Goal: Information Seeking & Learning: Learn about a topic

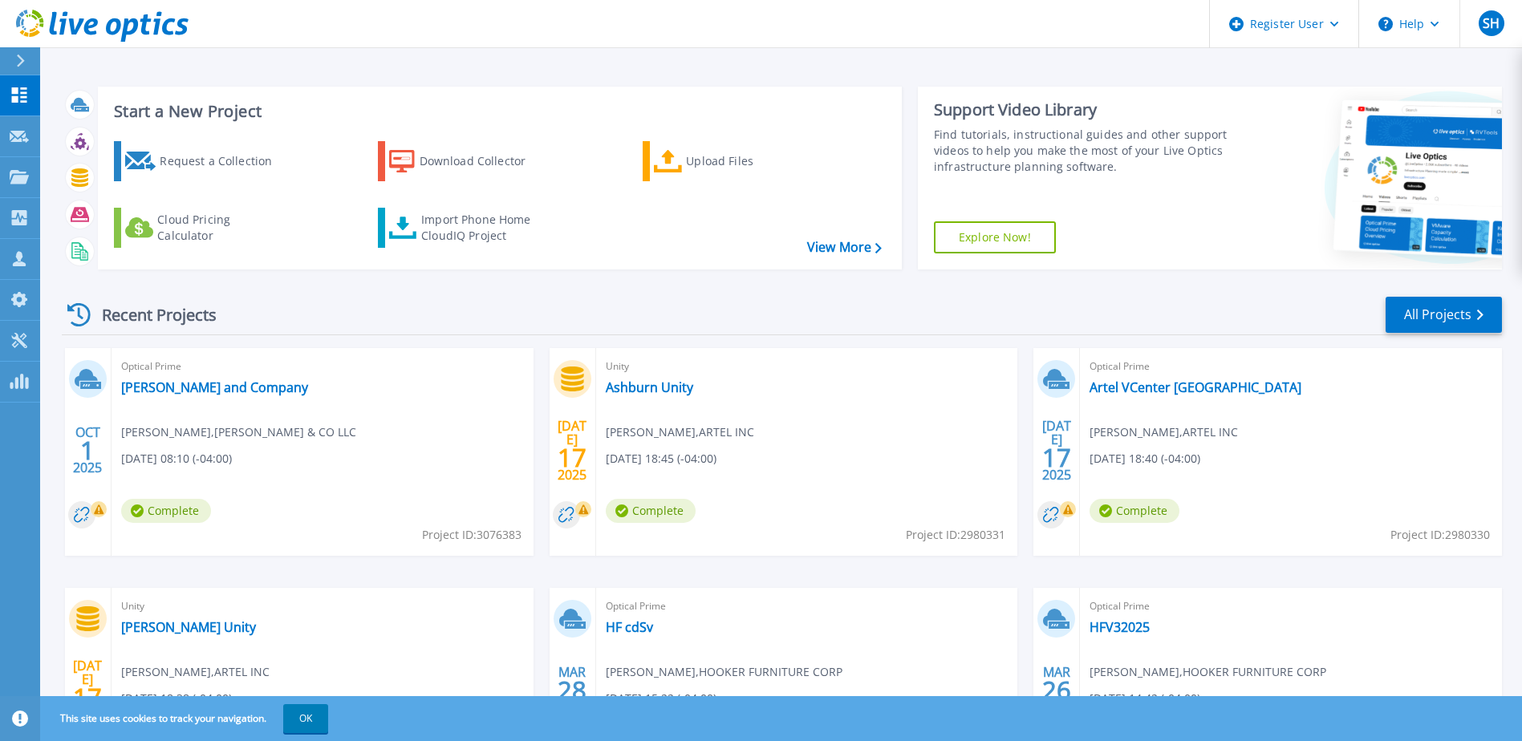
click at [681, 288] on div "Recent Projects All Projects OCT 1 2025 Optical Prime Davenport and Company Jos…" at bounding box center [782, 561] width 1440 height 559
click at [193, 395] on link "[PERSON_NAME] and Company" at bounding box center [214, 388] width 187 height 16
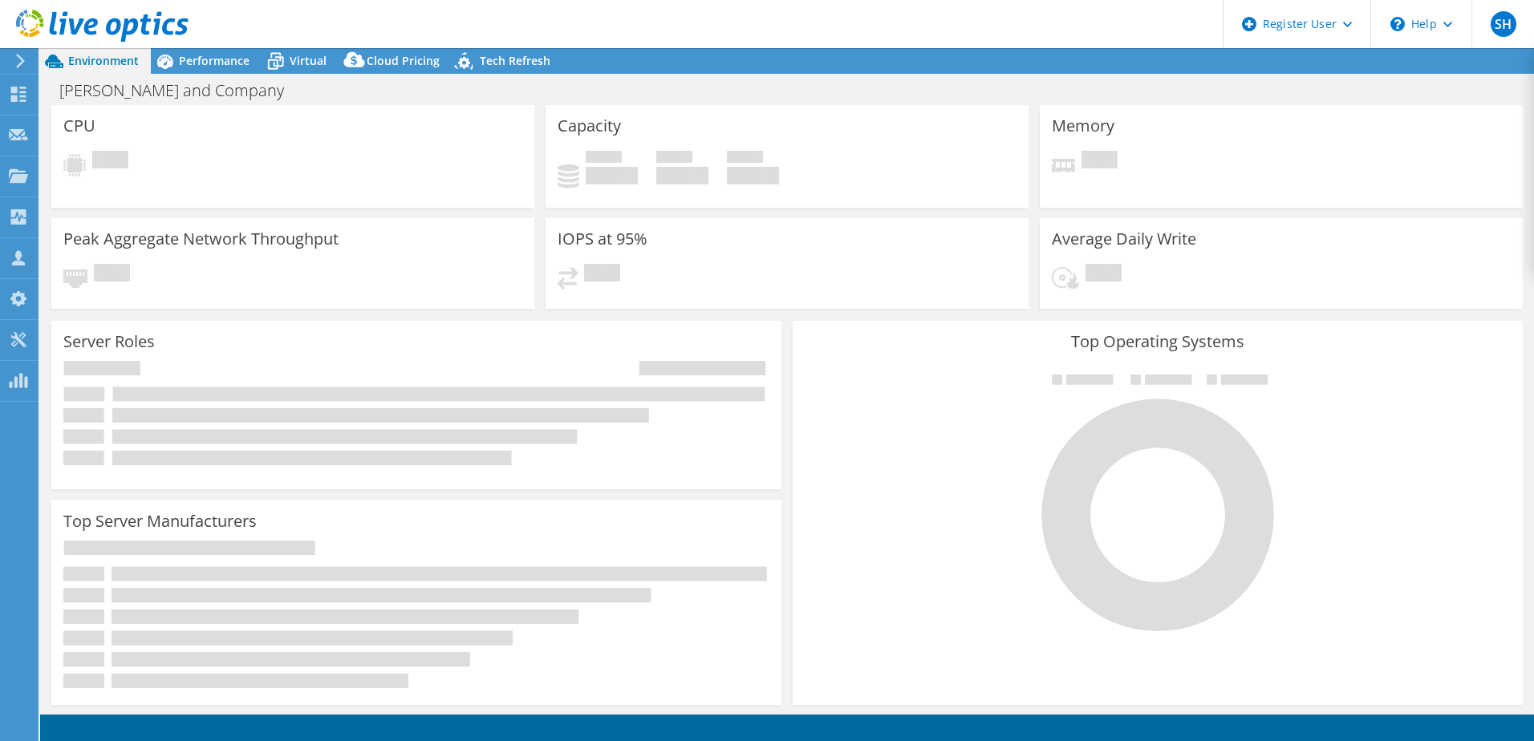
select select "USD"
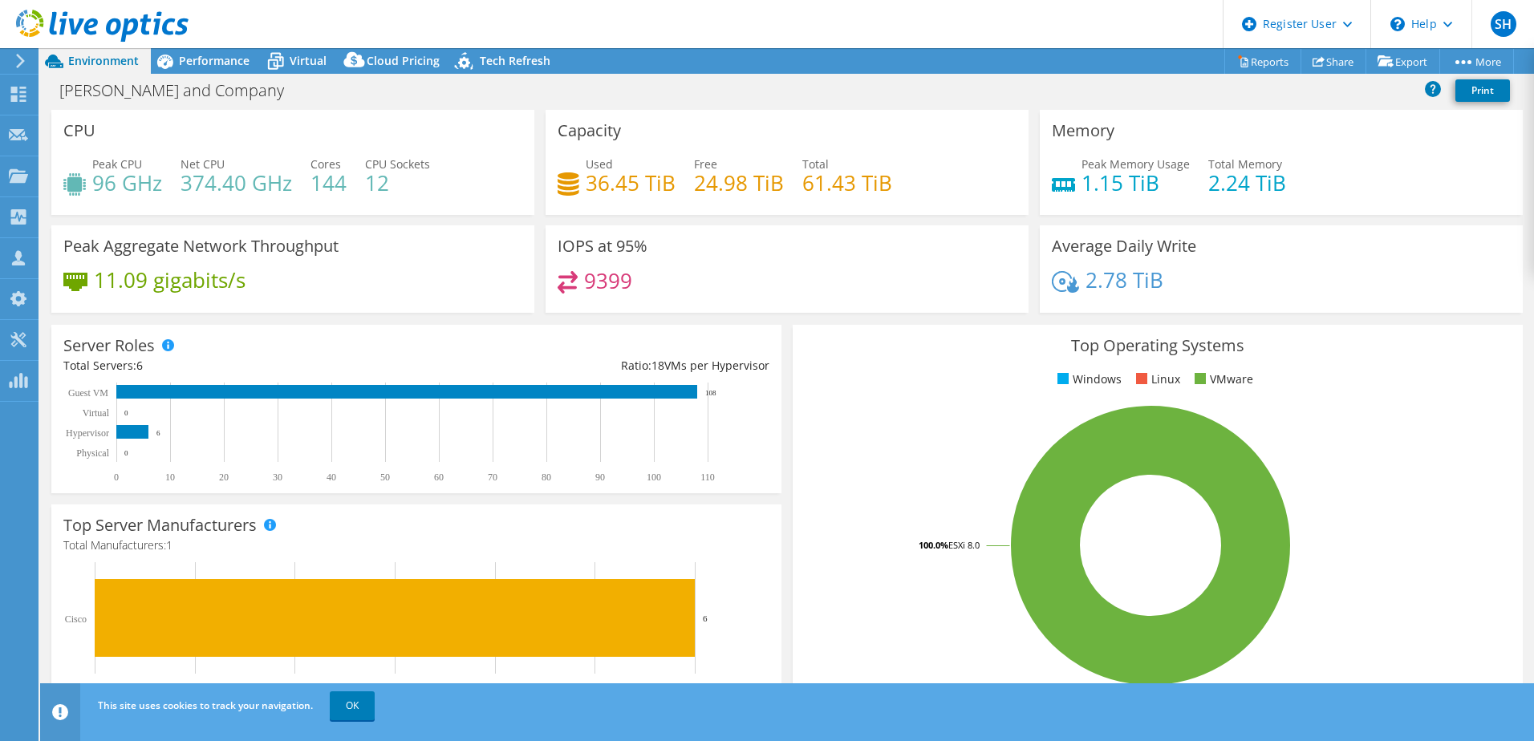
click at [769, 315] on div "IOPS at 95% 9399" at bounding box center [787, 274] width 494 height 98
click at [497, 311] on div "Peak Aggregate Network Throughput 11.09 gigabits/s" at bounding box center [292, 268] width 483 height 87
click at [624, 323] on div "Server Roles Physical Servers represent bare metal servers that were targets of…" at bounding box center [416, 409] width 741 height 180
drag, startPoint x: 384, startPoint y: 183, endPoint x: 364, endPoint y: 173, distance: 23.0
click at [364, 173] on div "Peak CPU 96 GHz Net CPU 374.40 GHz Cores 144 CPU Sockets 12" at bounding box center [292, 182] width 459 height 52
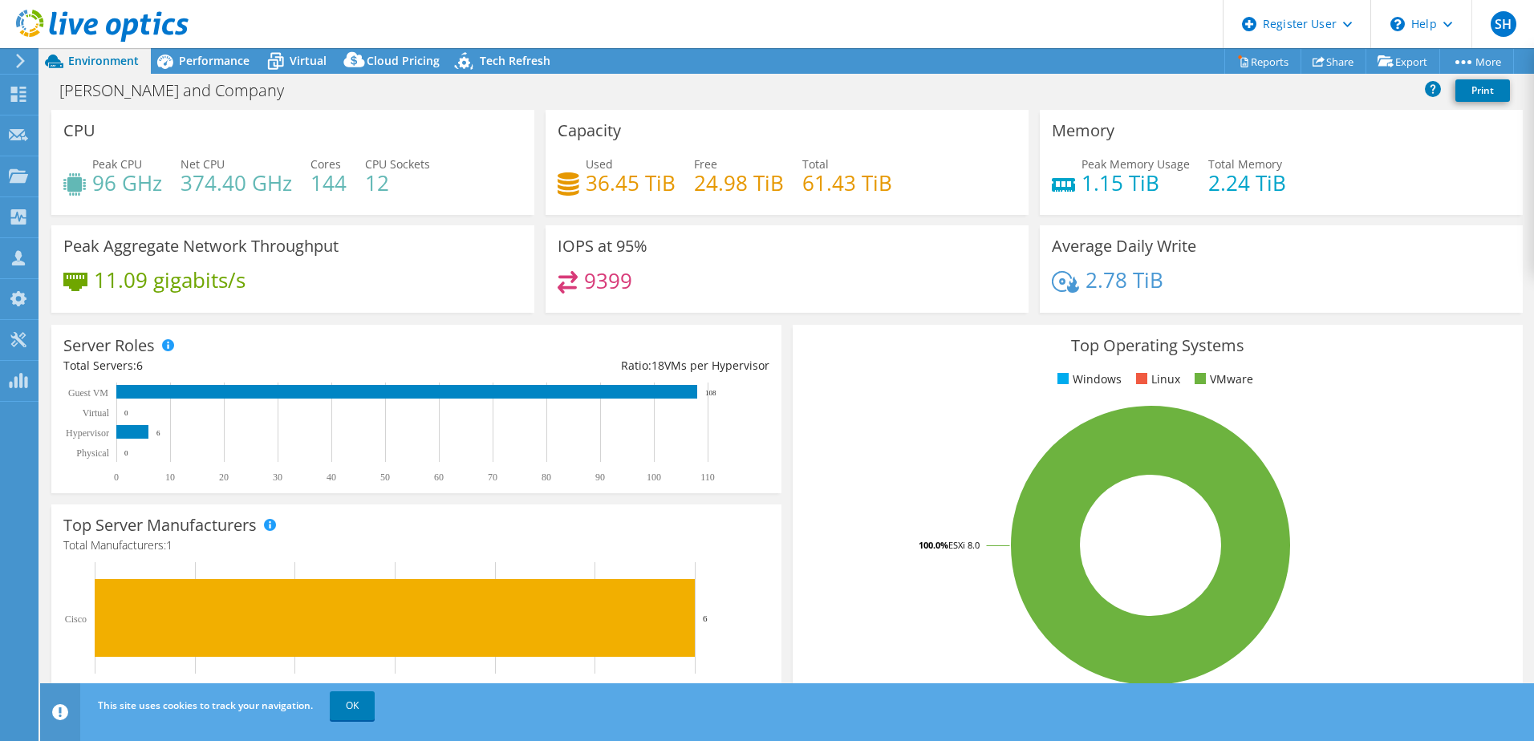
drag, startPoint x: 364, startPoint y: 173, endPoint x: 491, endPoint y: 218, distance: 135.3
click at [491, 218] on div "CPU Peak CPU 96 GHz Net CPU 374.40 GHz Cores 144 CPU Sockets 12" at bounding box center [293, 168] width 494 height 116
click at [506, 227] on div "Peak Aggregate Network Throughput 11.09 gigabits/s" at bounding box center [292, 268] width 483 height 87
click at [286, 63] on icon at bounding box center [276, 61] width 28 height 28
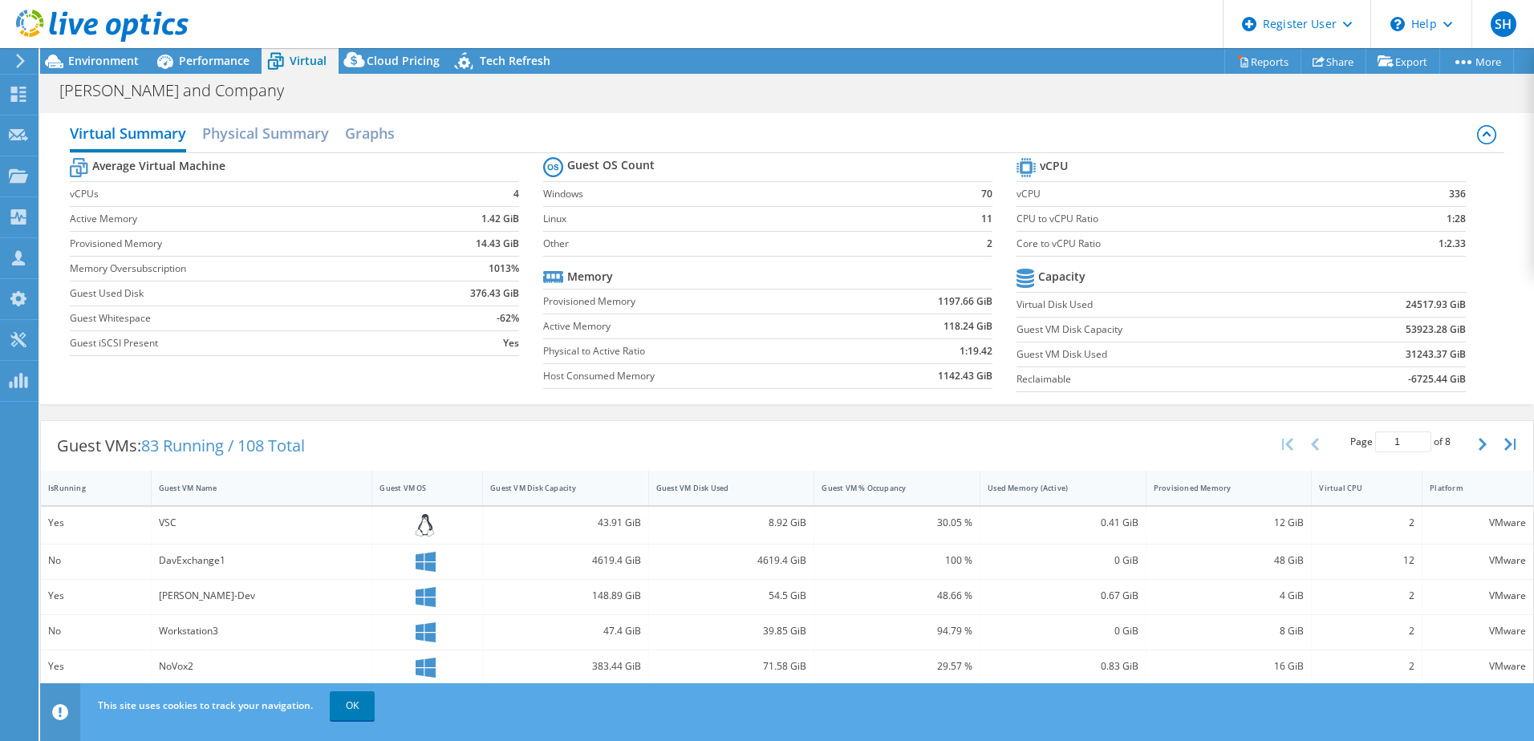
click at [515, 433] on div "Guest VMs: 83 Running / 108 Total Page 1 of 8 5 rows 10 rows 20 rows 25 rows 50…" at bounding box center [787, 446] width 1493 height 50
click at [433, 409] on div "Virtual Summary Physical Summary Graphs Average Virtual Machine vCPUs 4 Active …" at bounding box center [787, 258] width 1494 height 307
click at [288, 139] on h2 "Physical Summary" at bounding box center [265, 134] width 127 height 35
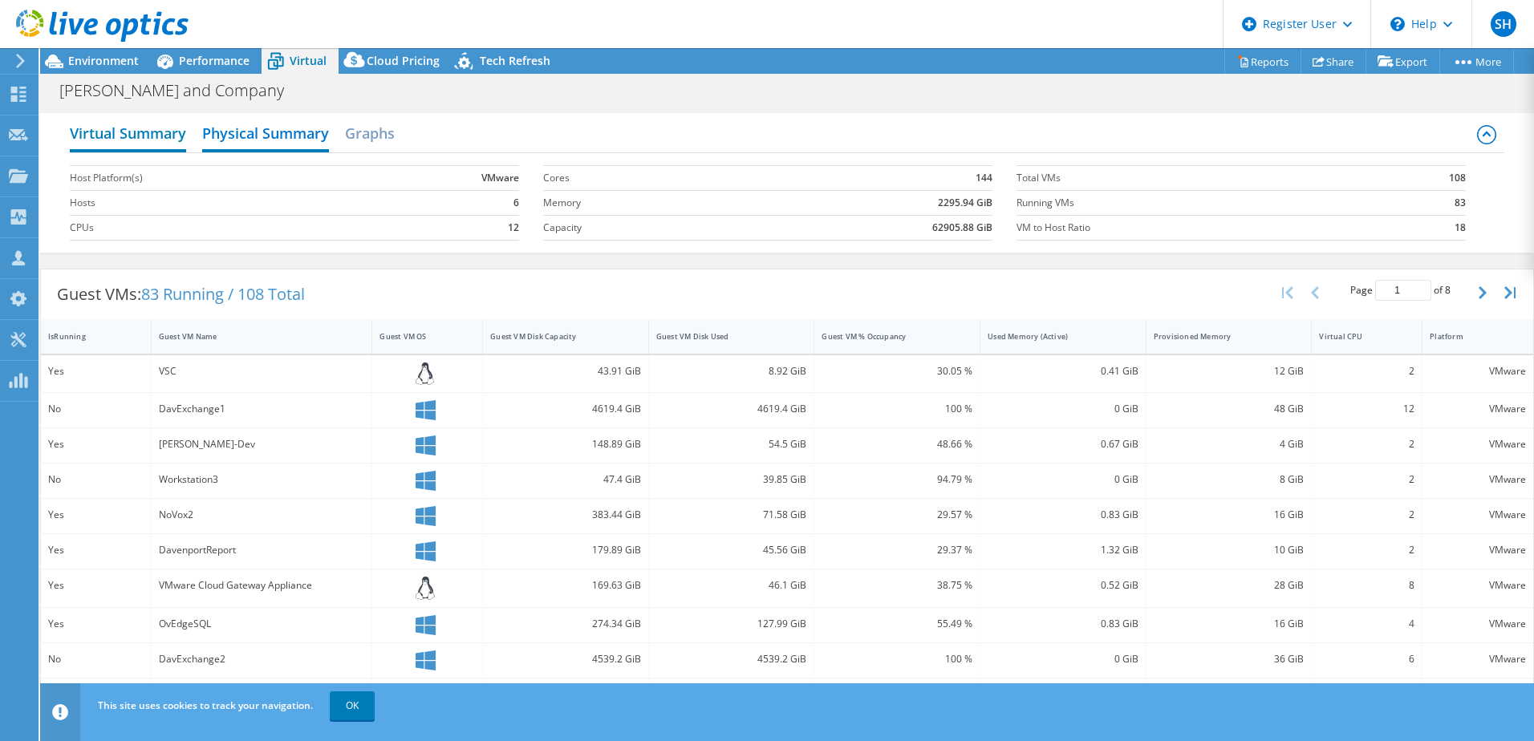
click at [148, 135] on h2 "Virtual Summary" at bounding box center [128, 134] width 116 height 35
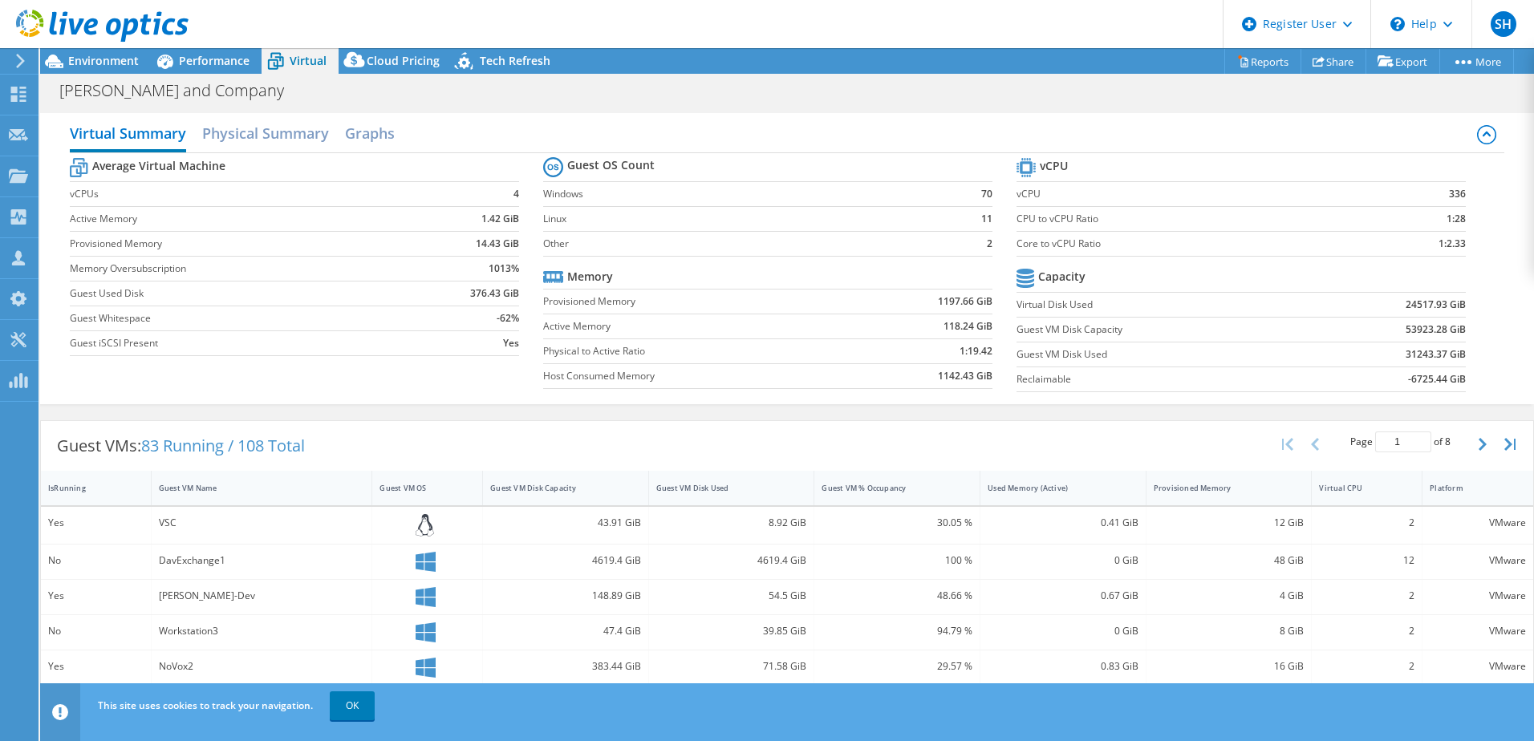
click at [620, 429] on div "Guest VMs: 83 Running / 108 Total Page 1 of 8 5 rows 10 rows 20 rows 25 rows 50…" at bounding box center [787, 446] width 1493 height 50
click at [660, 410] on div "Virtual Summary Physical Summary Graphs Average Virtual Machine vCPUs 4 Active …" at bounding box center [787, 258] width 1494 height 307
click at [647, 436] on div "Guest VMs: 83 Running / 108 Total Page 1 of 8 5 rows 10 rows 20 rows 25 rows 50…" at bounding box center [787, 446] width 1493 height 50
click at [234, 63] on span "Performance" at bounding box center [214, 60] width 71 height 15
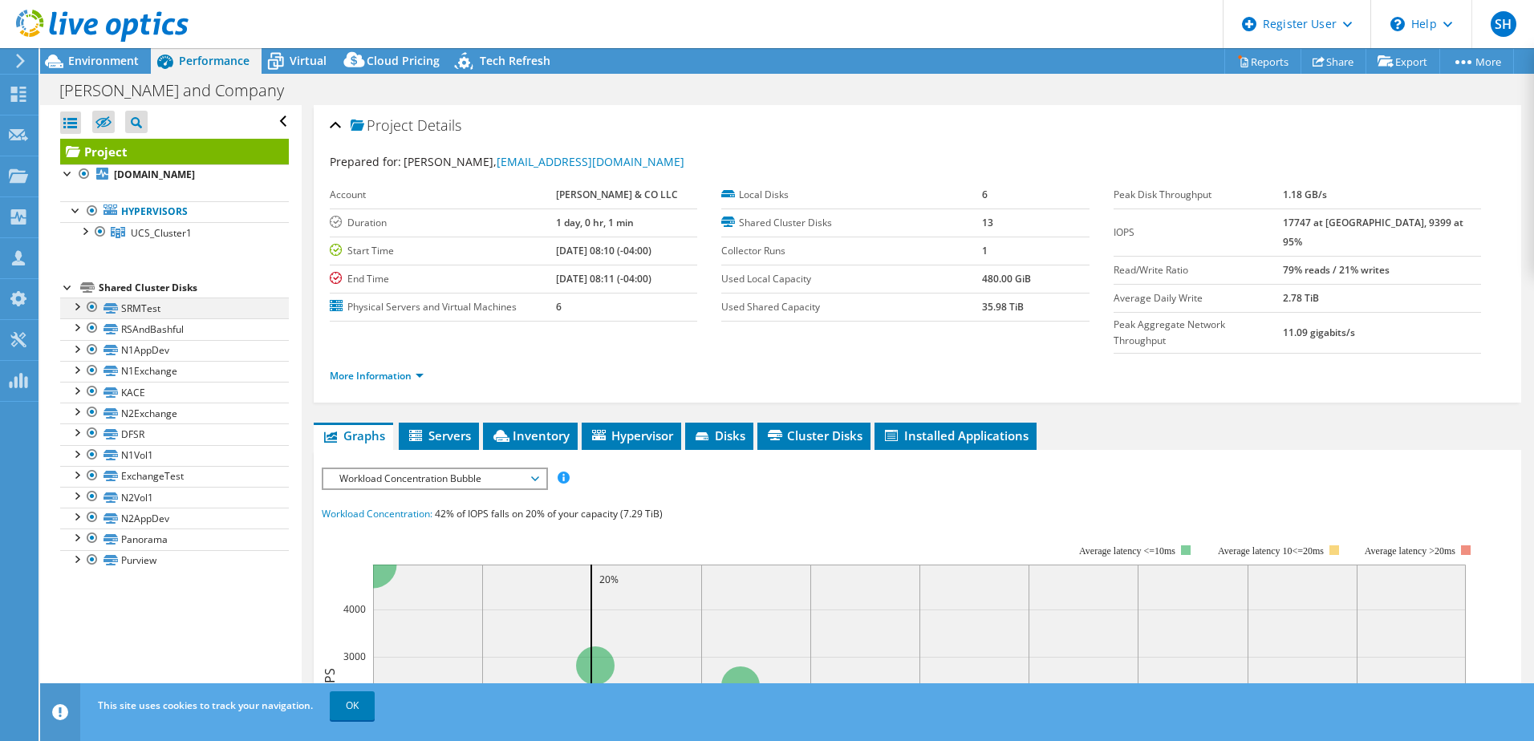
click at [92, 303] on div at bounding box center [92, 307] width 16 height 19
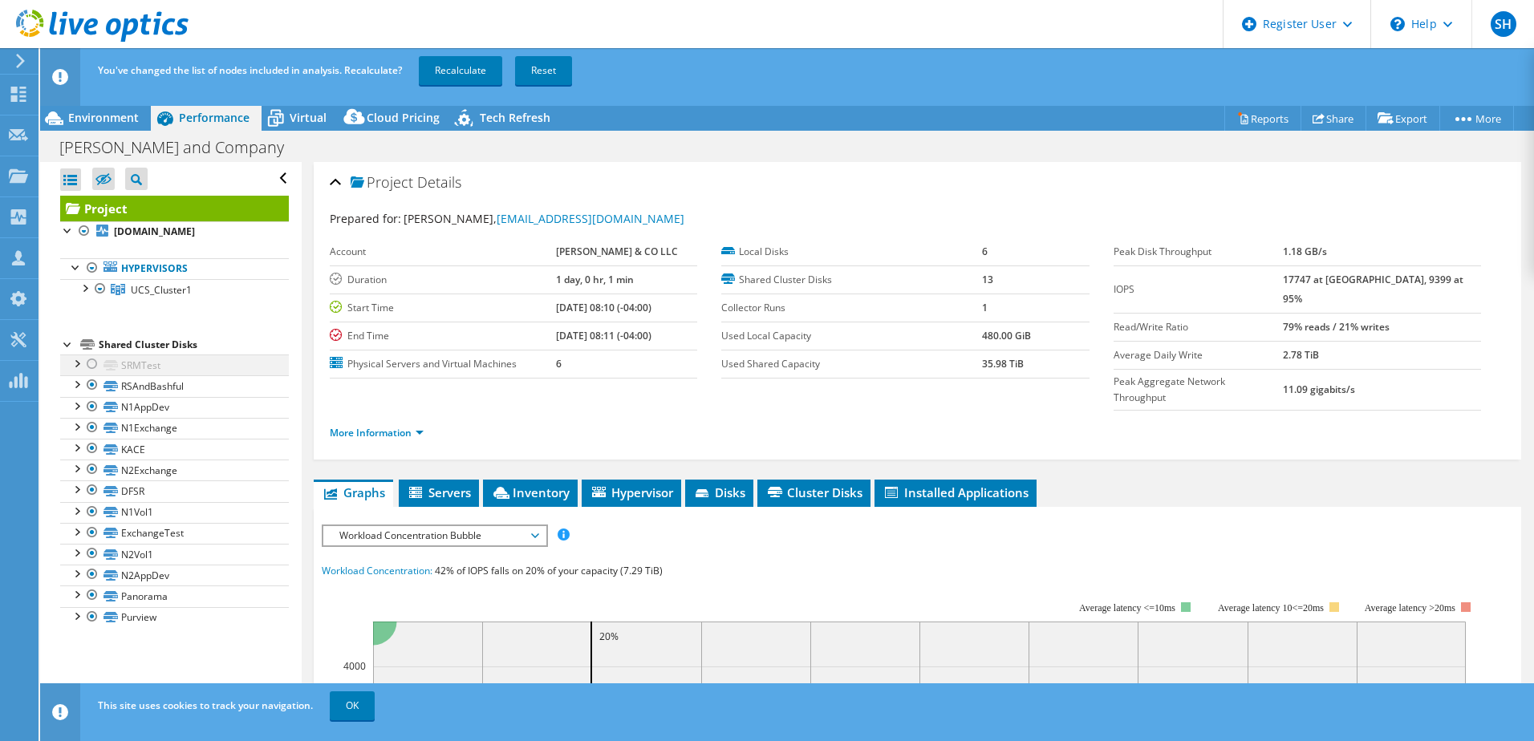
click at [91, 362] on div at bounding box center [92, 364] width 16 height 19
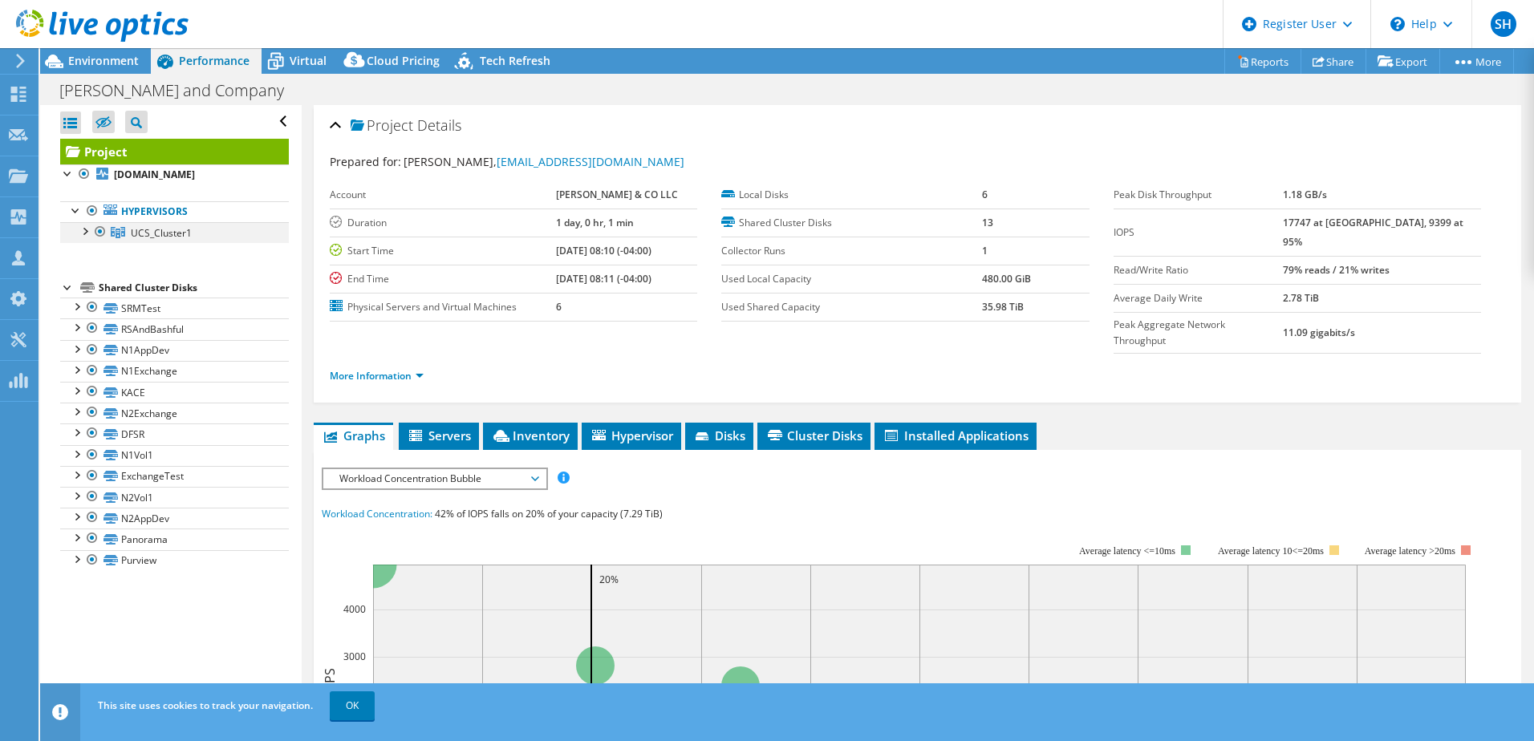
click at [85, 233] on div at bounding box center [84, 230] width 16 height 16
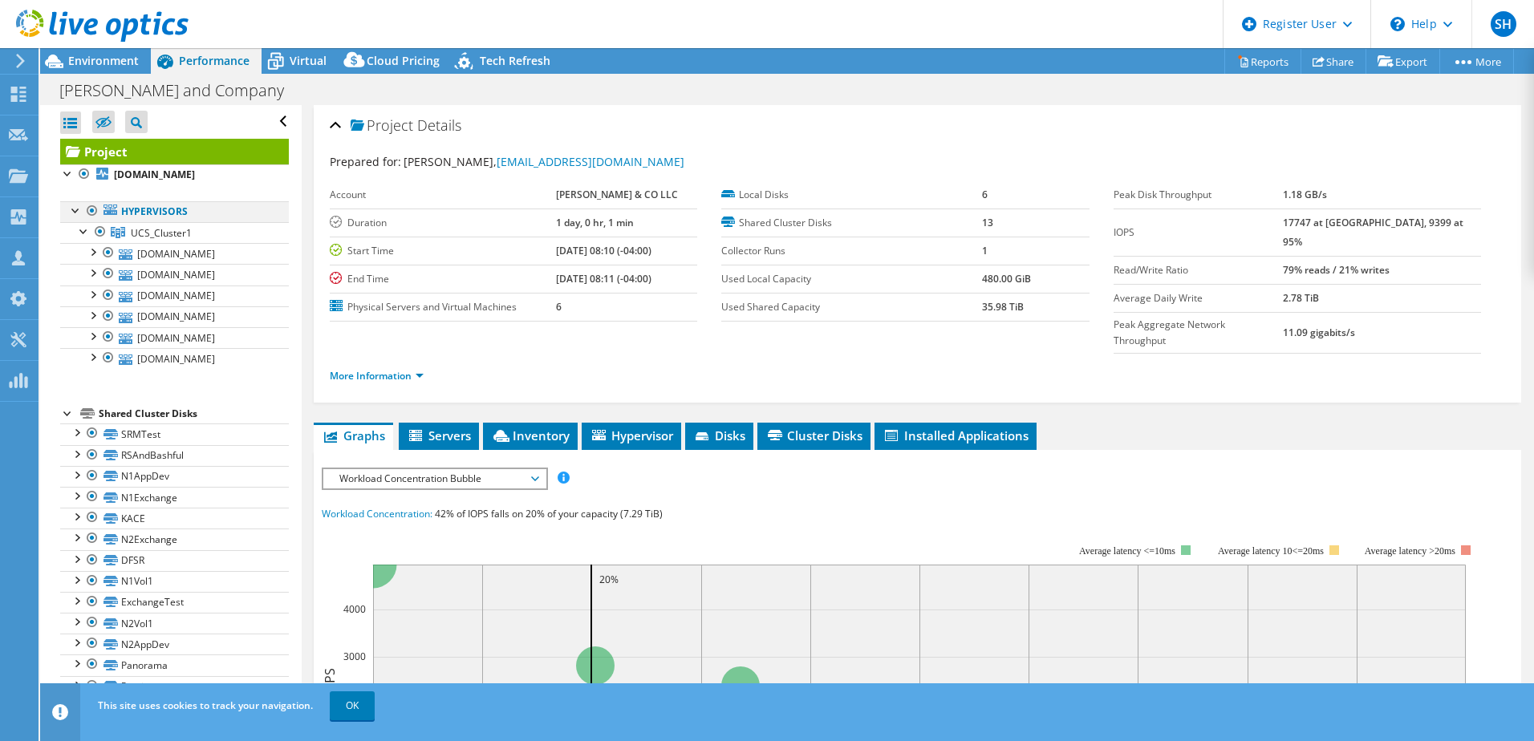
click at [76, 207] on div at bounding box center [76, 209] width 16 height 16
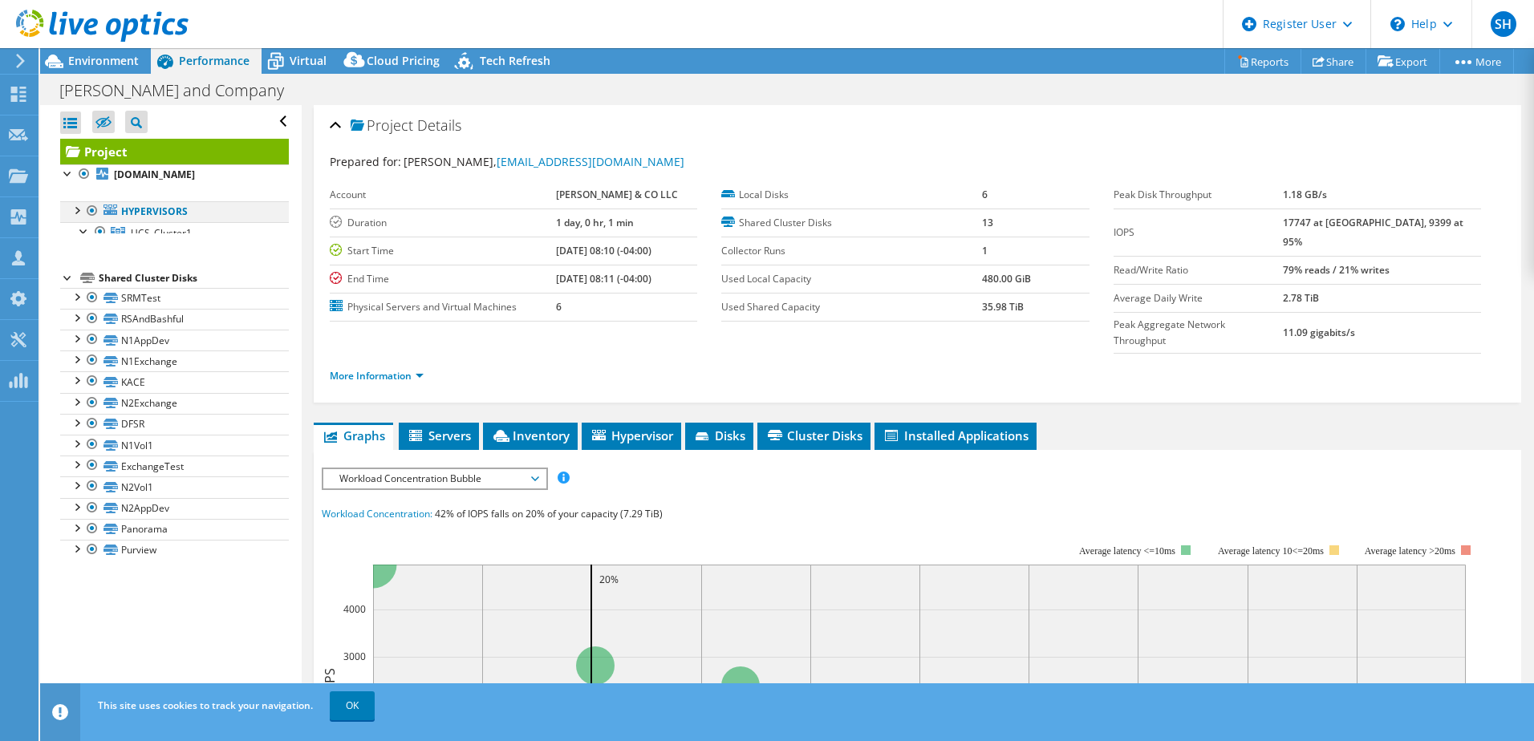
click at [76, 207] on div at bounding box center [76, 209] width 16 height 16
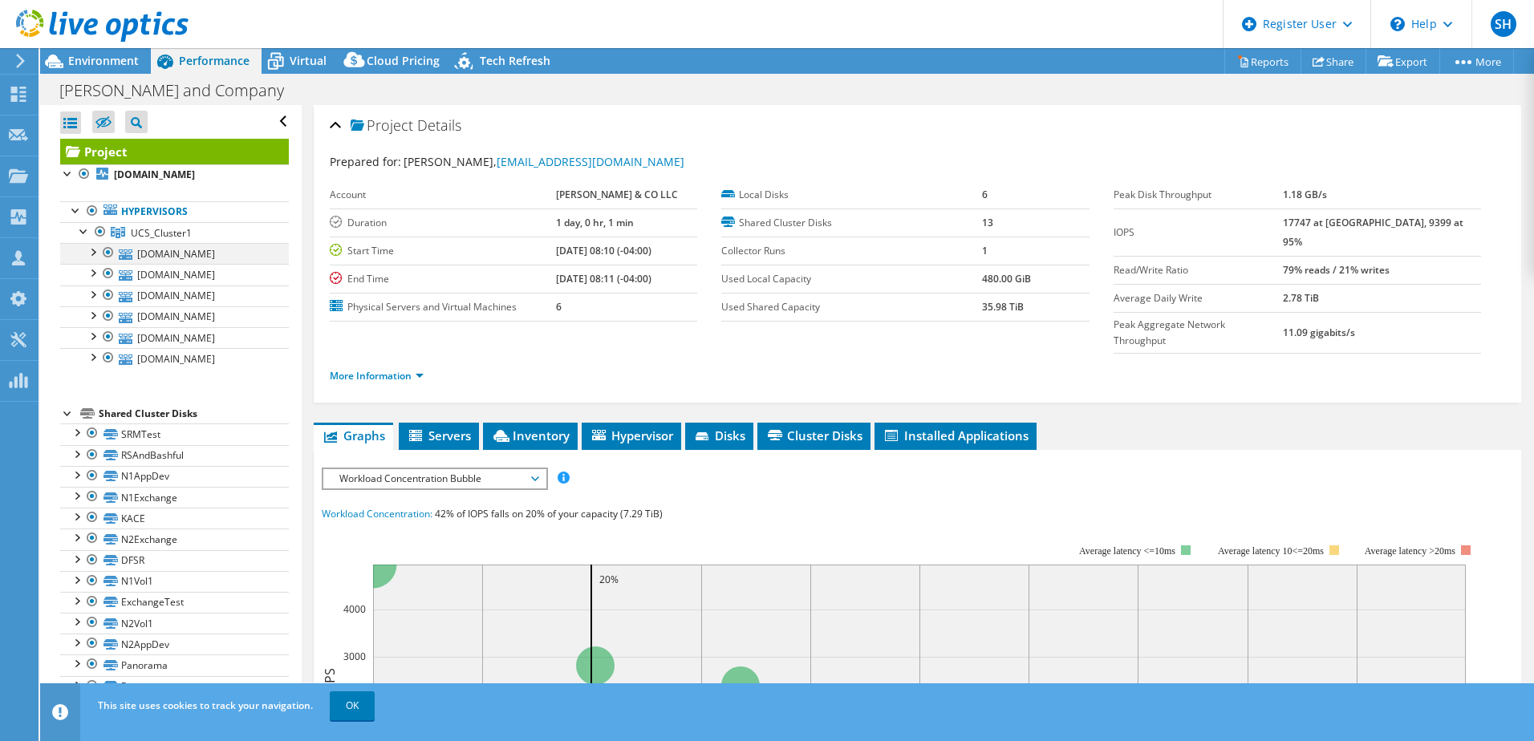
click at [92, 250] on div at bounding box center [92, 251] width 16 height 16
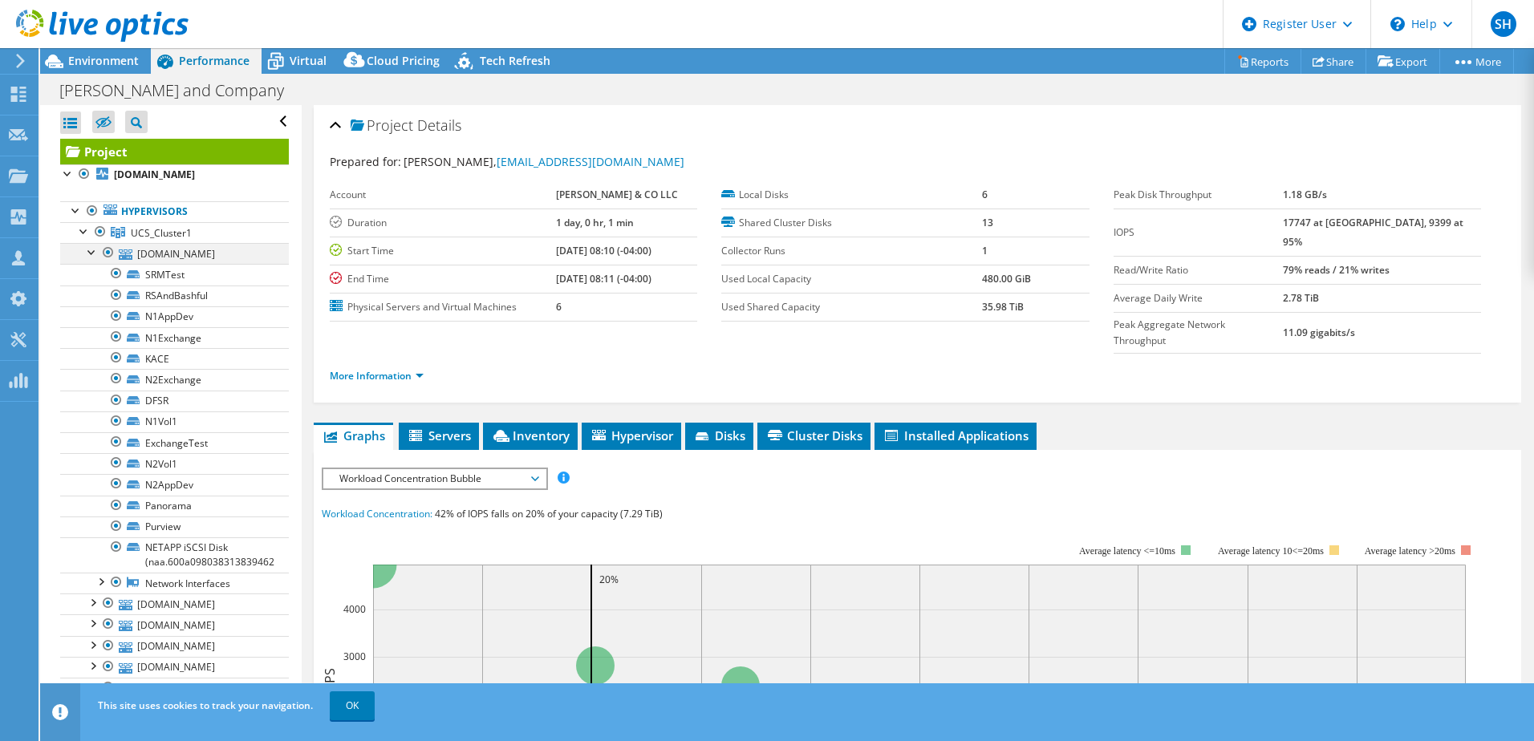
click at [91, 250] on div at bounding box center [92, 251] width 16 height 16
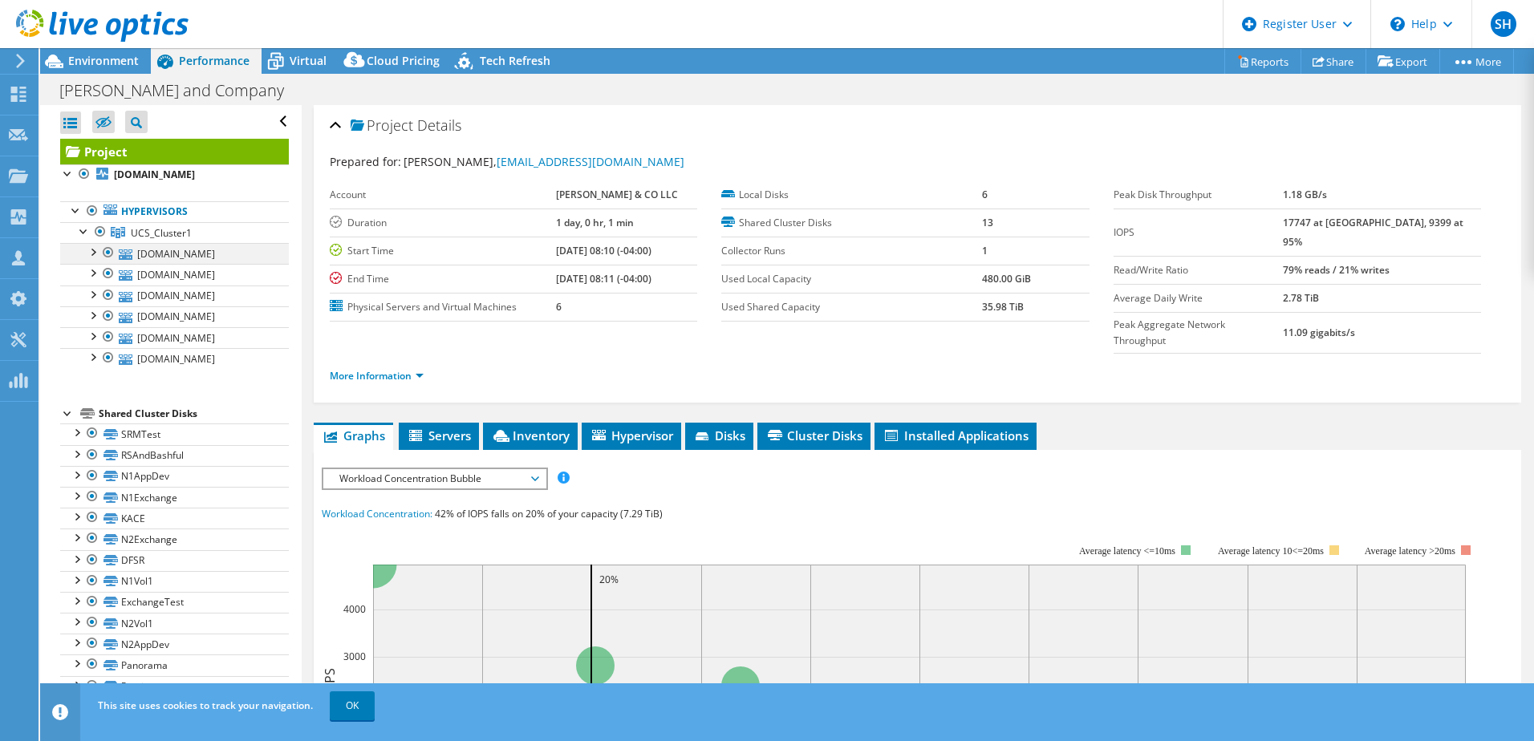
click at [112, 252] on div at bounding box center [108, 252] width 16 height 19
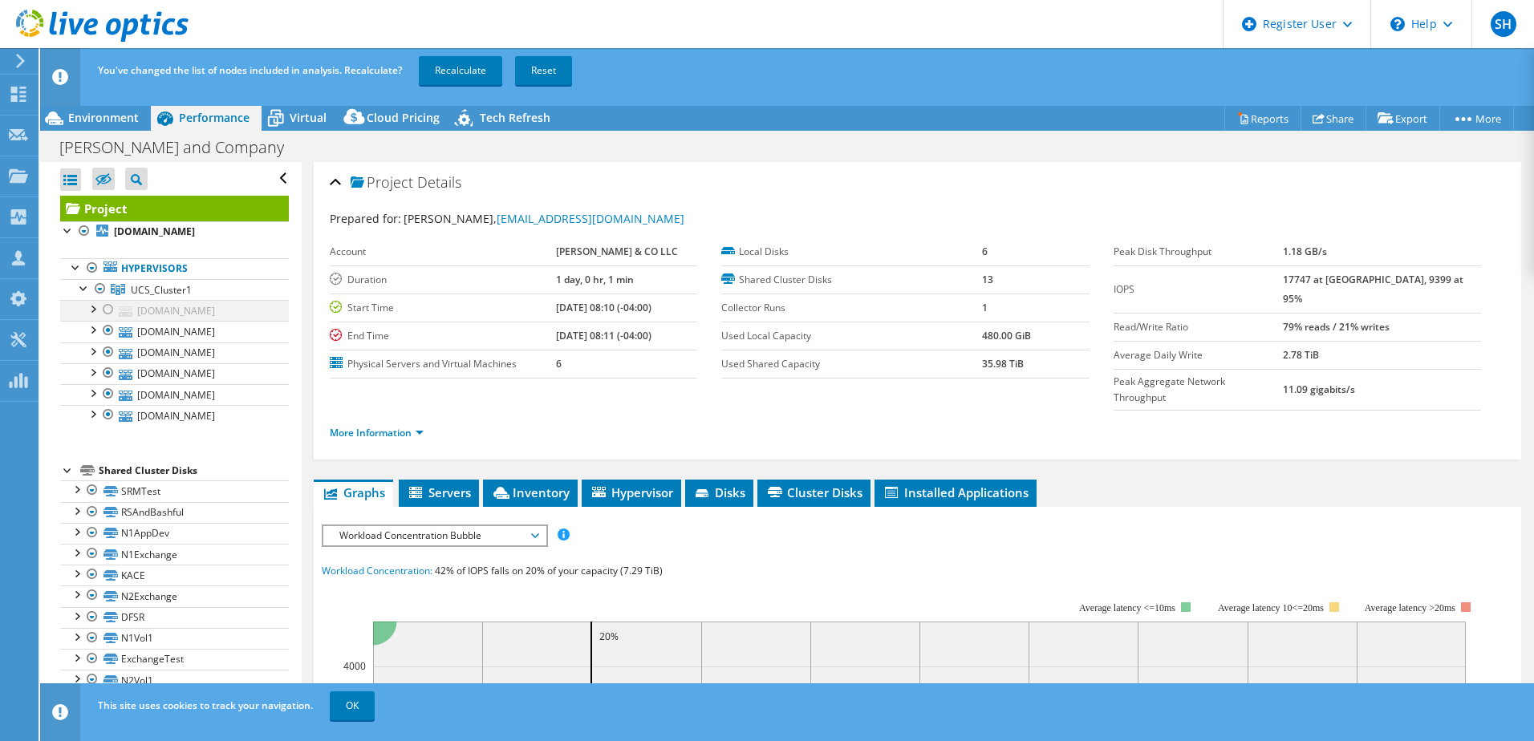
click at [106, 311] on div at bounding box center [108, 309] width 16 height 19
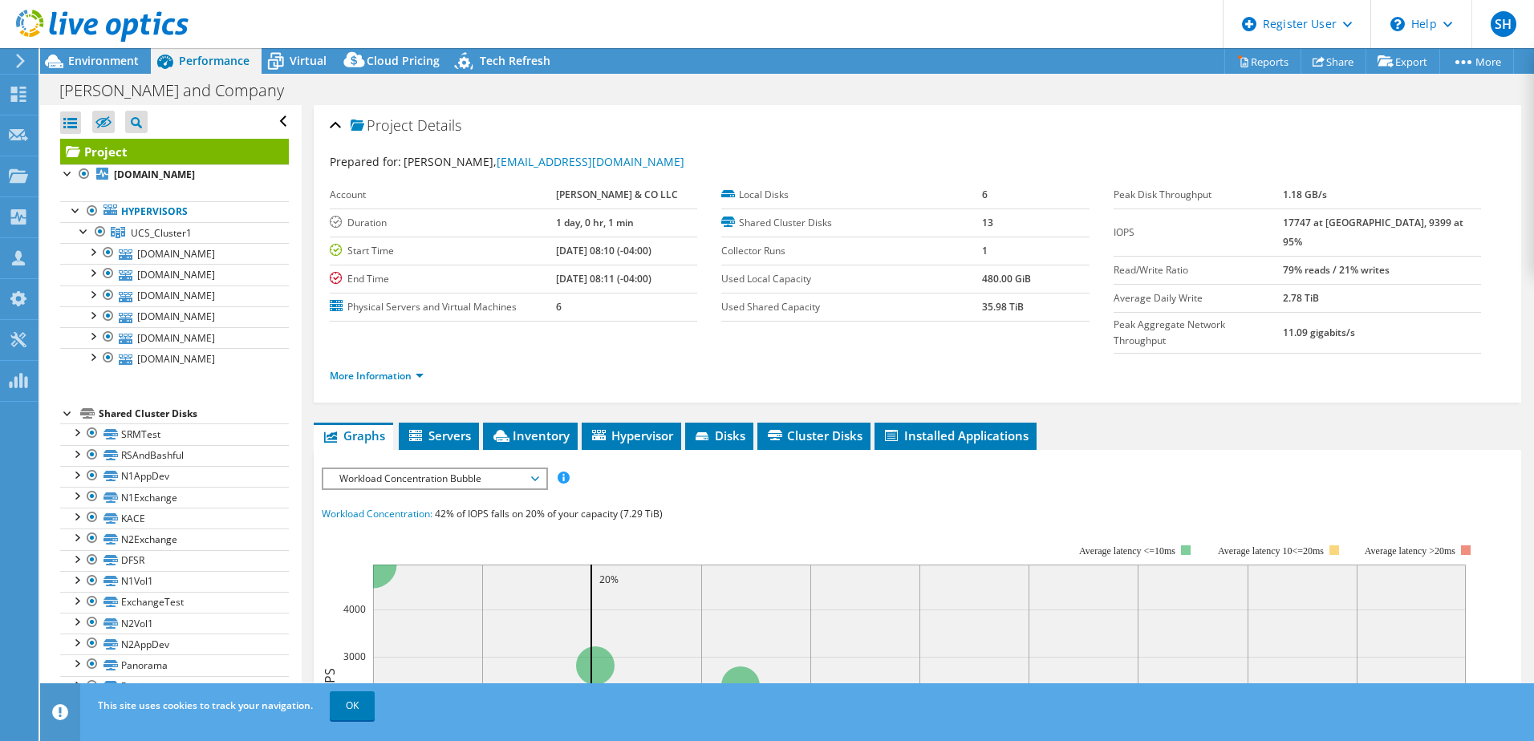
click at [487, 364] on div "More Information" at bounding box center [918, 376] width 1176 height 45
click at [660, 365] on div "More Information" at bounding box center [918, 376] width 1176 height 45
click at [127, 64] on span "Environment" at bounding box center [103, 60] width 71 height 15
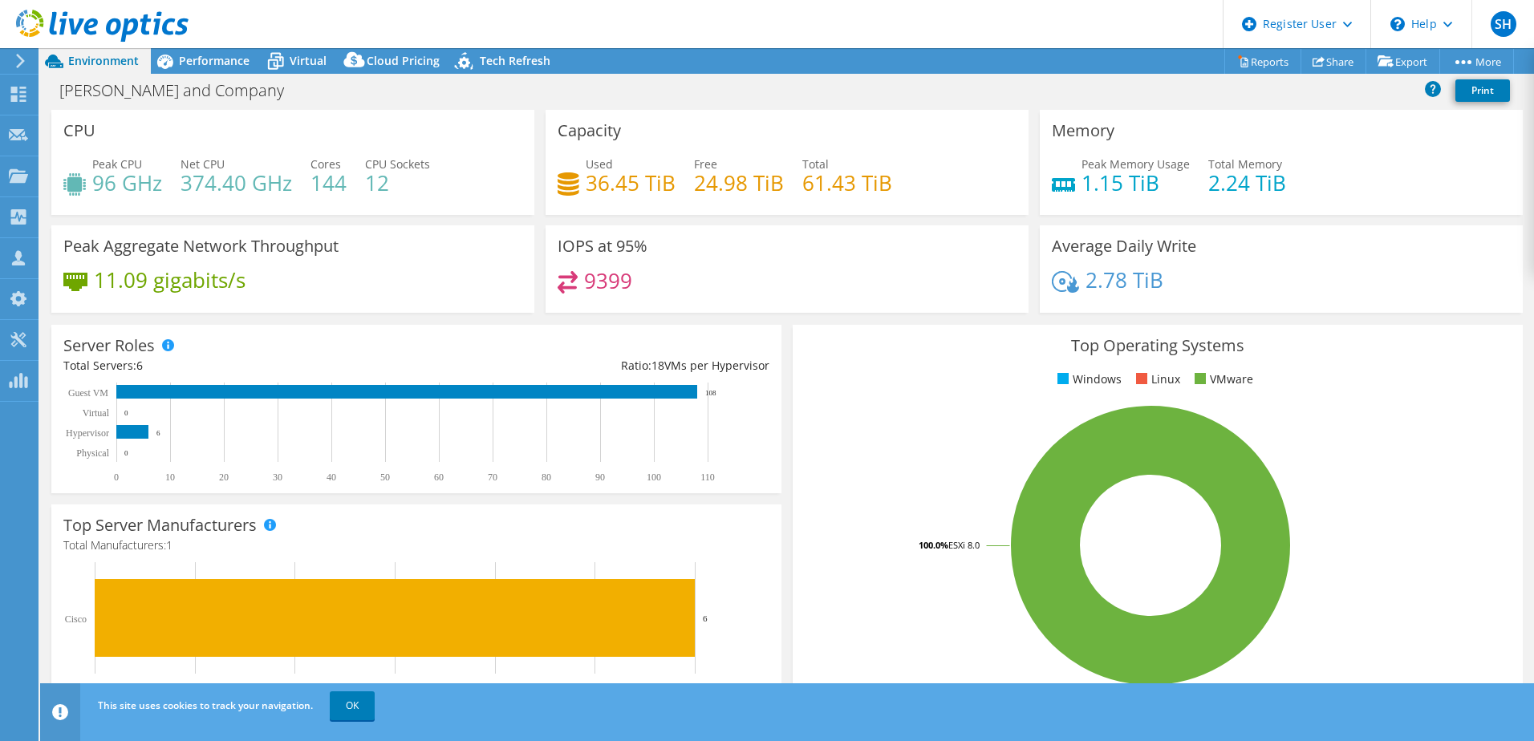
click at [540, 209] on div "Capacity Used 36.45 TiB Free 24.98 TiB Total 61.43 TiB" at bounding box center [787, 162] width 494 height 105
click at [194, 60] on span "Performance" at bounding box center [214, 60] width 71 height 15
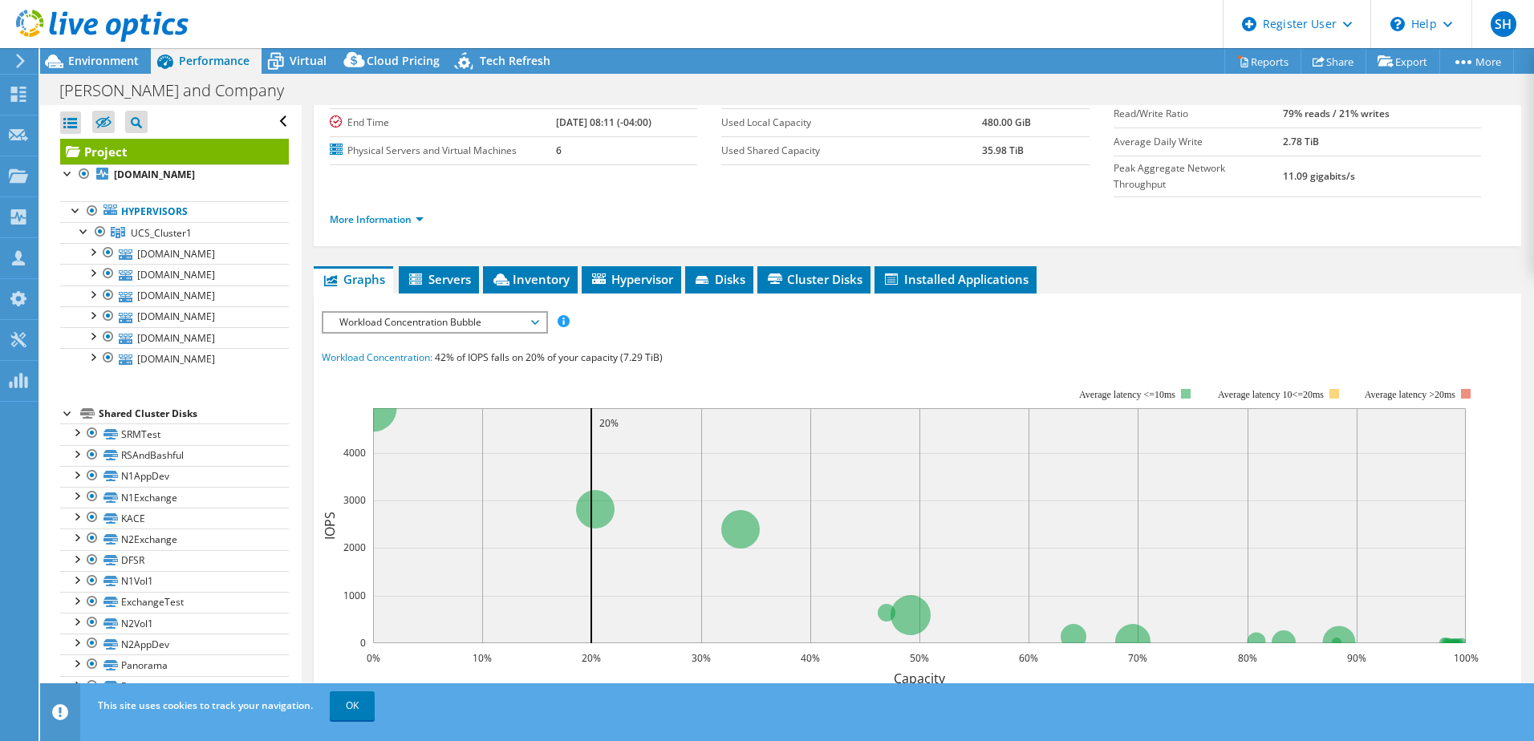
scroll to position [160, 0]
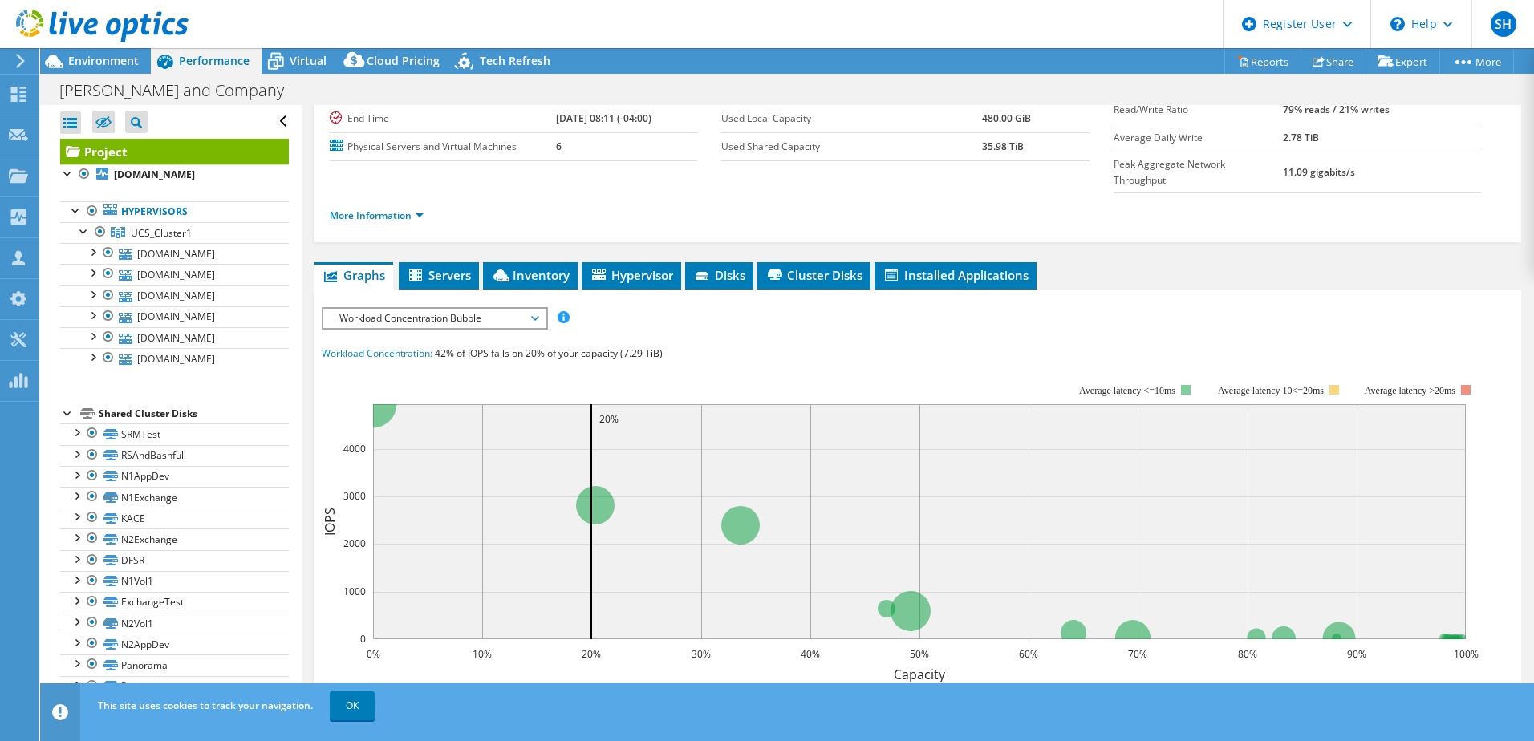
click at [509, 309] on span "Workload Concentration Bubble" at bounding box center [434, 318] width 206 height 19
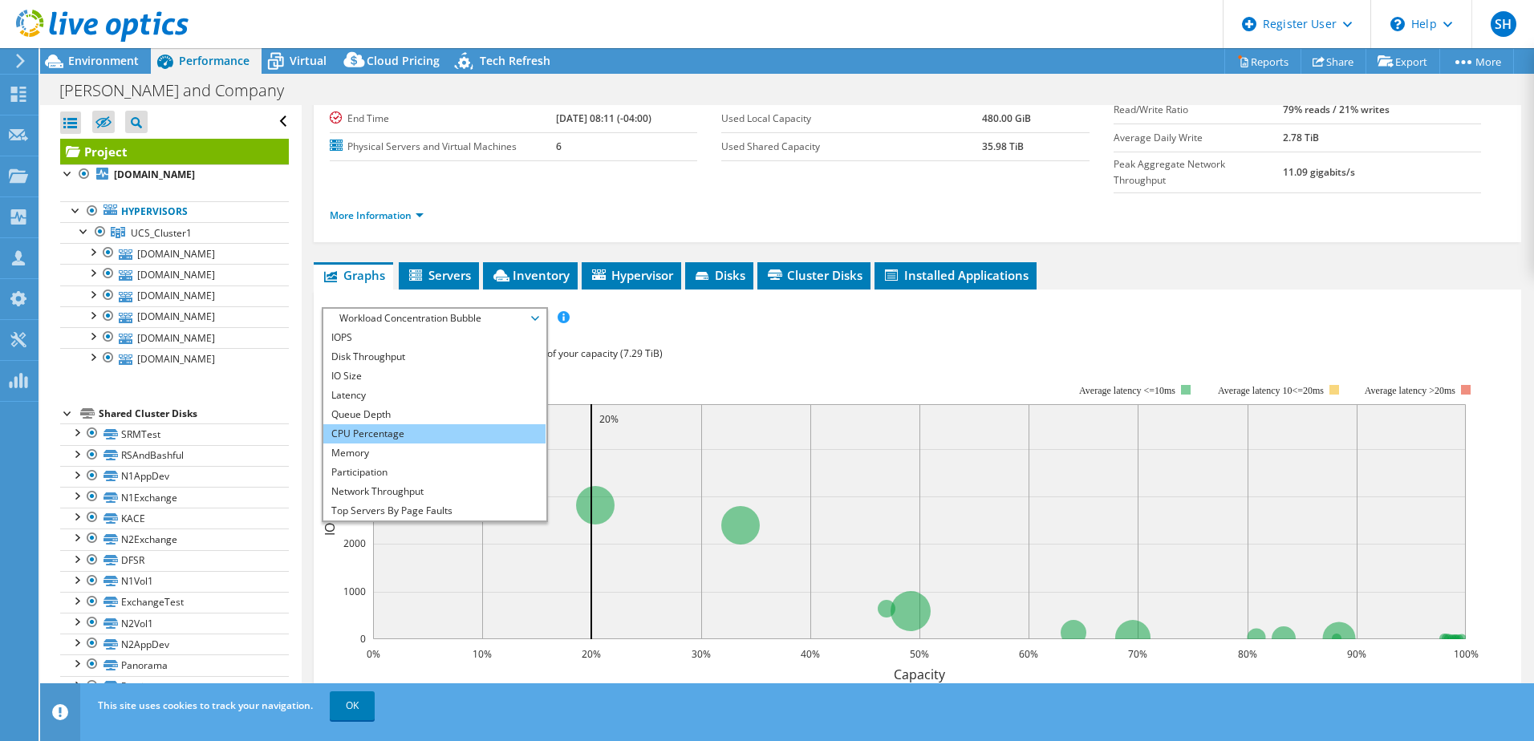
click at [391, 425] on li "CPU Percentage" at bounding box center [434, 434] width 222 height 19
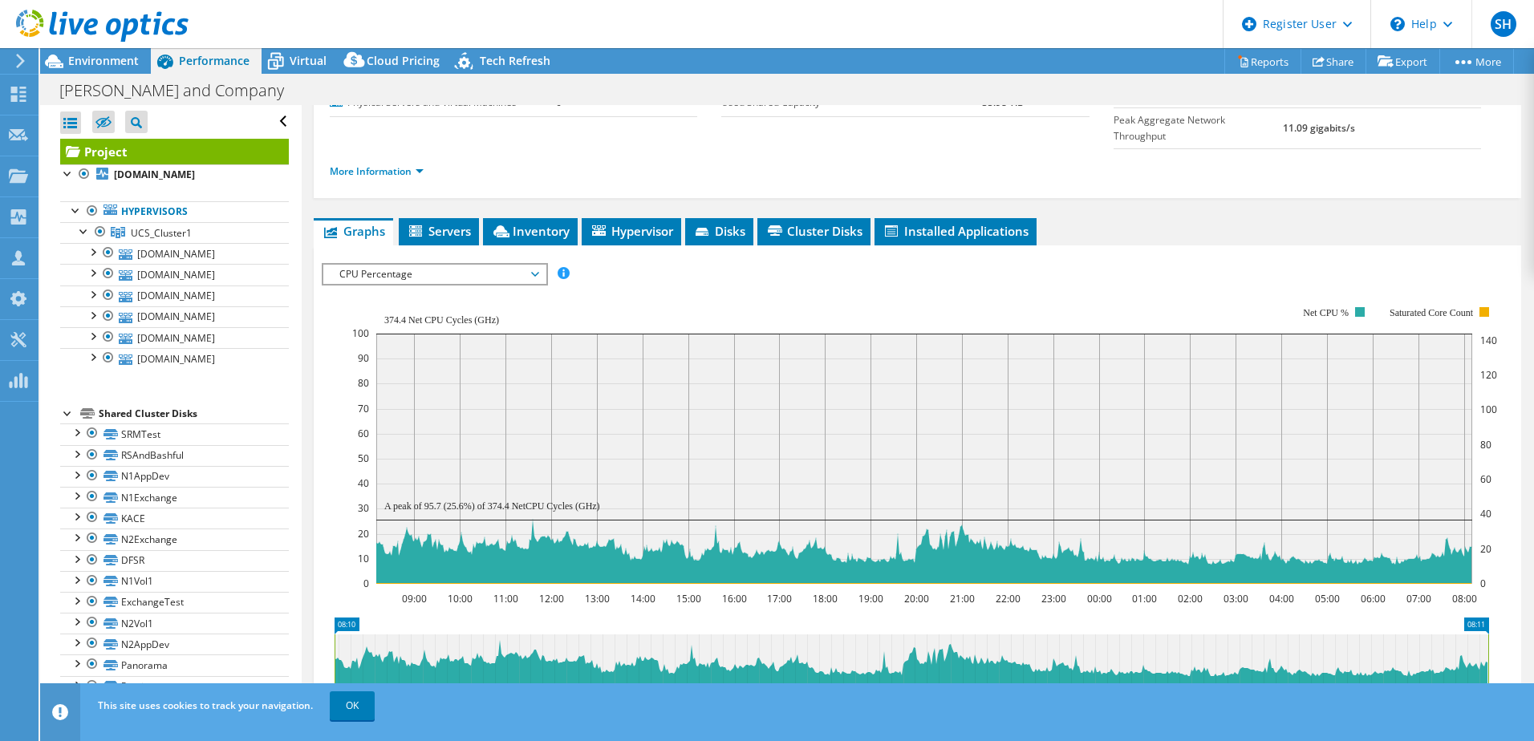
scroll to position [241, 0]
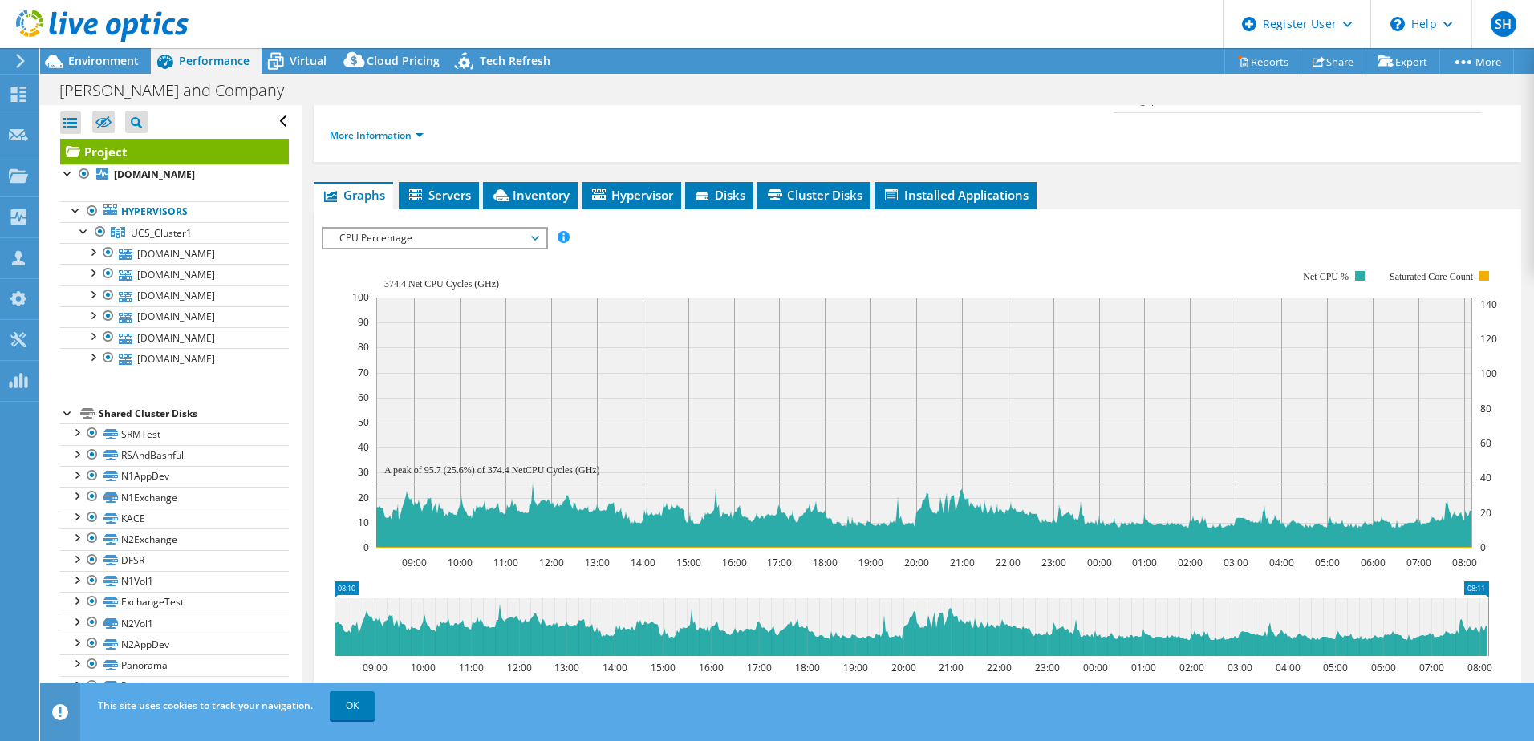
click at [693, 249] on rect at bounding box center [924, 409] width 1145 height 321
click at [664, 249] on rect at bounding box center [924, 409] width 1145 height 321
click at [663, 249] on rect at bounding box center [924, 409] width 1145 height 321
click at [655, 227] on div "IOPS Disk Throughput IO Size Latency Queue Depth CPU Percentage Memory Page Fau…" at bounding box center [918, 238] width 1192 height 22
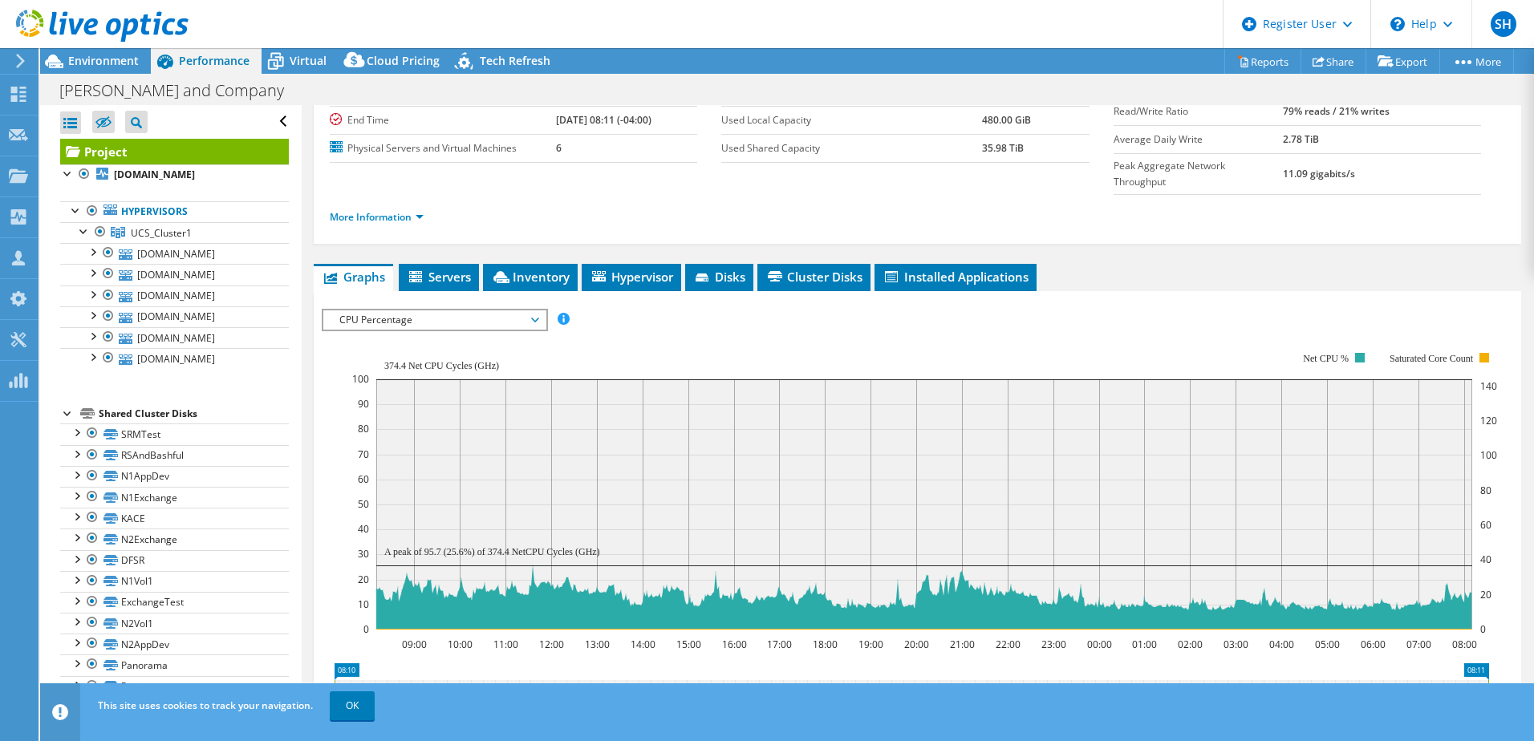
scroll to position [0, 0]
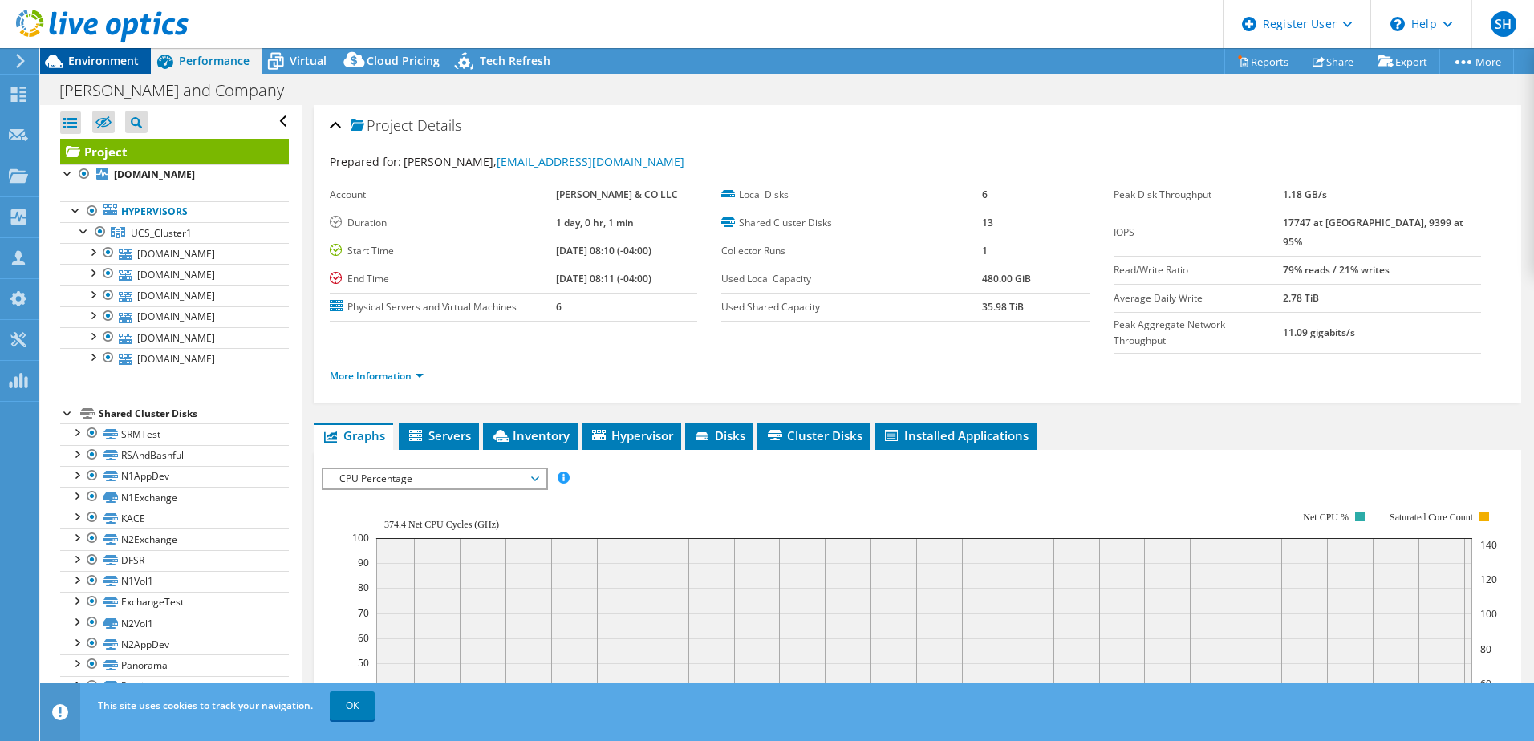
click at [77, 57] on span "Environment" at bounding box center [103, 60] width 71 height 15
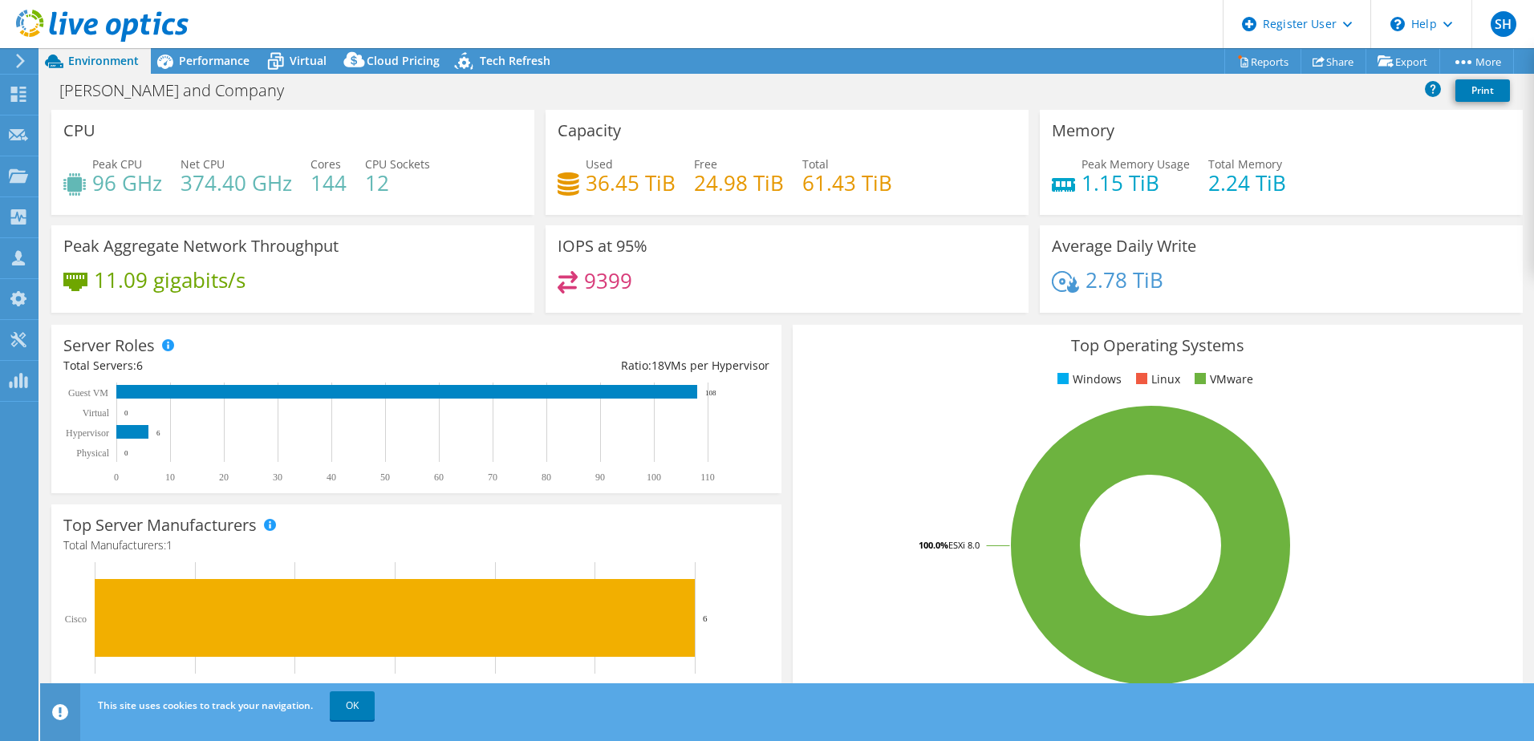
click at [475, 323] on div "Server Roles Physical Servers represent bare metal servers that were targets of…" at bounding box center [416, 409] width 741 height 180
drag, startPoint x: 99, startPoint y: 173, endPoint x: 364, endPoint y: 185, distance: 265.9
click at [364, 185] on div "Peak CPU 96 GHz Net CPU 374.40 GHz Cores 144 CPU Sockets 12" at bounding box center [292, 182] width 459 height 52
drag, startPoint x: 364, startPoint y: 185, endPoint x: 471, endPoint y: 196, distance: 107.2
click at [471, 196] on div "Peak CPU 96 GHz Net CPU 374.40 GHz Cores 144 CPU Sockets 12" at bounding box center [292, 182] width 459 height 52
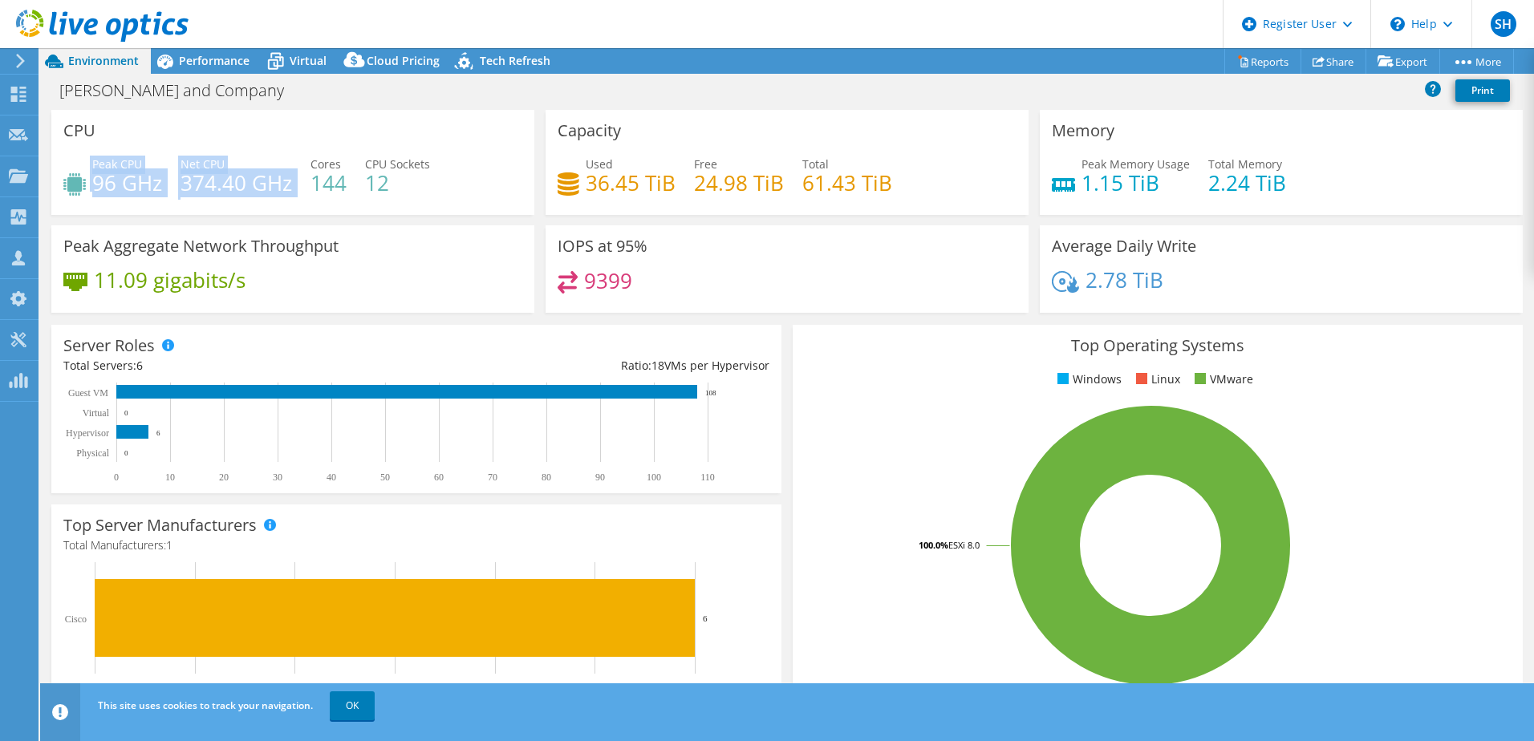
drag, startPoint x: 108, startPoint y: 160, endPoint x: 299, endPoint y: 187, distance: 192.8
click at [299, 187] on div "Peak CPU 96 GHz Net CPU 374.40 GHz Cores 144 CPU Sockets 12" at bounding box center [292, 182] width 459 height 52
drag, startPoint x: 299, startPoint y: 187, endPoint x: 307, endPoint y: 214, distance: 28.4
click at [307, 214] on div "CPU Peak CPU 96 GHz Net CPU 374.40 GHz Cores 144 CPU Sockets 12" at bounding box center [292, 162] width 483 height 105
click at [160, 183] on h4 "96 GHz" at bounding box center [127, 183] width 70 height 18
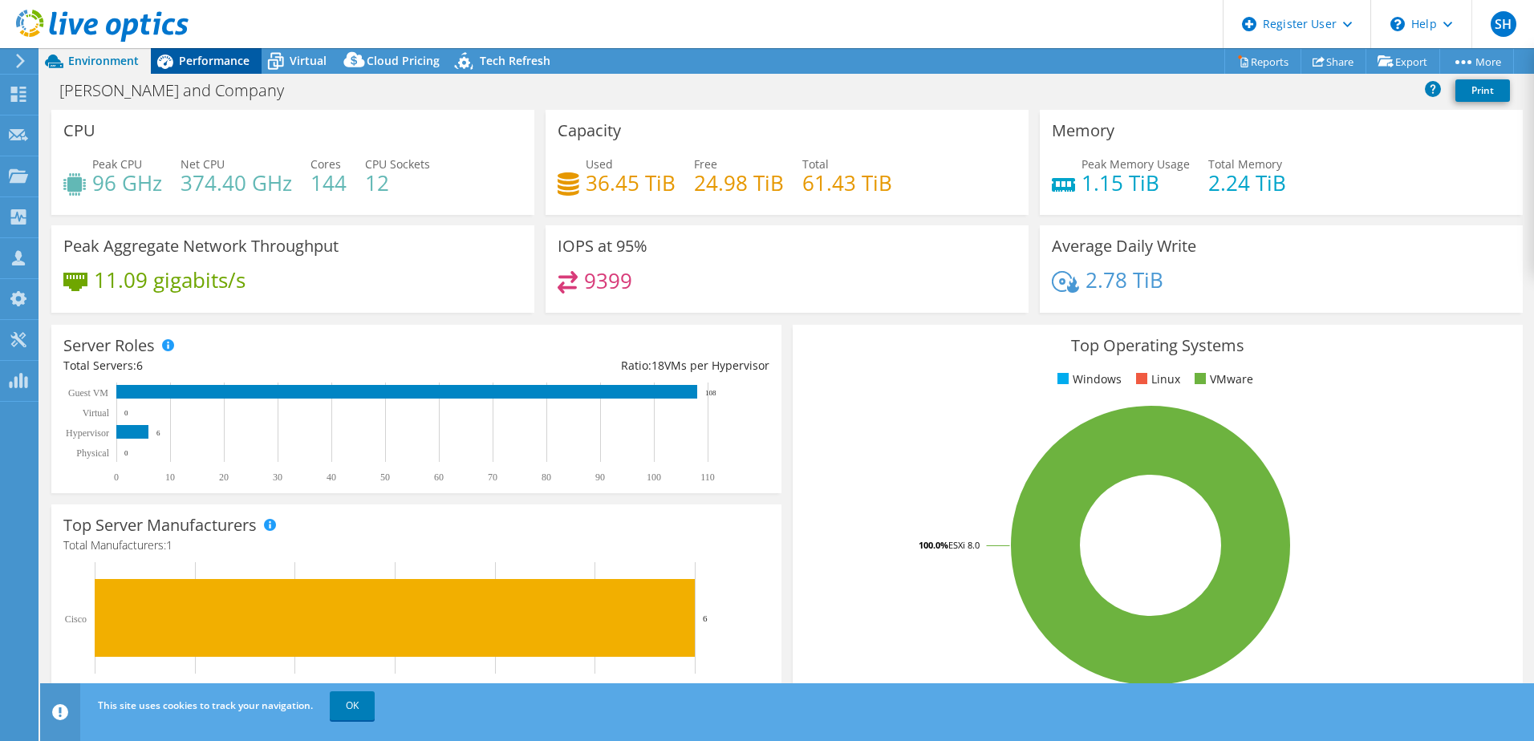
click at [228, 71] on div "Performance" at bounding box center [206, 61] width 111 height 26
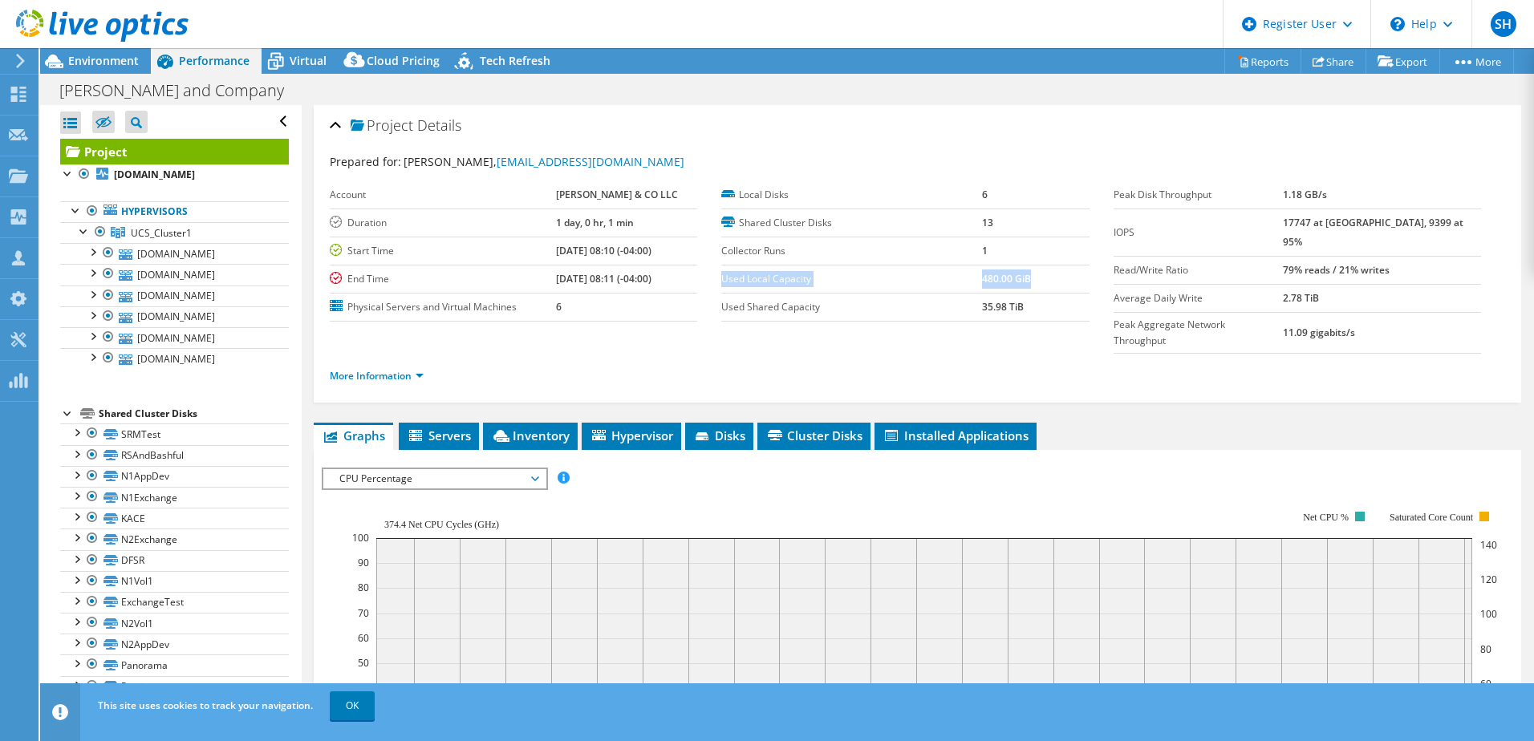
drag, startPoint x: 719, startPoint y: 277, endPoint x: 1074, endPoint y: 278, distance: 354.7
click at [1074, 278] on tr "Used Local Capacity 480.00 GiB" at bounding box center [905, 279] width 368 height 28
drag, startPoint x: 1074, startPoint y: 278, endPoint x: 1079, endPoint y: 342, distance: 64.4
click at [1079, 364] on ul "More Information" at bounding box center [918, 375] width 1176 height 22
click at [1135, 376] on div "Project Details Prepared for: [PERSON_NAME], [EMAIL_ADDRESS][DOMAIN_NAME] Accou…" at bounding box center [918, 622] width 1232 height 1034
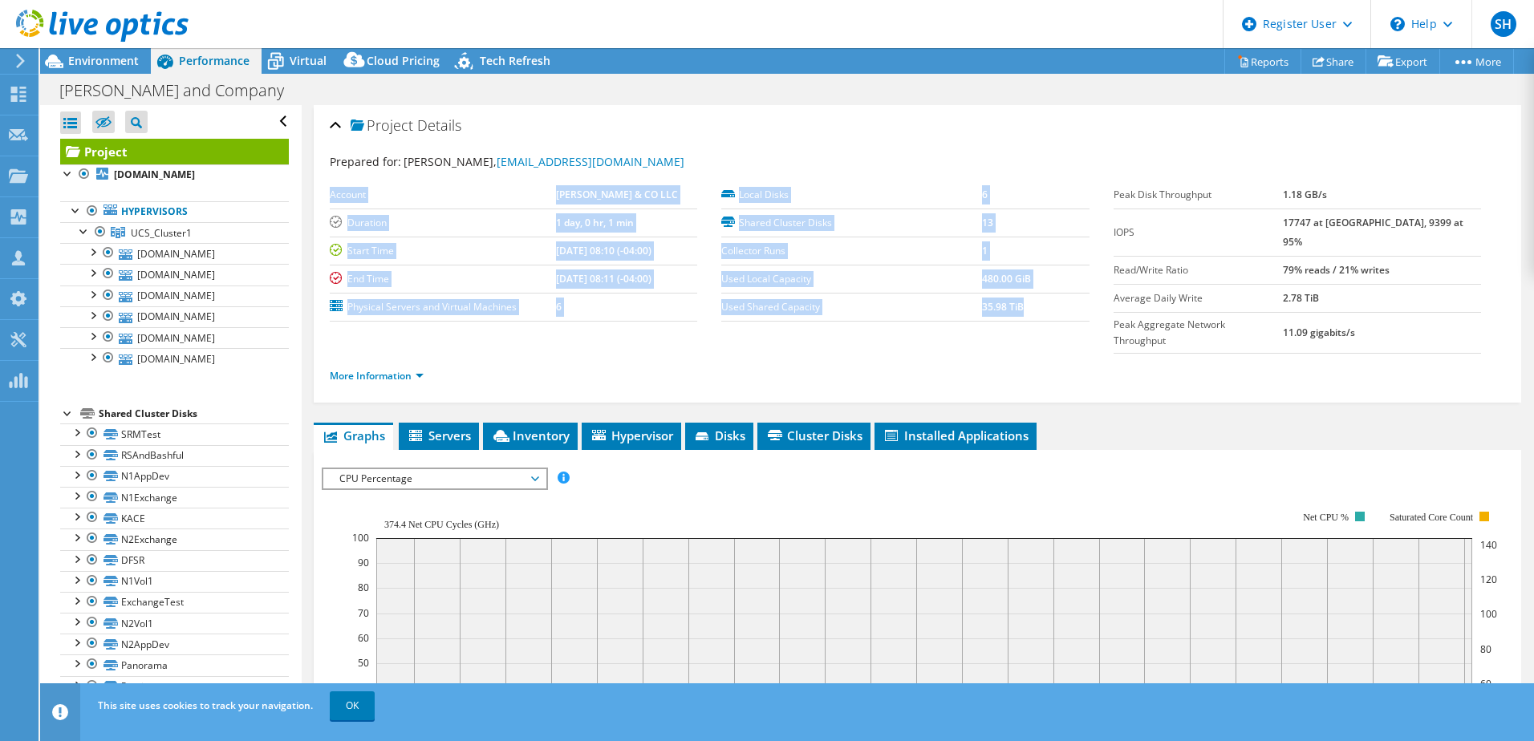
drag, startPoint x: 1044, startPoint y: 306, endPoint x: 715, endPoint y: 315, distance: 329.2
click at [715, 315] on section "Account [PERSON_NAME] & CO LLC Duration 1 day, 0 hr, 1 min Start Time [DATE] 08…" at bounding box center [722, 251] width 784 height 140
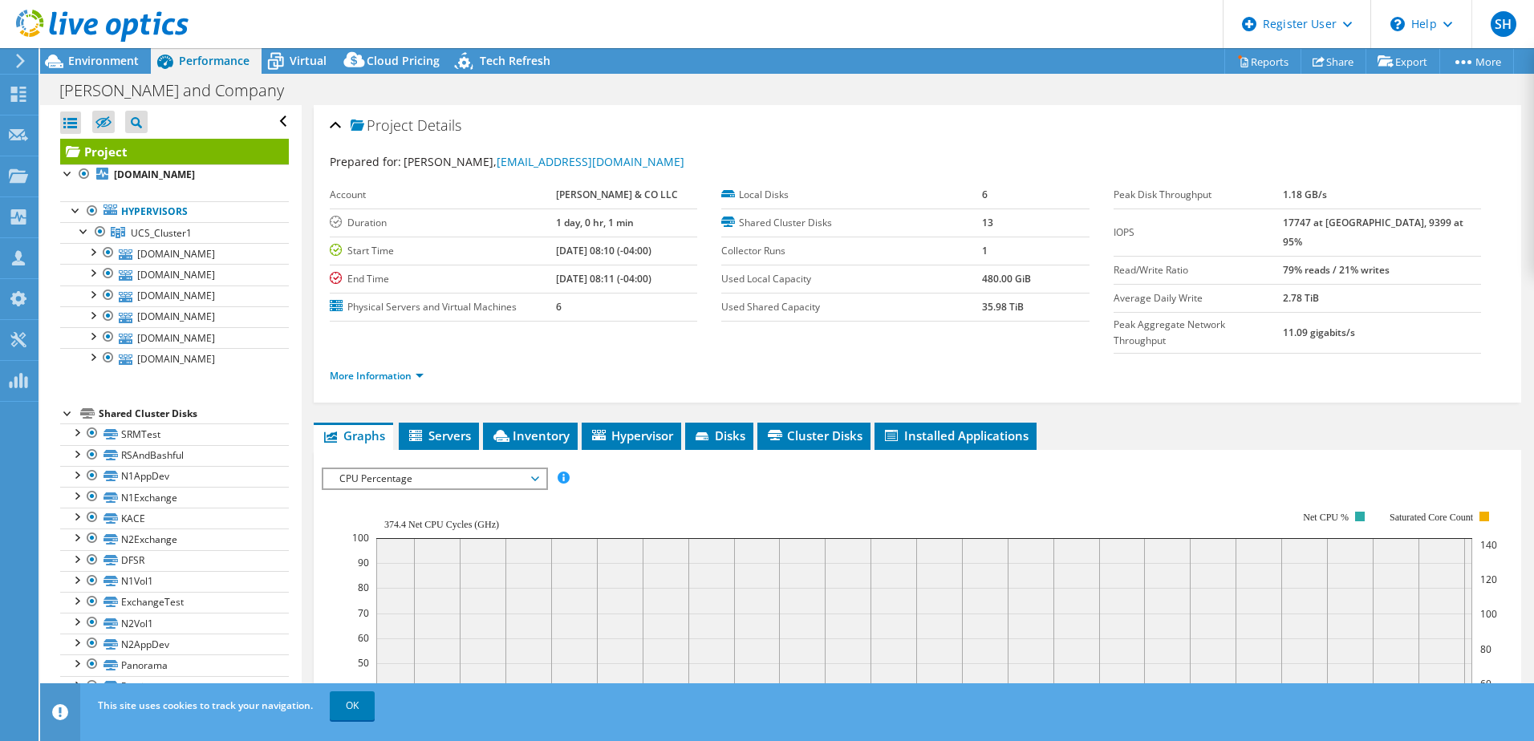
drag, startPoint x: 715, startPoint y: 315, endPoint x: 705, endPoint y: 345, distance: 31.2
click at [705, 364] on ul "More Information" at bounding box center [918, 375] width 1176 height 22
click at [1177, 389] on div "Project Details Prepared for: [PERSON_NAME], [EMAIL_ADDRESS][DOMAIN_NAME] Accou…" at bounding box center [918, 622] width 1232 height 1034
click at [110, 63] on span "Environment" at bounding box center [103, 60] width 71 height 15
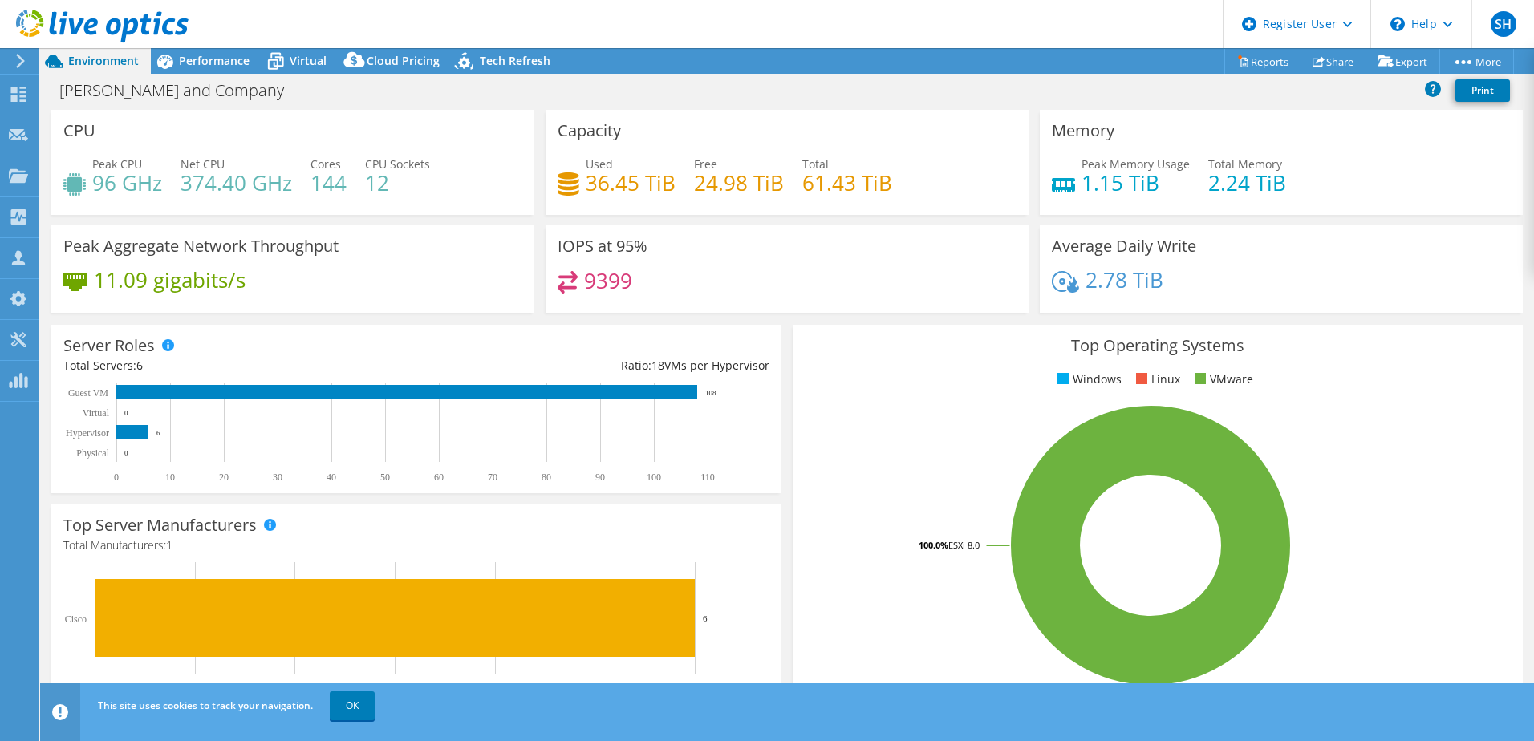
click at [775, 314] on div "IOPS at 95% 9399" at bounding box center [787, 274] width 494 height 98
click at [775, 327] on div "Server Roles Physical Servers represent bare metal servers that were targets of…" at bounding box center [416, 409] width 730 height 169
click at [779, 331] on div "Server Roles Physical Servers represent bare metal servers that were targets of…" at bounding box center [416, 409] width 741 height 180
click at [772, 331] on div "Server Roles Physical Servers represent bare metal servers that were targets of…" at bounding box center [416, 409] width 730 height 169
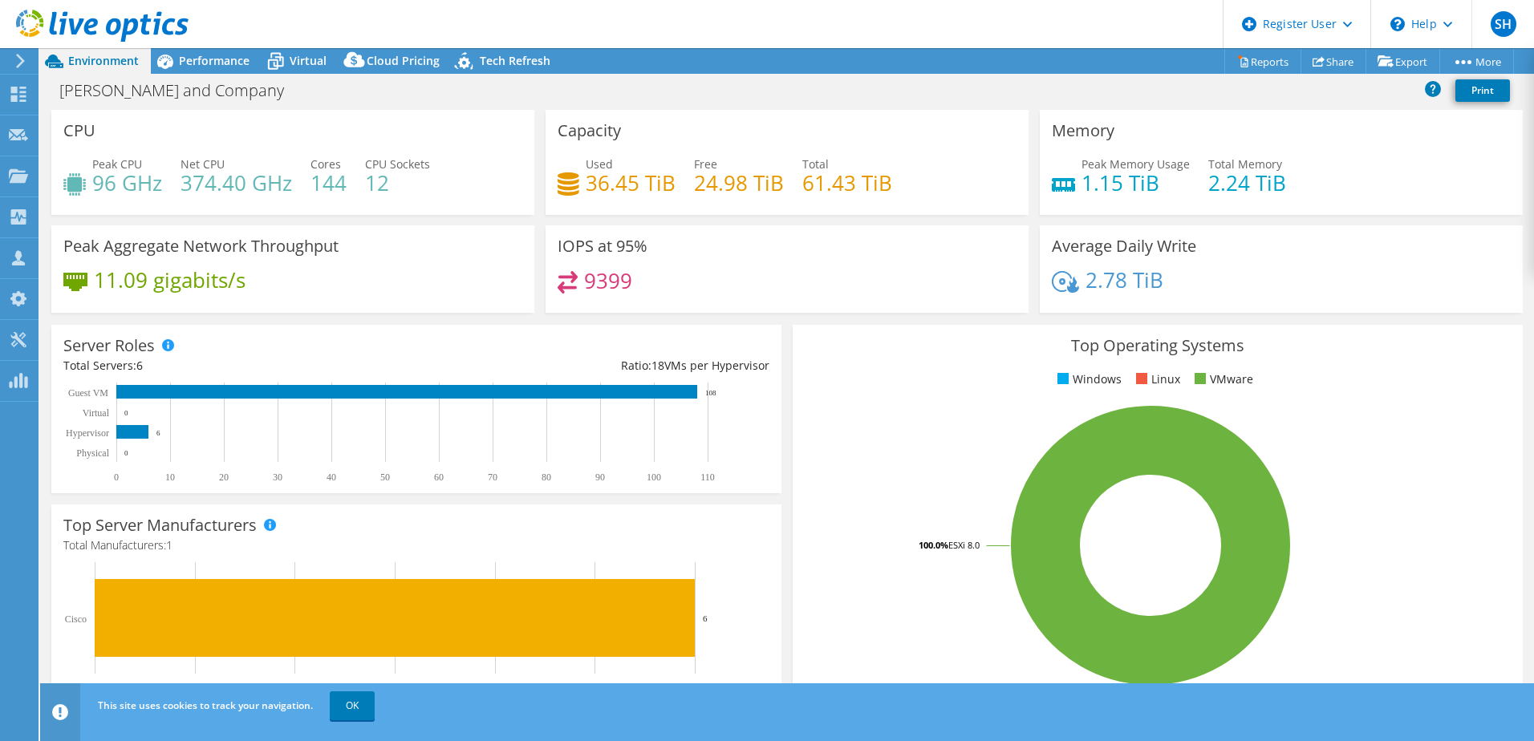
click at [774, 329] on div "Server Roles Physical Servers represent bare metal servers that were targets of…" at bounding box center [416, 409] width 730 height 169
click at [773, 329] on div "Server Roles Physical Servers represent bare metal servers that were targets of…" at bounding box center [416, 409] width 730 height 169
click at [774, 329] on div "Server Roles Physical Servers represent bare metal servers that were targets of…" at bounding box center [416, 409] width 730 height 169
click at [772, 329] on div "Server Roles Physical Servers represent bare metal servers that were targets of…" at bounding box center [416, 409] width 730 height 169
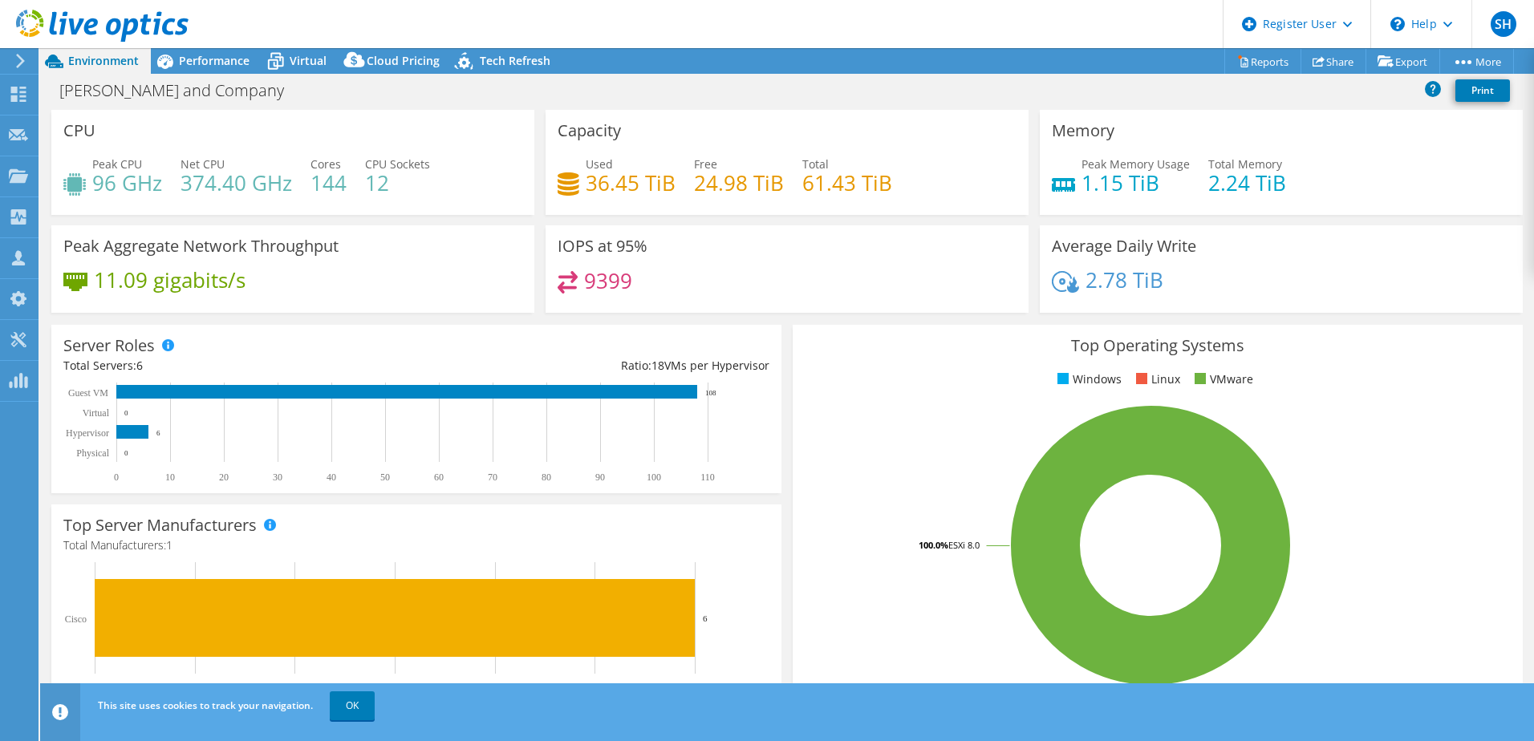
click at [777, 322] on div "Server Roles Physical Servers represent bare metal servers that were targets of…" at bounding box center [416, 409] width 741 height 180
click at [776, 317] on section "CPU Peak CPU 96 GHz Net CPU 374.40 GHz Cores 144 CPU Sockets 12 Capacity Used 3…" at bounding box center [787, 577] width 1494 height 935
click at [775, 317] on div "IOPS at 95% 9399" at bounding box center [787, 274] width 494 height 98
click at [705, 339] on div "Server Roles Physical Servers represent bare metal servers that were targets of…" at bounding box center [416, 409] width 730 height 169
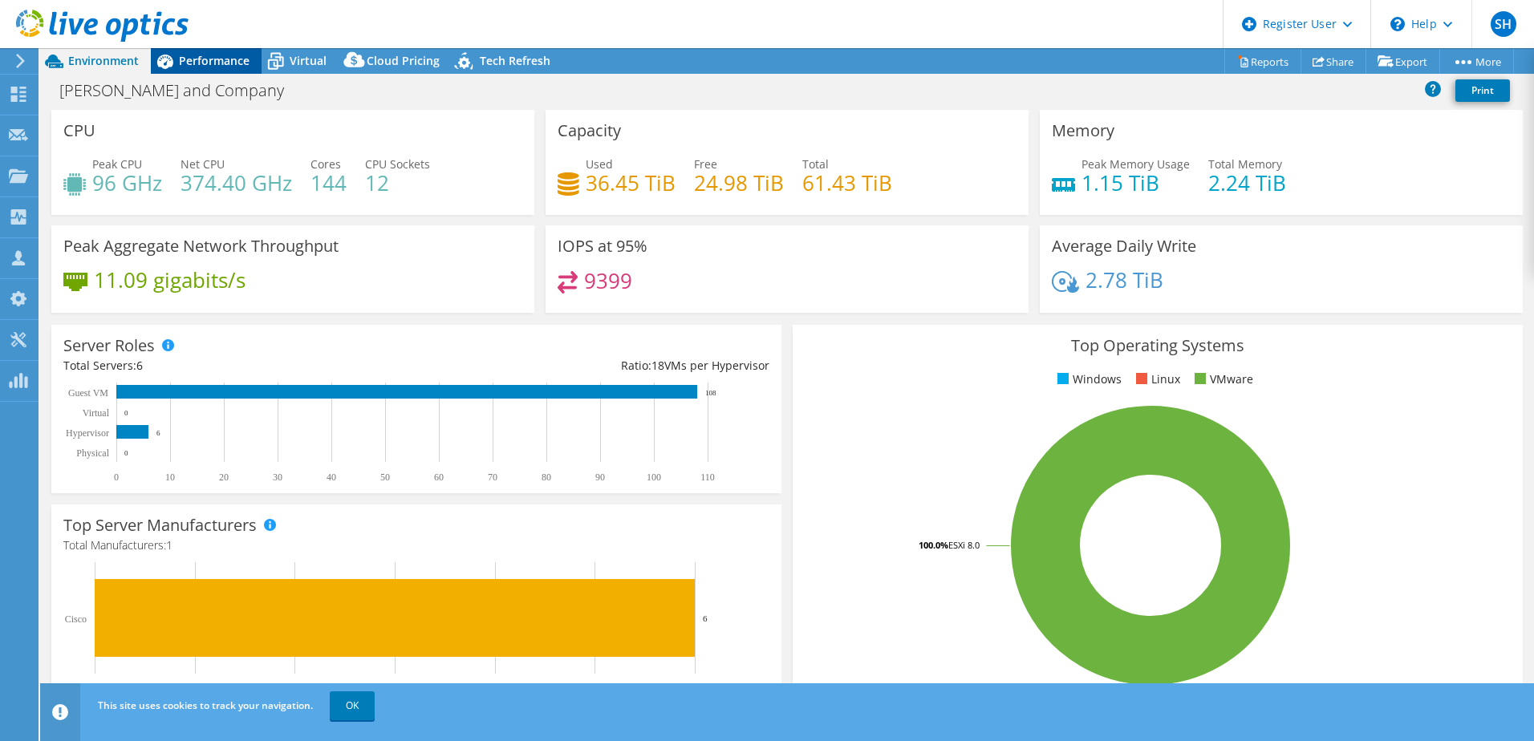
click at [209, 64] on span "Performance" at bounding box center [214, 60] width 71 height 15
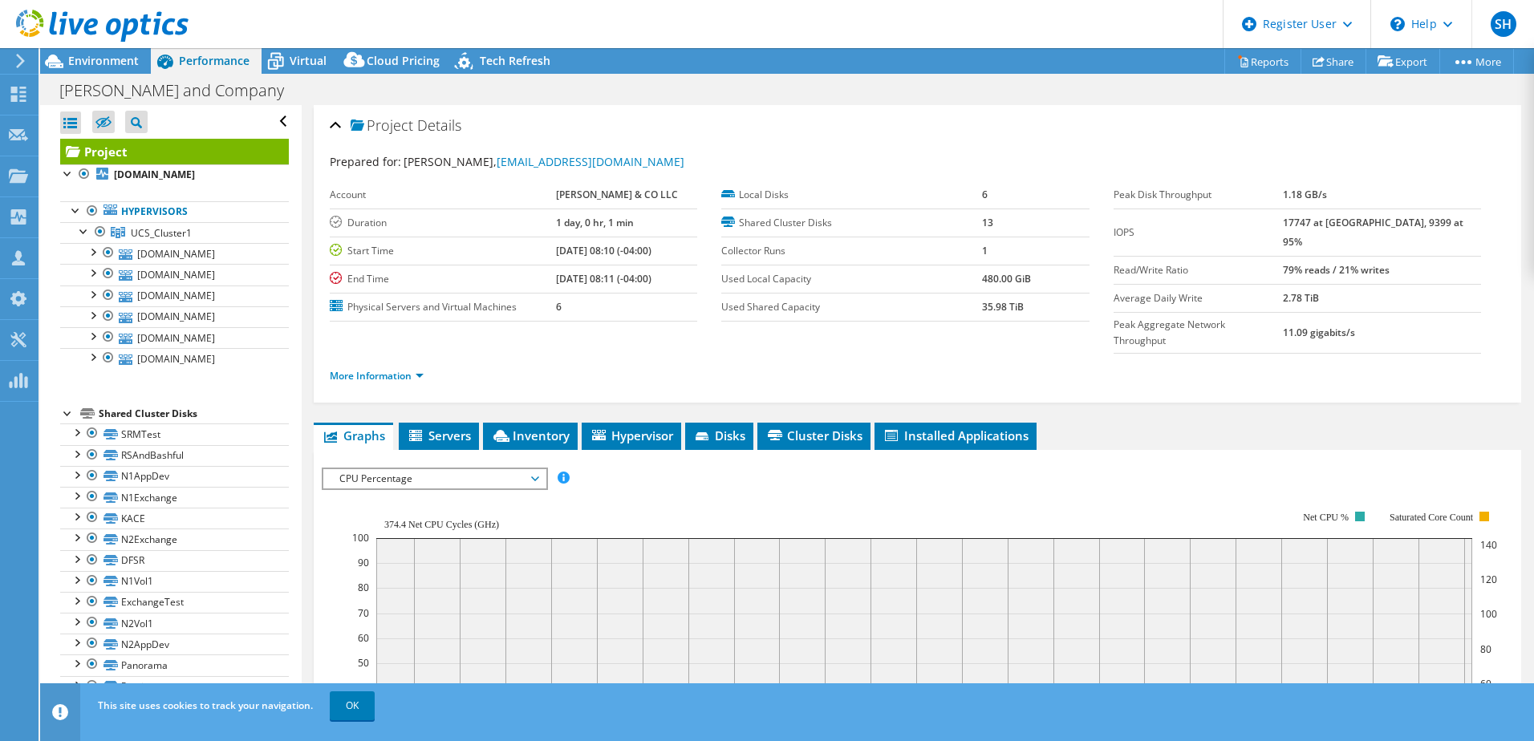
drag, startPoint x: 474, startPoint y: 434, endPoint x: 473, endPoint y: 443, distance: 8.9
click at [473, 460] on div "IOPS Disk Throughput IO Size Latency Queue Depth CPU Percentage Memory Page Fau…" at bounding box center [918, 744] width 1192 height 568
click at [473, 469] on span "CPU Percentage" at bounding box center [434, 478] width 206 height 19
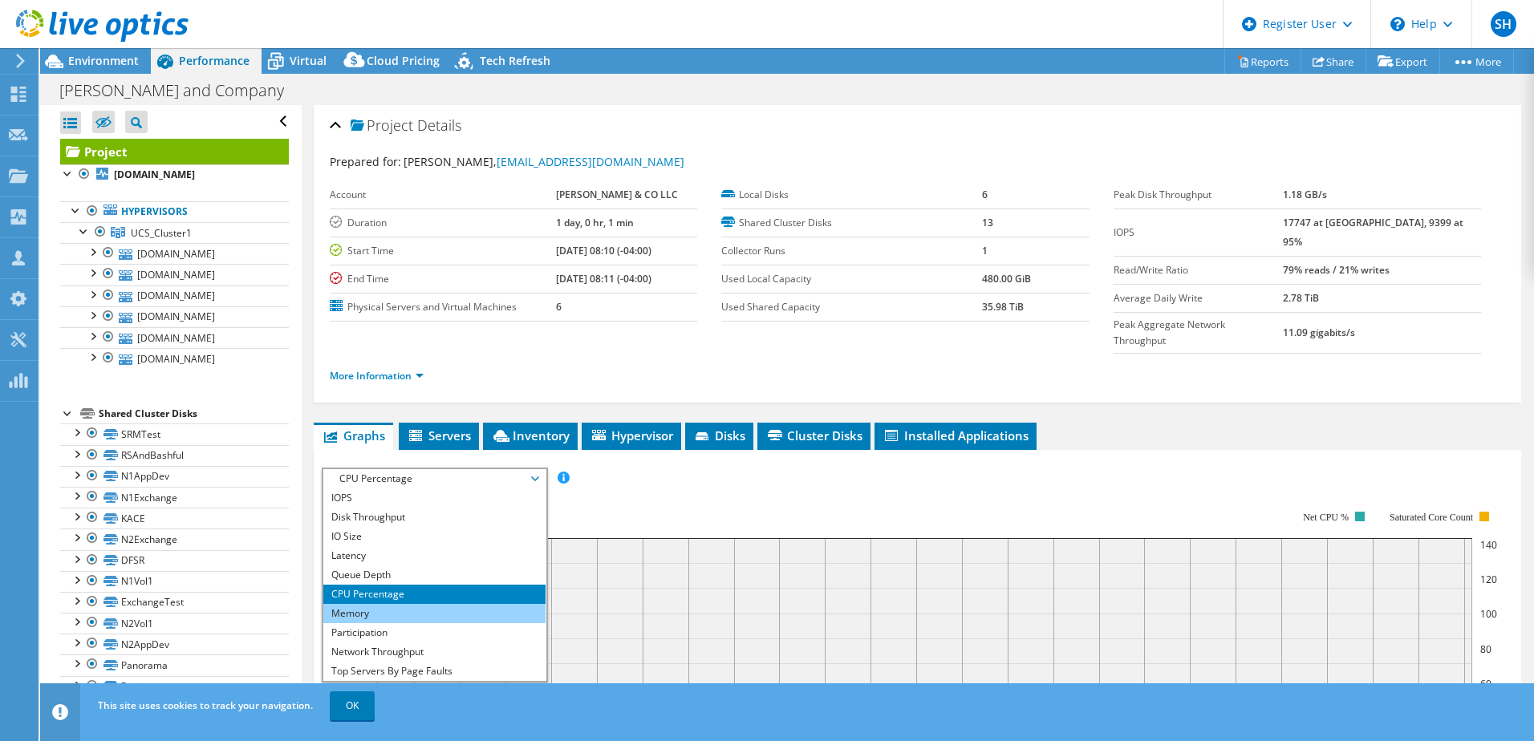
click at [400, 604] on li "Memory" at bounding box center [434, 613] width 222 height 19
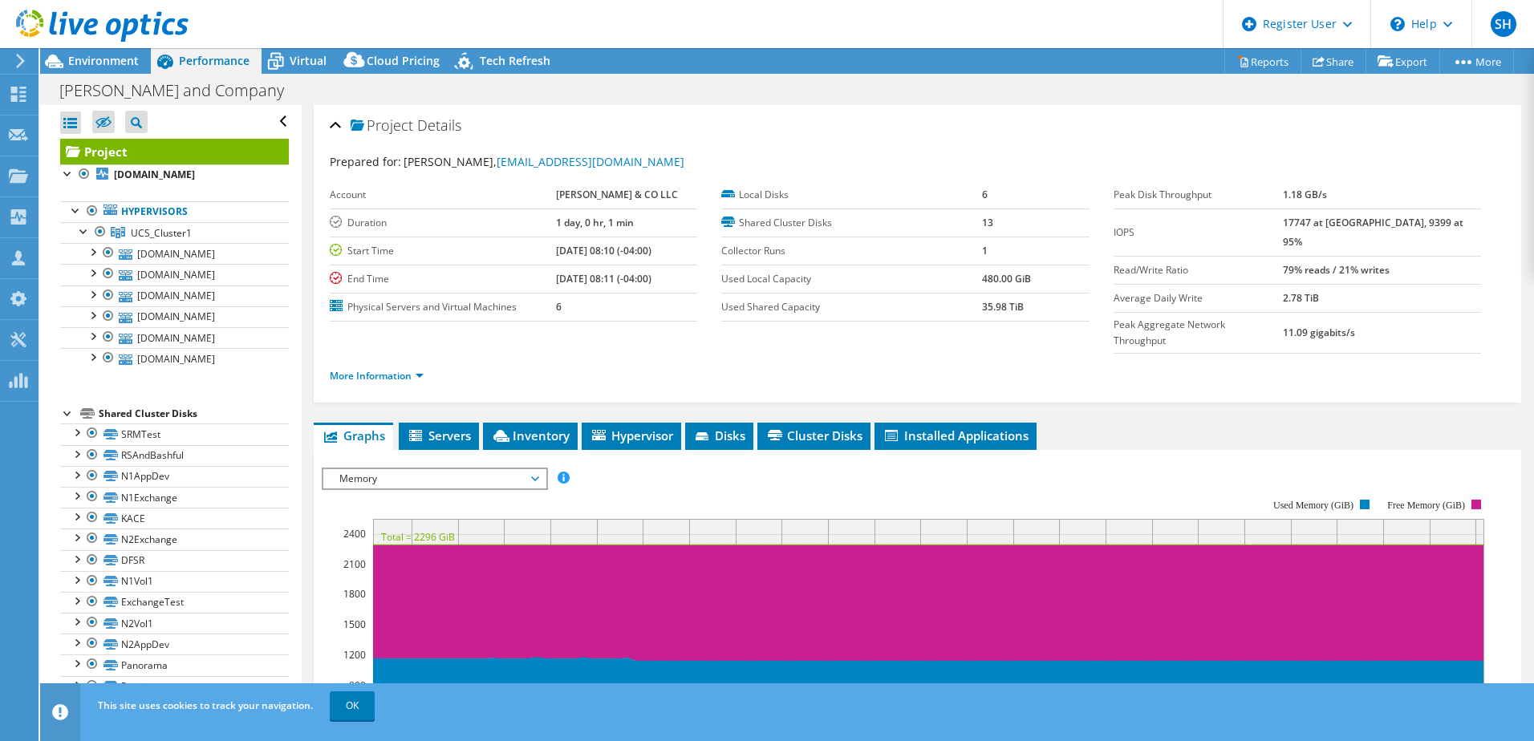
click at [778, 477] on div at bounding box center [918, 742] width 1192 height 548
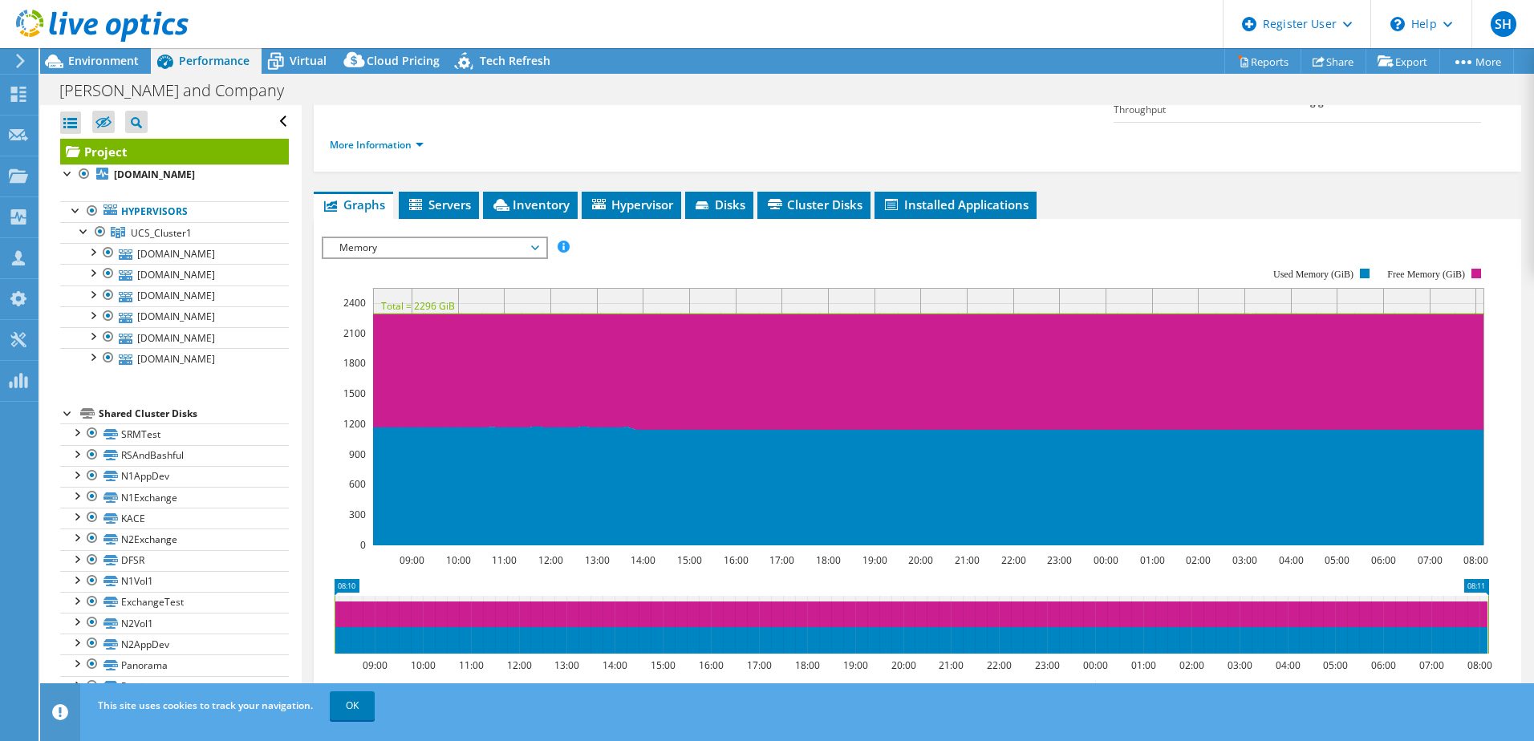
scroll to position [241, 0]
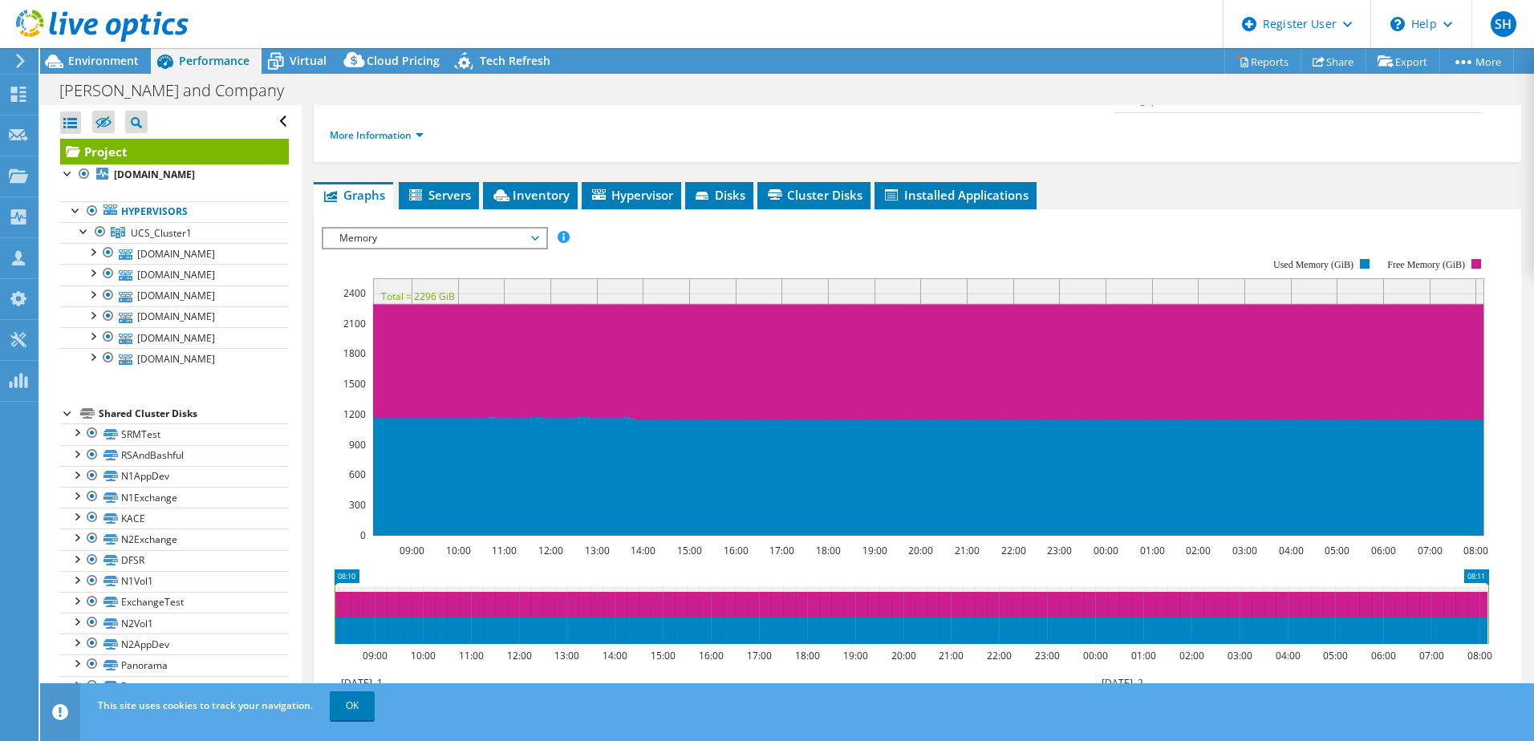
click at [1084, 219] on div "IOPS Disk Throughput IO Size Latency Queue Depth CPU Percentage Memory Page Fau…" at bounding box center [918, 497] width 1192 height 556
click at [851, 237] on rect at bounding box center [906, 397] width 1168 height 321
click at [847, 237] on rect at bounding box center [906, 397] width 1168 height 321
click at [632, 237] on rect at bounding box center [906, 397] width 1168 height 321
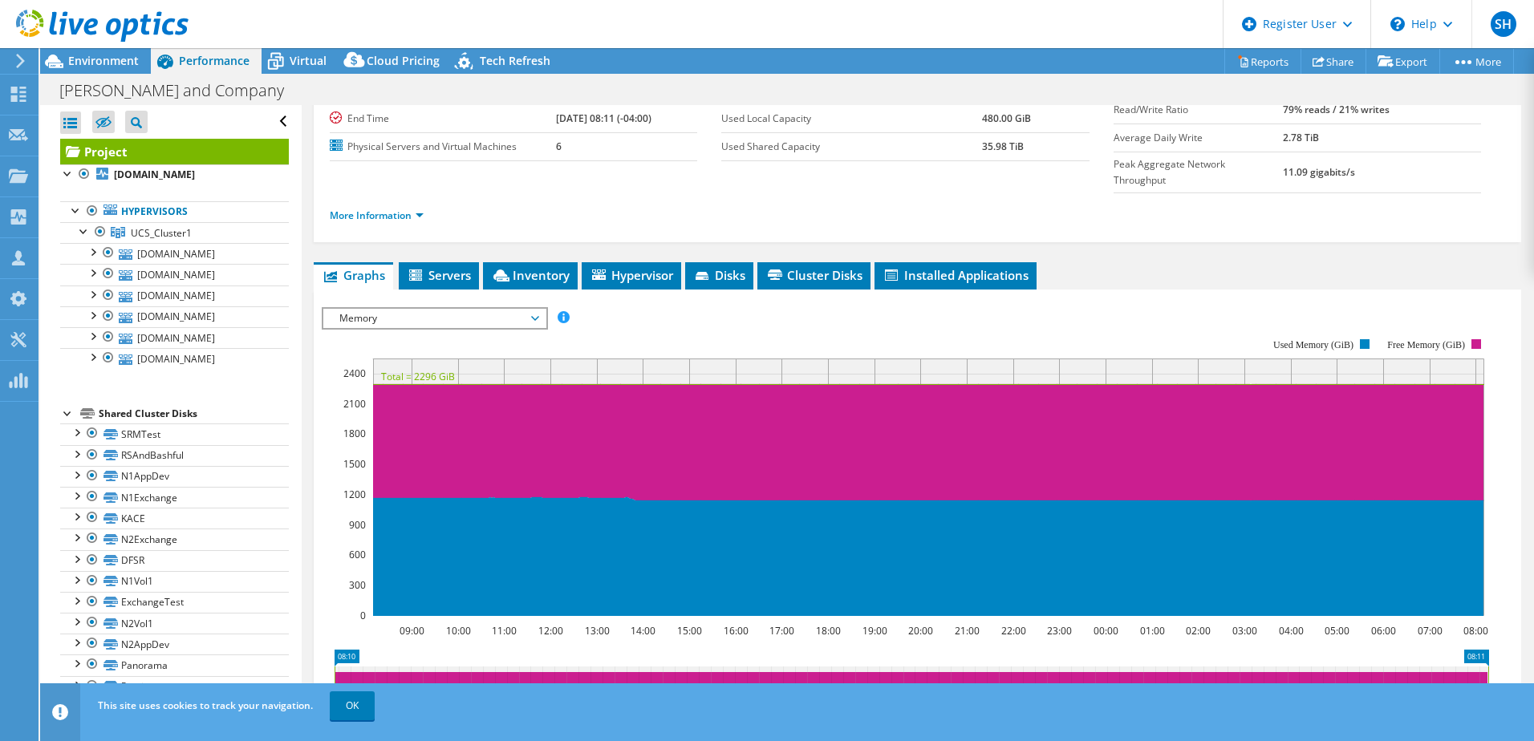
click at [698, 307] on div "IOPS Disk Throughput IO Size Latency Queue Depth CPU Percentage Memory Page Fau…" at bounding box center [918, 318] width 1192 height 22
click at [678, 307] on div "IOPS Disk Throughput IO Size Latency Queue Depth CPU Percentage Memory Page Fau…" at bounding box center [918, 318] width 1192 height 22
click at [349, 488] on text "1200" at bounding box center [354, 495] width 22 height 14
click at [348, 488] on text "1200" at bounding box center [354, 495] width 22 height 14
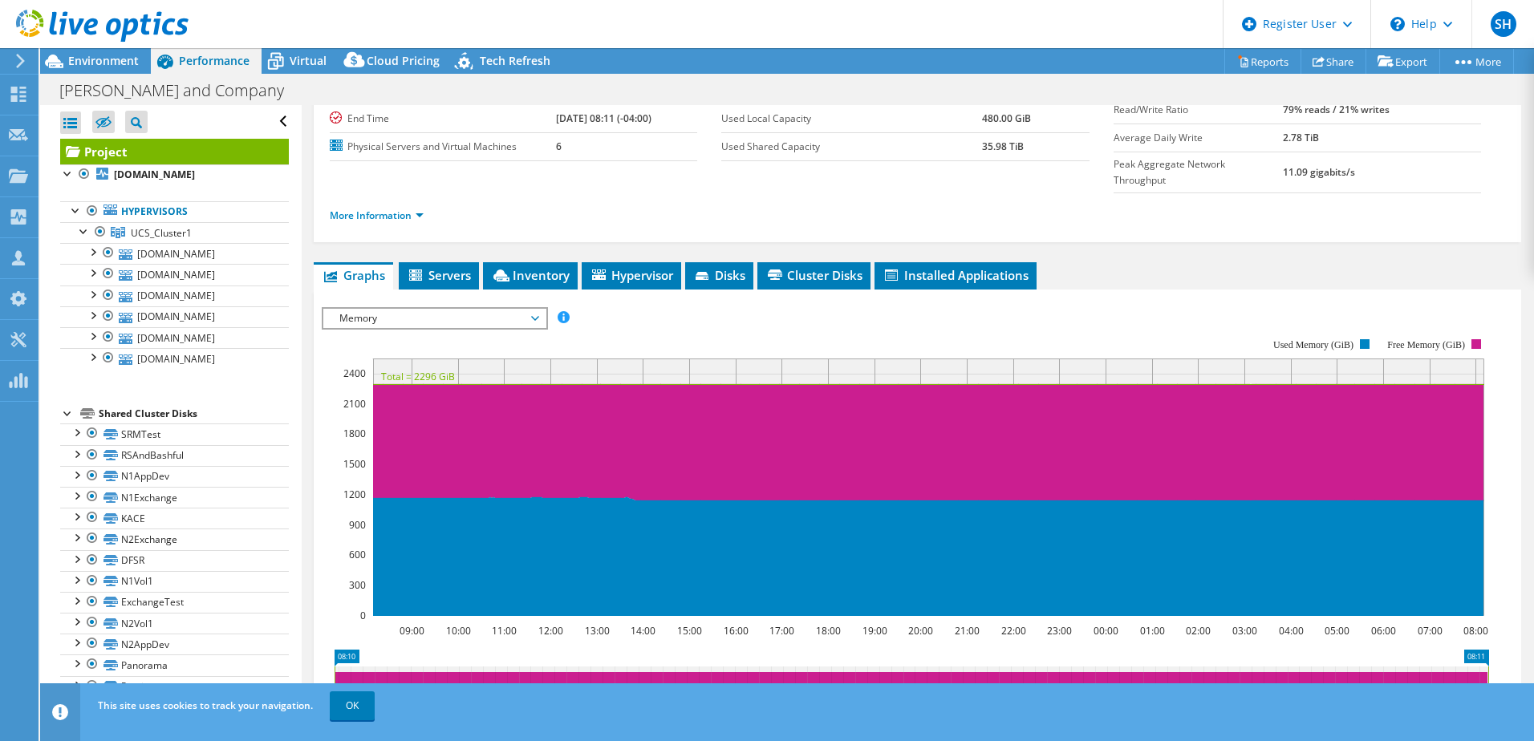
click at [340, 420] on rect at bounding box center [906, 477] width 1168 height 321
click at [337, 423] on rect at bounding box center [906, 477] width 1168 height 321
click at [344, 424] on rect at bounding box center [906, 477] width 1168 height 321
click at [336, 426] on rect at bounding box center [906, 477] width 1168 height 321
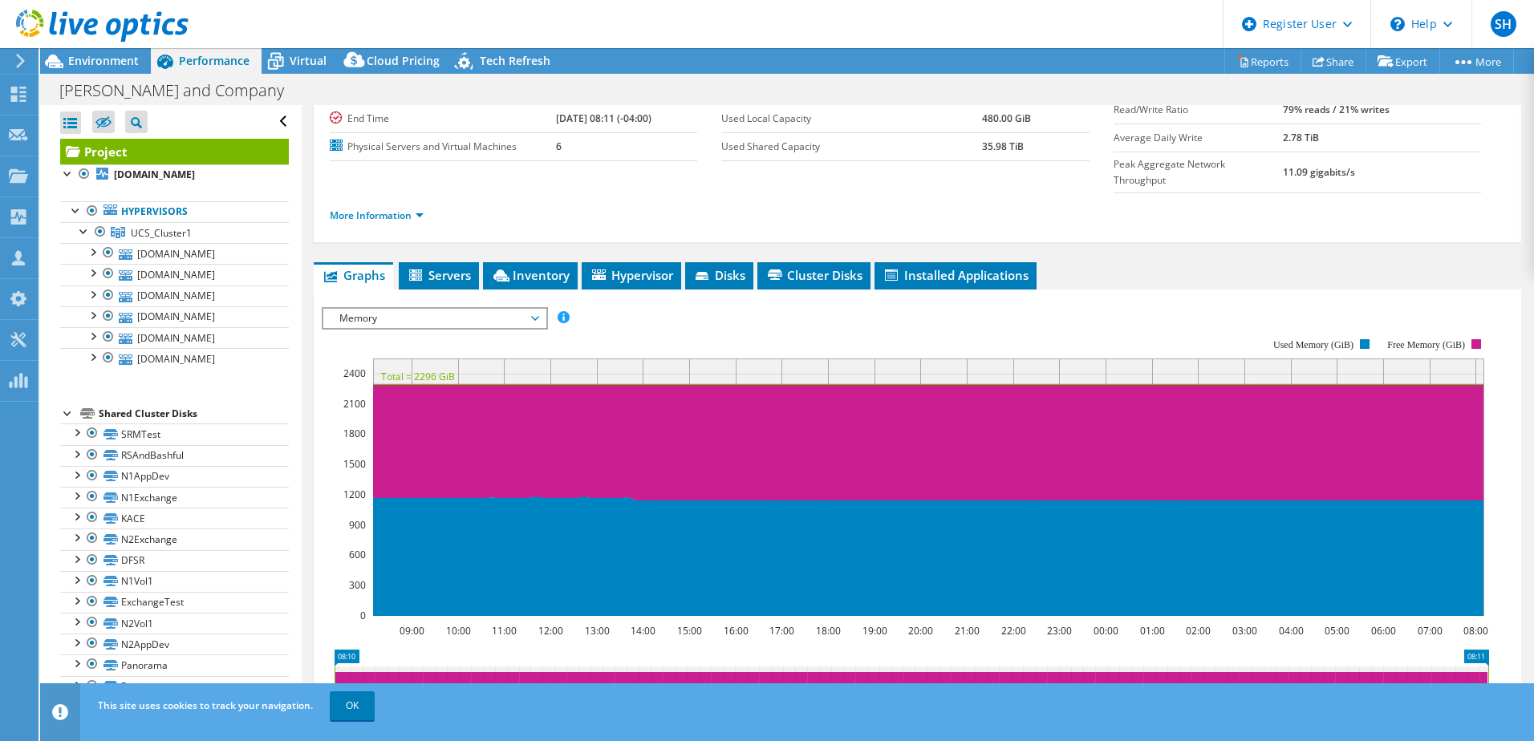
click at [320, 463] on section "IOPS Disk Throughput IO Size Latency Queue Depth CPU Percentage Memory Page Fau…" at bounding box center [918, 614] width 1208 height 648
click at [339, 463] on rect at bounding box center [906, 477] width 1168 height 321
click at [340, 463] on rect at bounding box center [906, 477] width 1168 height 321
click at [341, 463] on rect at bounding box center [906, 477] width 1168 height 321
click at [351, 488] on text "1200" at bounding box center [354, 495] width 22 height 14
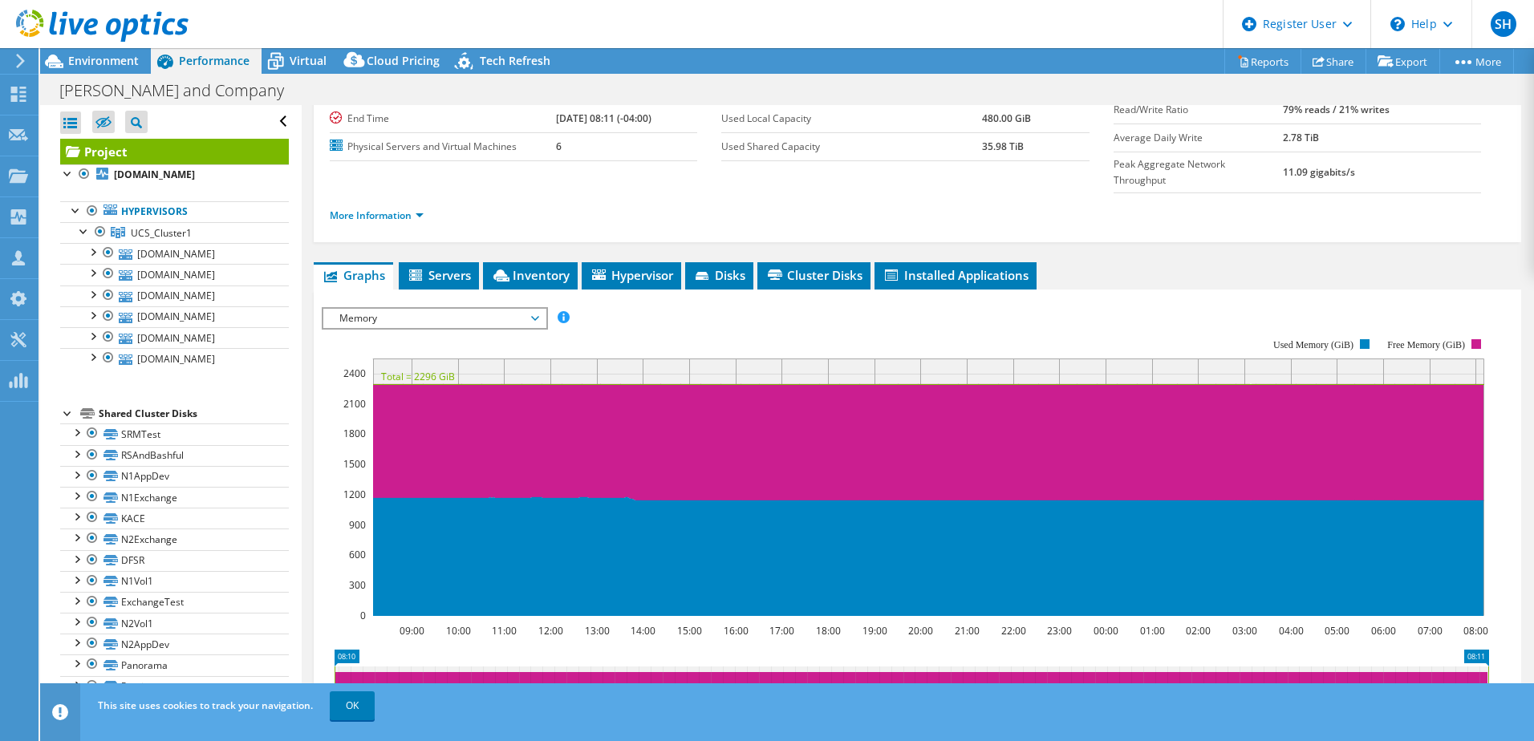
drag, startPoint x: 345, startPoint y: 465, endPoint x: 370, endPoint y: 468, distance: 25.1
click at [370, 468] on icon "09:00 10:00 11:00 12:00 13:00 14:00 15:00 16:00 17:00 18:00 19:00 20:00 21:00 2…" at bounding box center [912, 477] width 1180 height 321
click at [346, 488] on text "1200" at bounding box center [354, 495] width 22 height 14
click at [331, 416] on rect at bounding box center [906, 477] width 1168 height 321
click at [332, 416] on rect at bounding box center [906, 477] width 1168 height 321
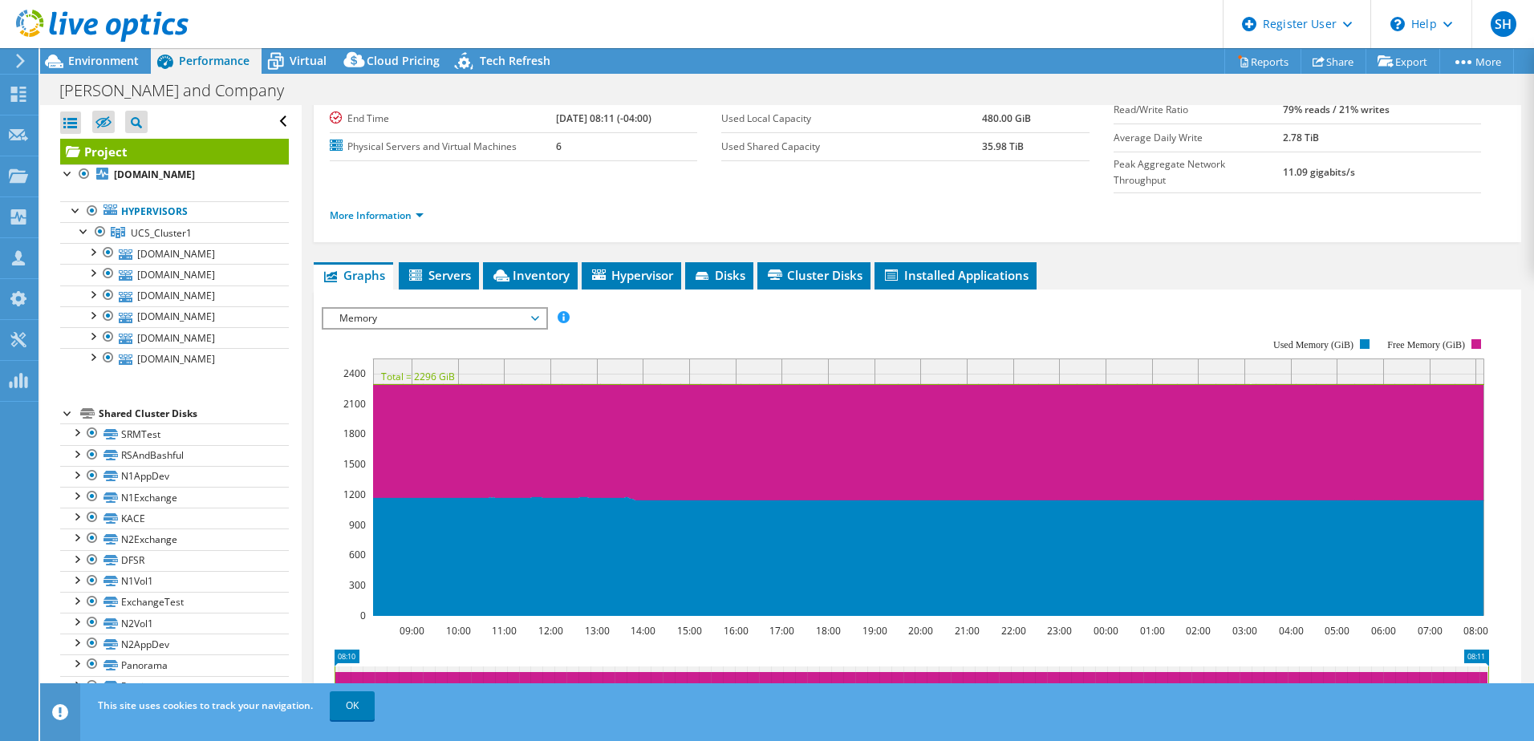
click at [331, 416] on rect at bounding box center [906, 477] width 1168 height 321
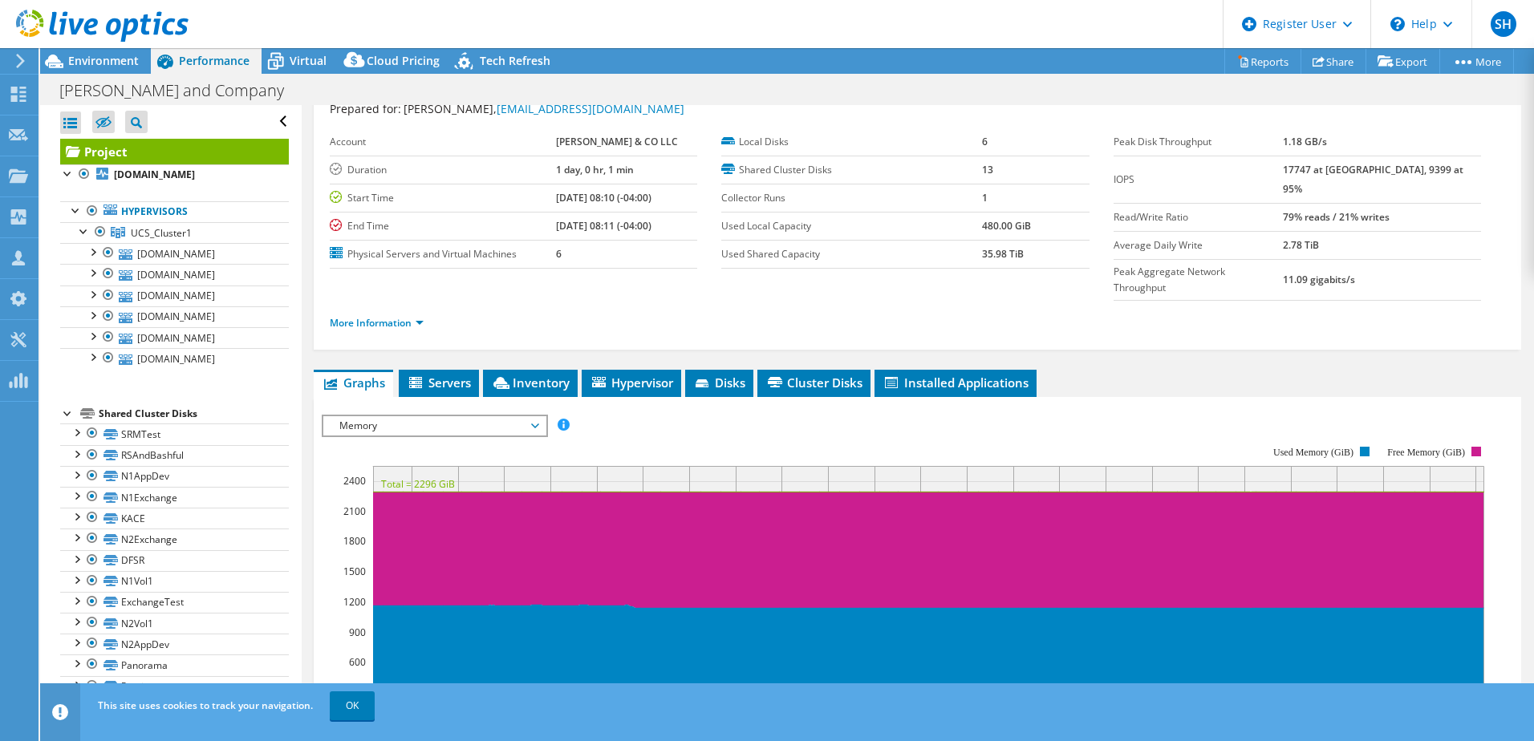
scroll to position [0, 0]
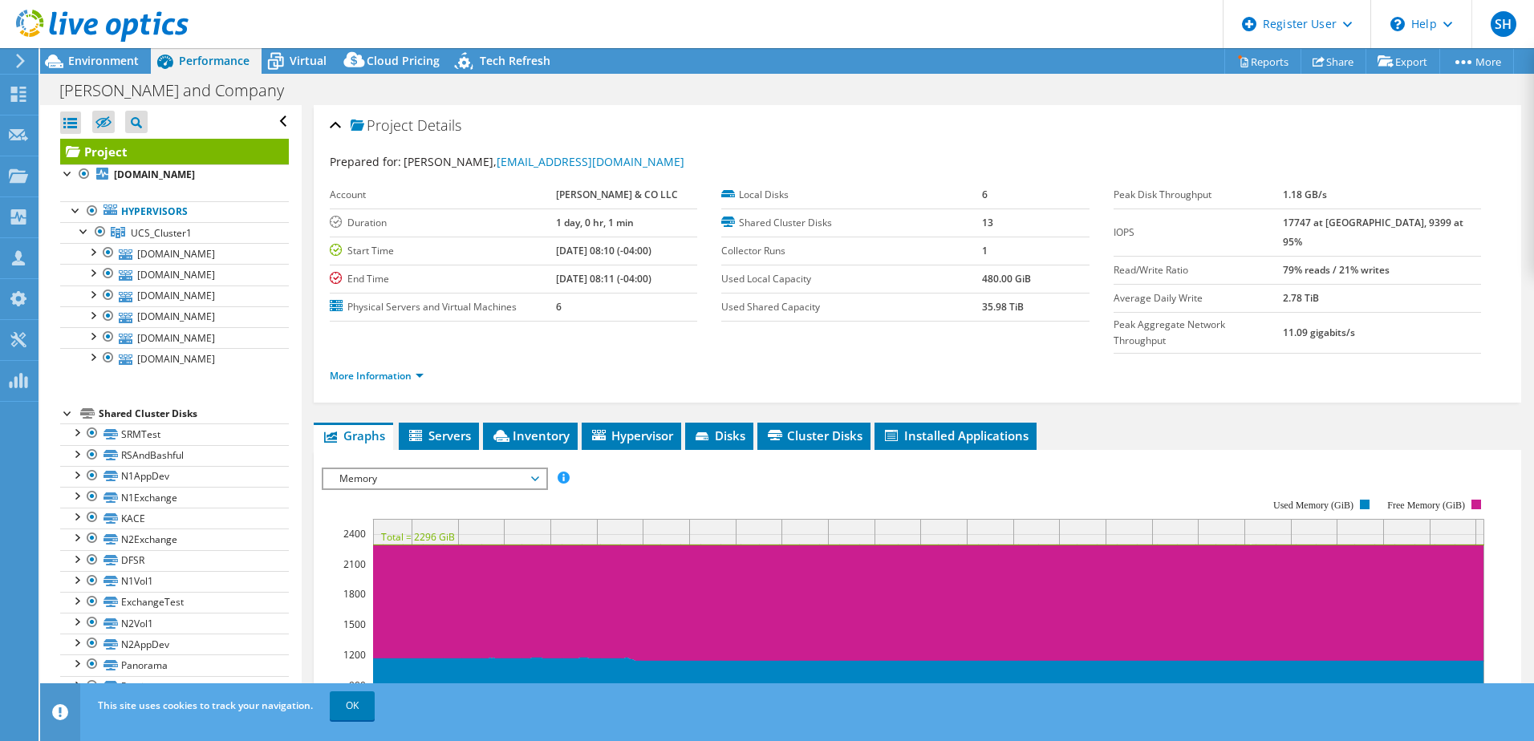
click at [123, 53] on div at bounding box center [94, 27] width 189 height 54
click at [122, 55] on div "SH Dell User [PERSON_NAME] [PERSON_NAME][EMAIL_ADDRESS][PERSON_NAME][DOMAIN_NAM…" at bounding box center [767, 370] width 1534 height 741
click at [104, 58] on span "Environment" at bounding box center [103, 60] width 71 height 15
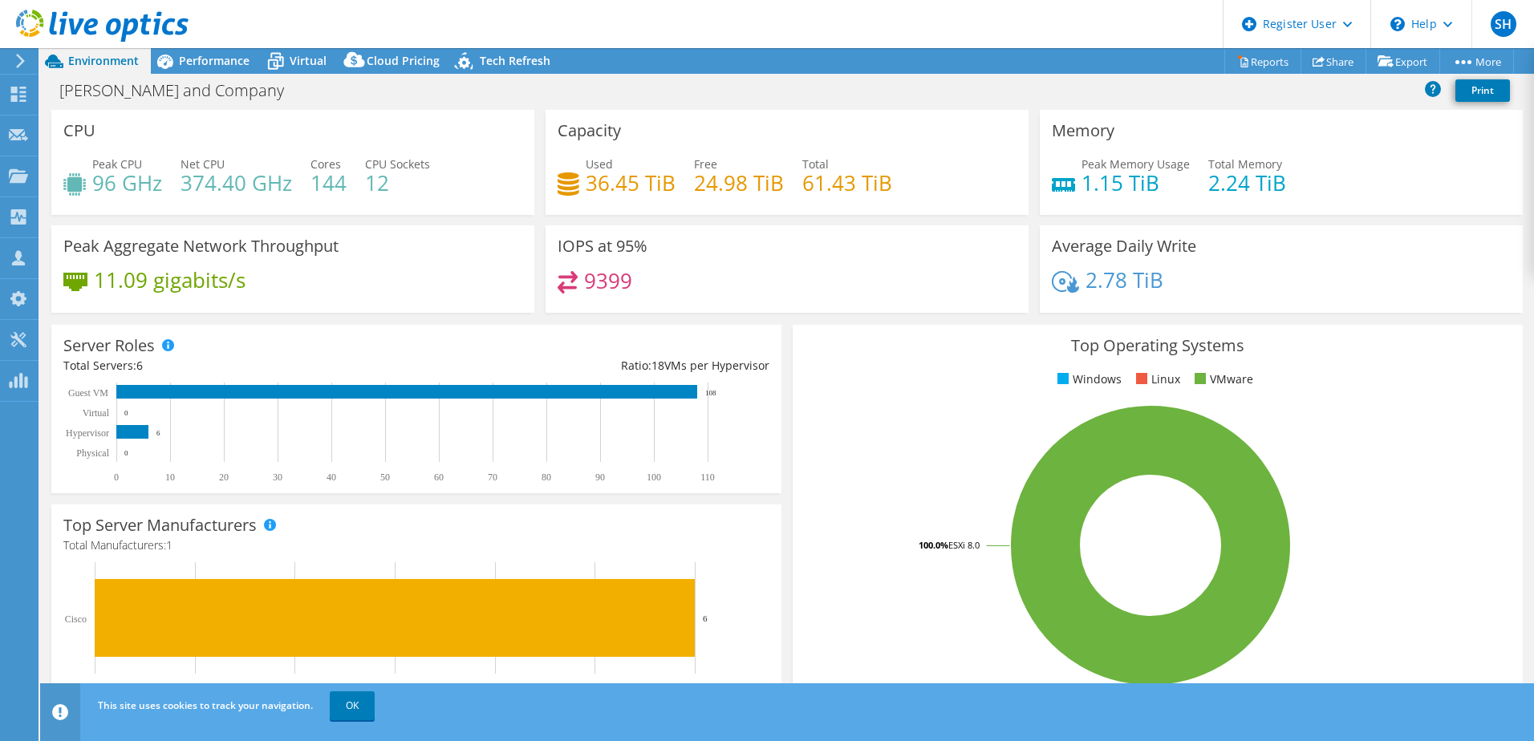
click at [521, 136] on div "CPU Peak CPU 96 GHz Net CPU 374.40 GHz Cores 144 CPU Sockets 12" at bounding box center [292, 162] width 483 height 105
click at [528, 137] on div "CPU Peak CPU 96 GHz Net CPU 374.40 GHz Cores 144 CPU Sockets 12" at bounding box center [292, 162] width 483 height 105
click at [529, 137] on div "CPU Peak CPU 96 GHz Net CPU 374.40 GHz Cores 144 CPU Sockets 12" at bounding box center [292, 162] width 483 height 105
click at [528, 137] on div "CPU Peak CPU 96 GHz Net CPU 374.40 GHz Cores 144 CPU Sockets 12" at bounding box center [292, 162] width 483 height 105
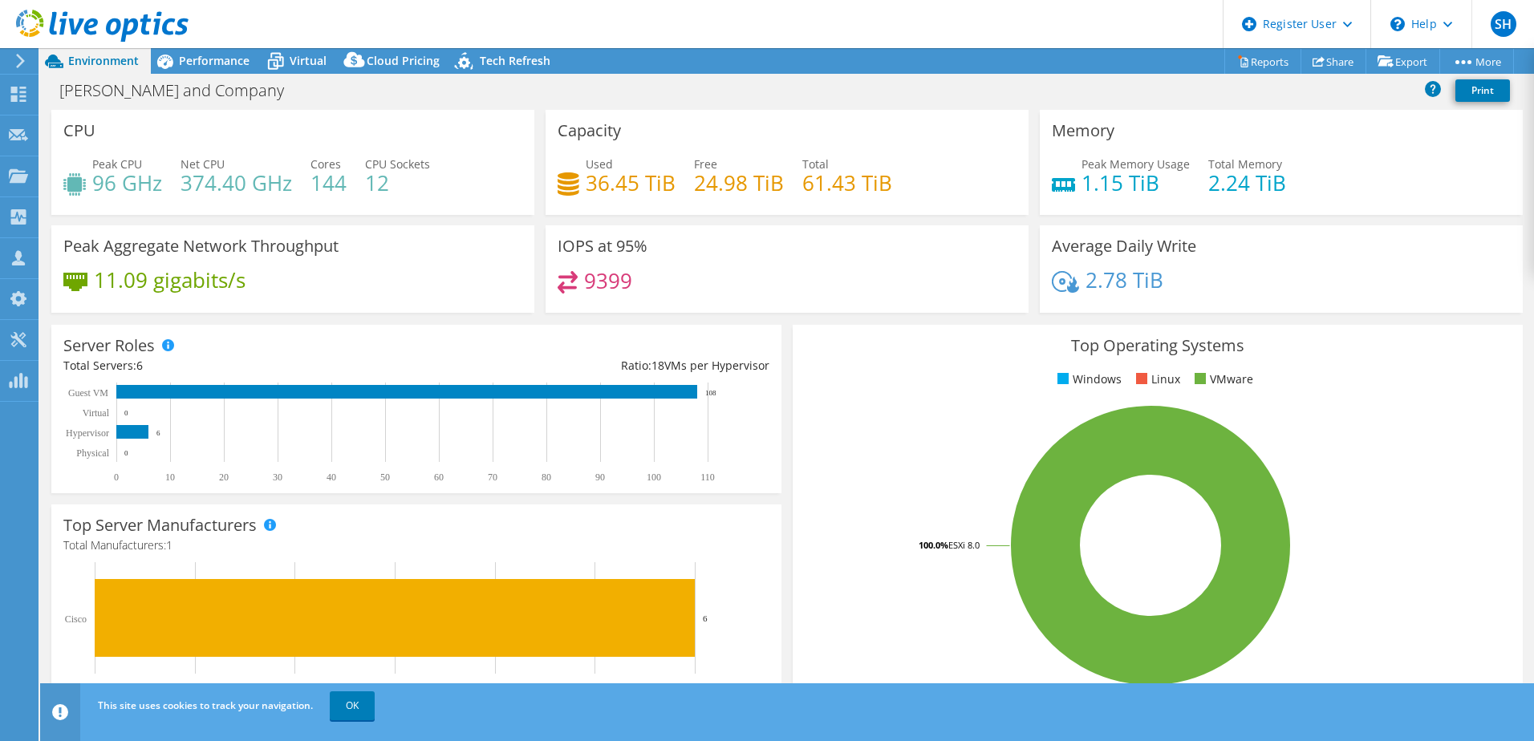
click at [528, 137] on div "CPU Peak CPU 96 GHz Net CPU 374.40 GHz Cores 144 CPU Sockets 12" at bounding box center [292, 162] width 483 height 105
click at [740, 325] on div "Server Roles Physical Servers represent bare metal servers that were targets of…" at bounding box center [416, 409] width 730 height 169
click at [823, 314] on div "IOPS at 95% 9399" at bounding box center [787, 274] width 494 height 98
click at [825, 314] on div "IOPS at 95% 9399" at bounding box center [787, 274] width 494 height 98
click at [831, 312] on div "IOPS at 95% 9399" at bounding box center [787, 268] width 483 height 87
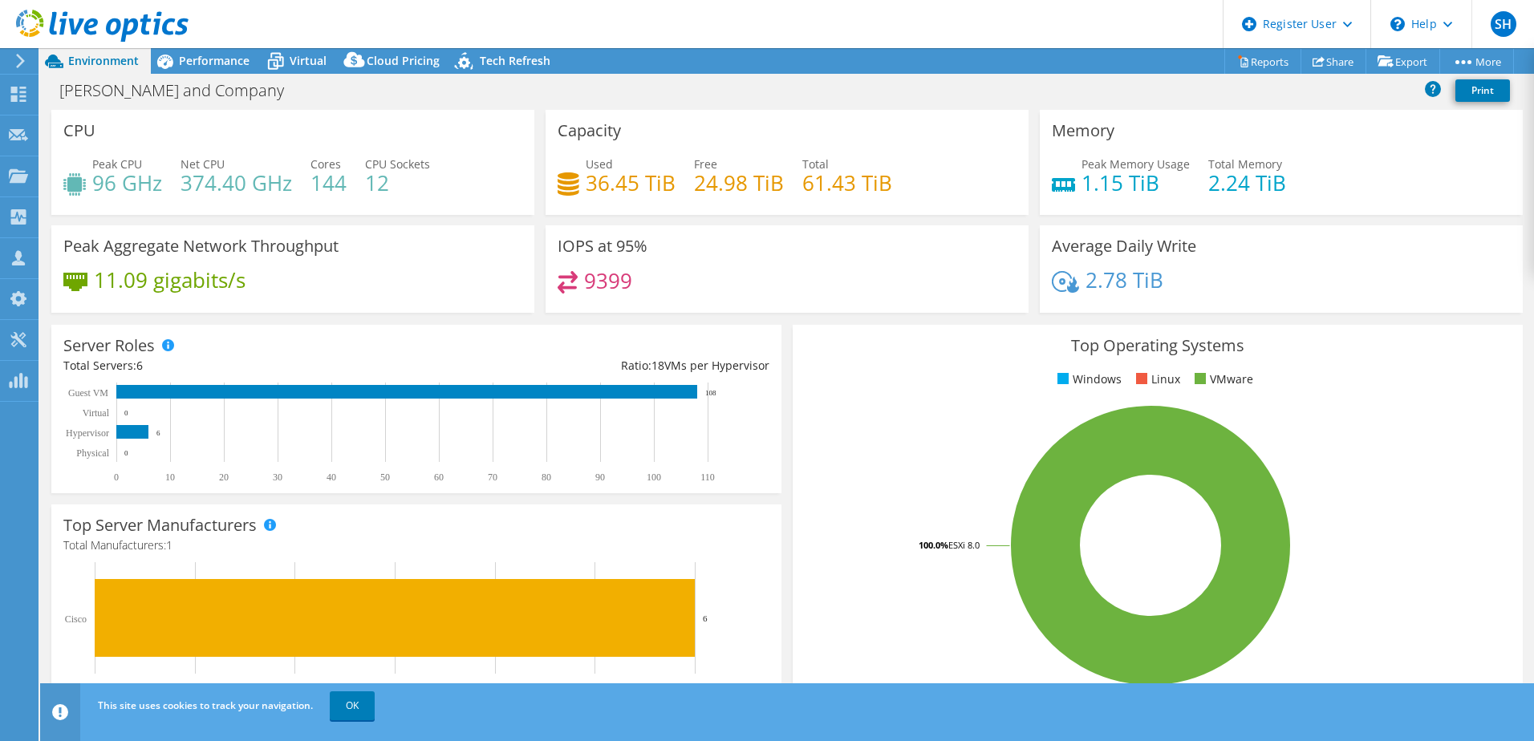
click at [830, 312] on div "IOPS at 95% 9399" at bounding box center [787, 268] width 483 height 87
click at [829, 312] on div "IOPS at 95% 9399" at bounding box center [787, 268] width 483 height 87
click at [750, 318] on div "IOPS at 95% 9399" at bounding box center [787, 274] width 494 height 98
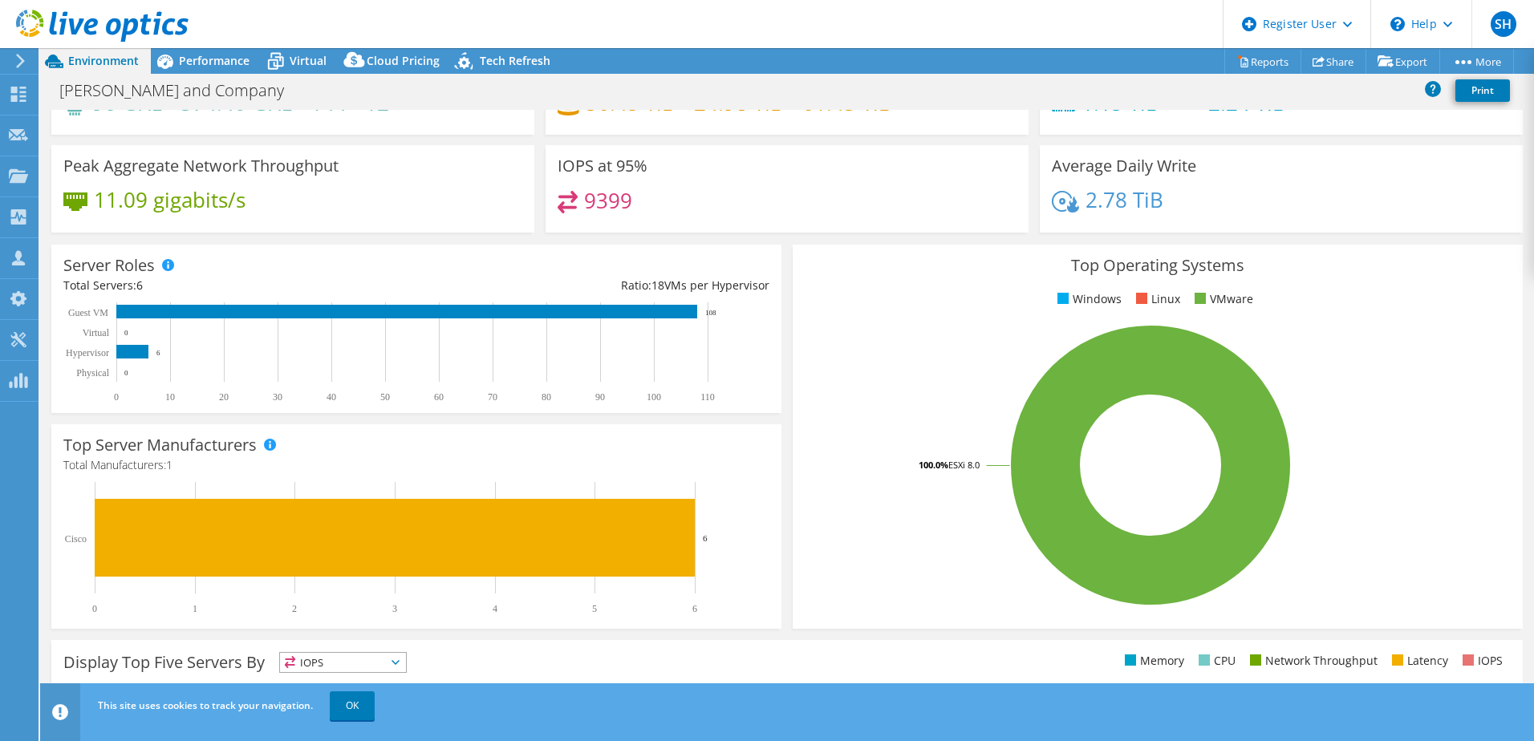
click at [776, 330] on div "Server Roles Physical Servers represent bare metal servers that were targets of…" at bounding box center [416, 329] width 741 height 180
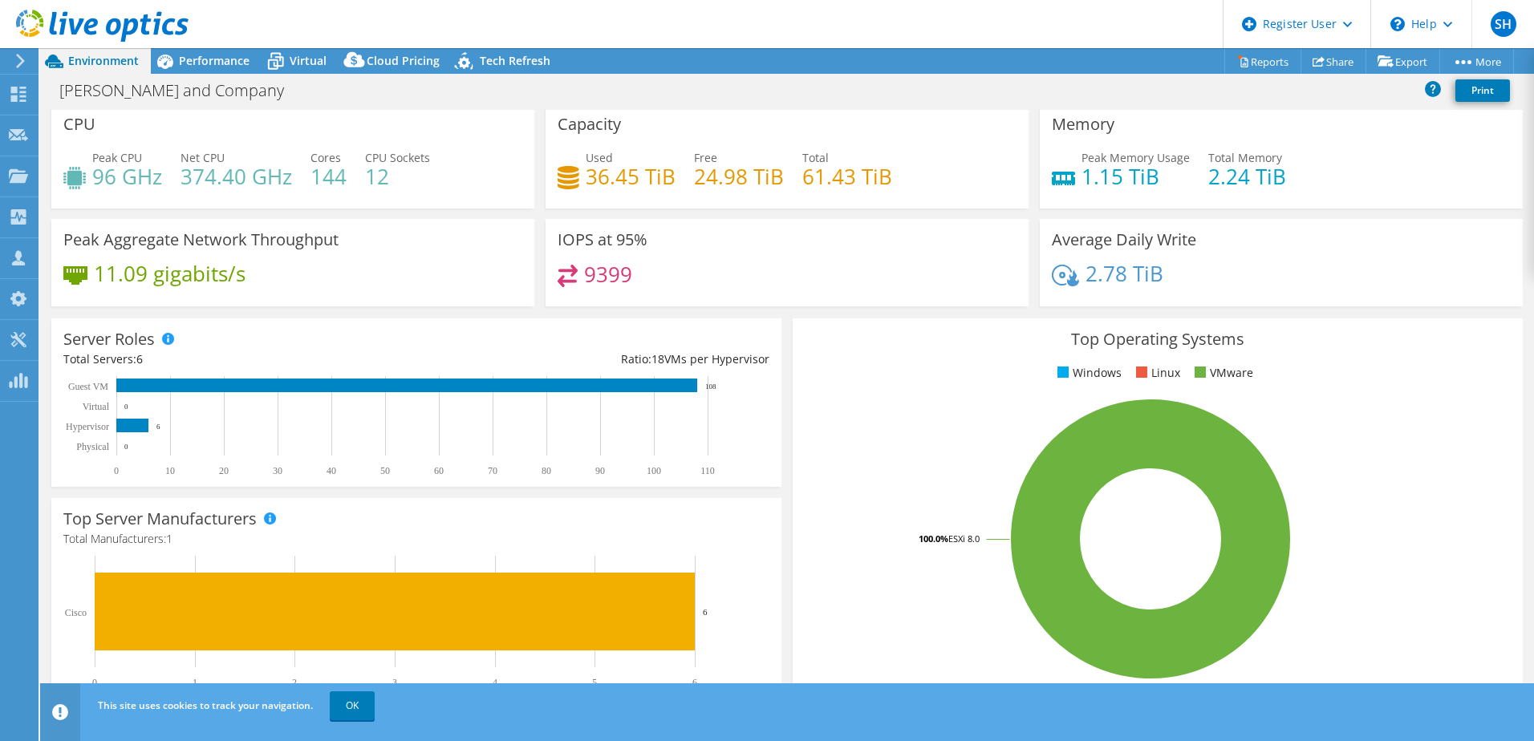
scroll to position [0, 0]
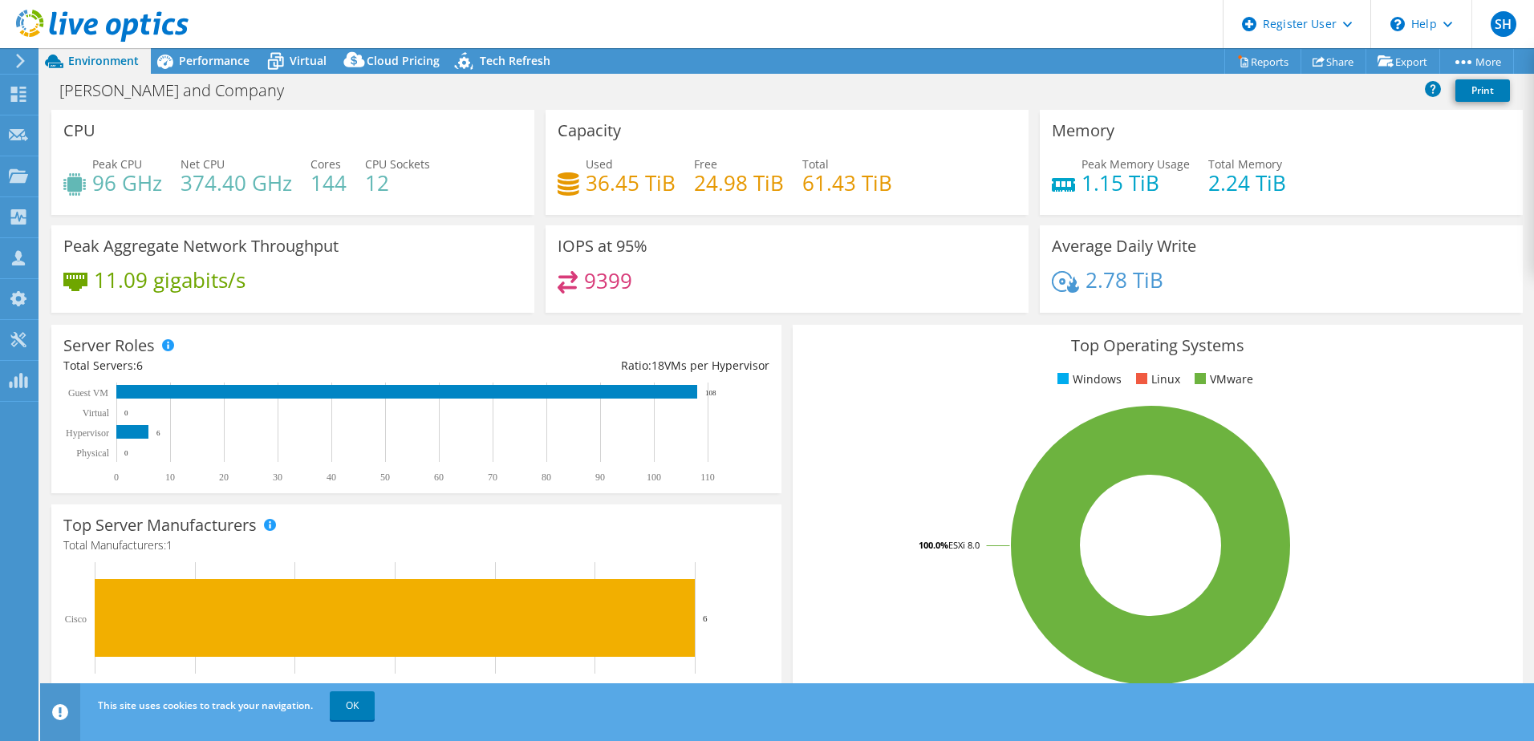
click at [780, 323] on div "Server Roles Physical Servers represent bare metal servers that were targets of…" at bounding box center [416, 409] width 741 height 180
click at [787, 336] on div "Top Operating Systems Windows Linux VMware 100.0% ESXi 8.0" at bounding box center [1157, 517] width 741 height 396
click at [787, 338] on div "Top Operating Systems Windows Linux VMware 100.0% ESXi 8.0" at bounding box center [1157, 517] width 741 height 396
click at [189, 59] on span "Performance" at bounding box center [214, 60] width 71 height 15
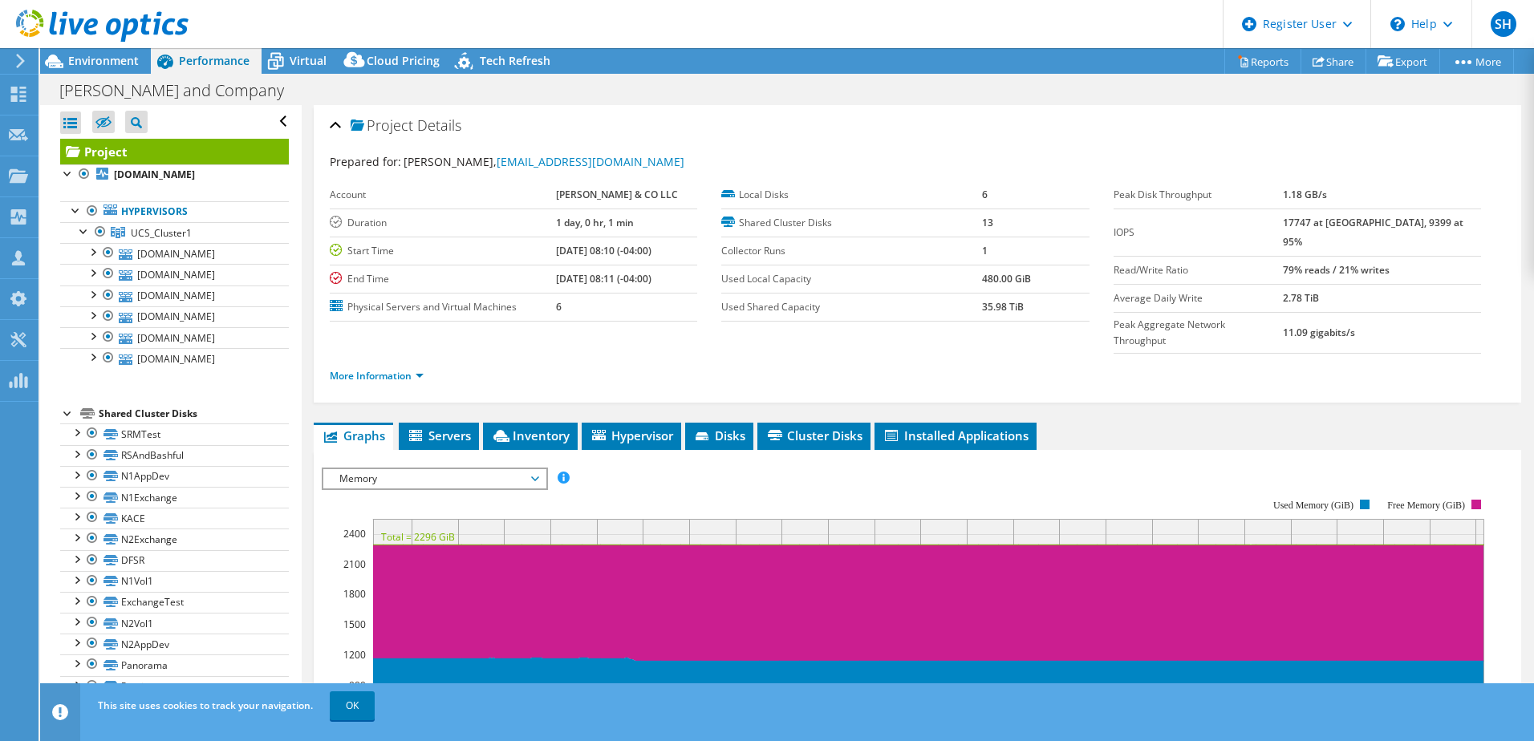
scroll to position [80, 0]
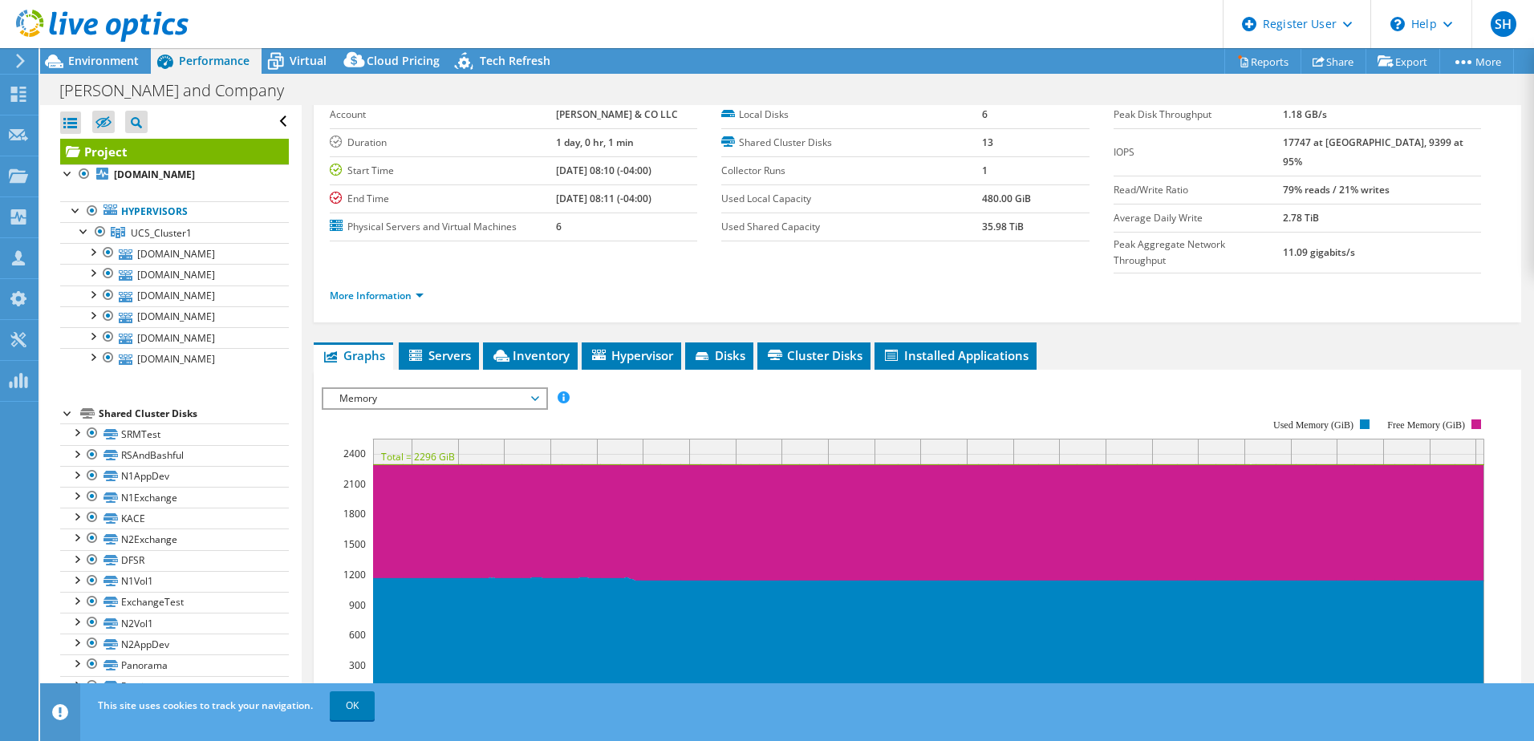
click at [611, 397] on rect at bounding box center [906, 557] width 1168 height 321
click at [612, 397] on rect at bounding box center [906, 557] width 1168 height 321
click at [611, 397] on rect at bounding box center [906, 557] width 1168 height 321
click at [655, 397] on rect at bounding box center [906, 557] width 1168 height 321
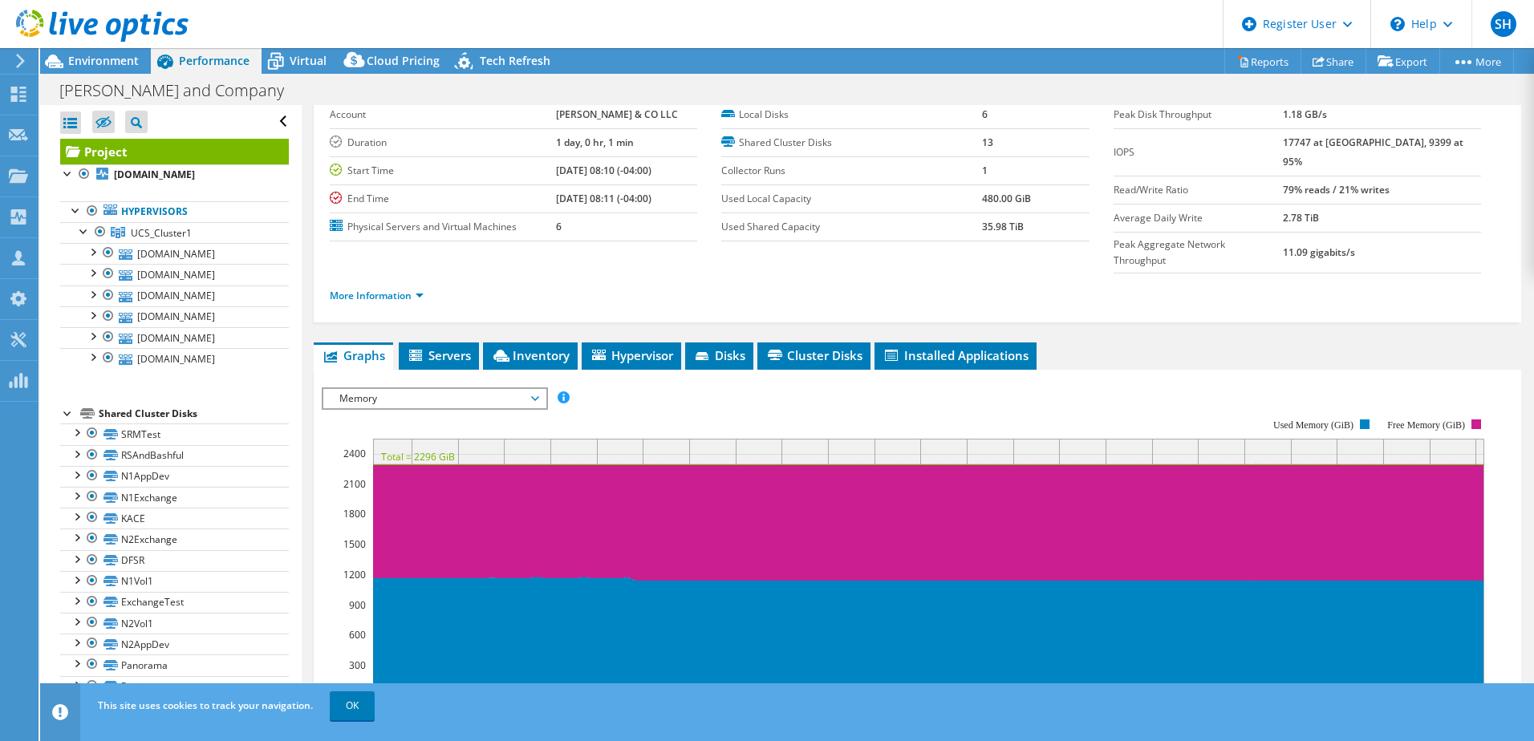
click at [707, 397] on rect at bounding box center [906, 557] width 1168 height 321
click at [1097, 343] on ul "Graphs Servers Inventory Hypervisor Disks Cluster Disks Installed Applications" at bounding box center [918, 356] width 1208 height 27
click at [1126, 343] on ul "Graphs Servers Inventory Hypervisor Disks Cluster Disks Installed Applications" at bounding box center [918, 356] width 1208 height 27
click at [1138, 343] on ul "Graphs Servers Inventory Hypervisor Disks Cluster Disks Installed Applications" at bounding box center [918, 356] width 1208 height 27
click at [406, 287] on li "More Information" at bounding box center [382, 296] width 104 height 18
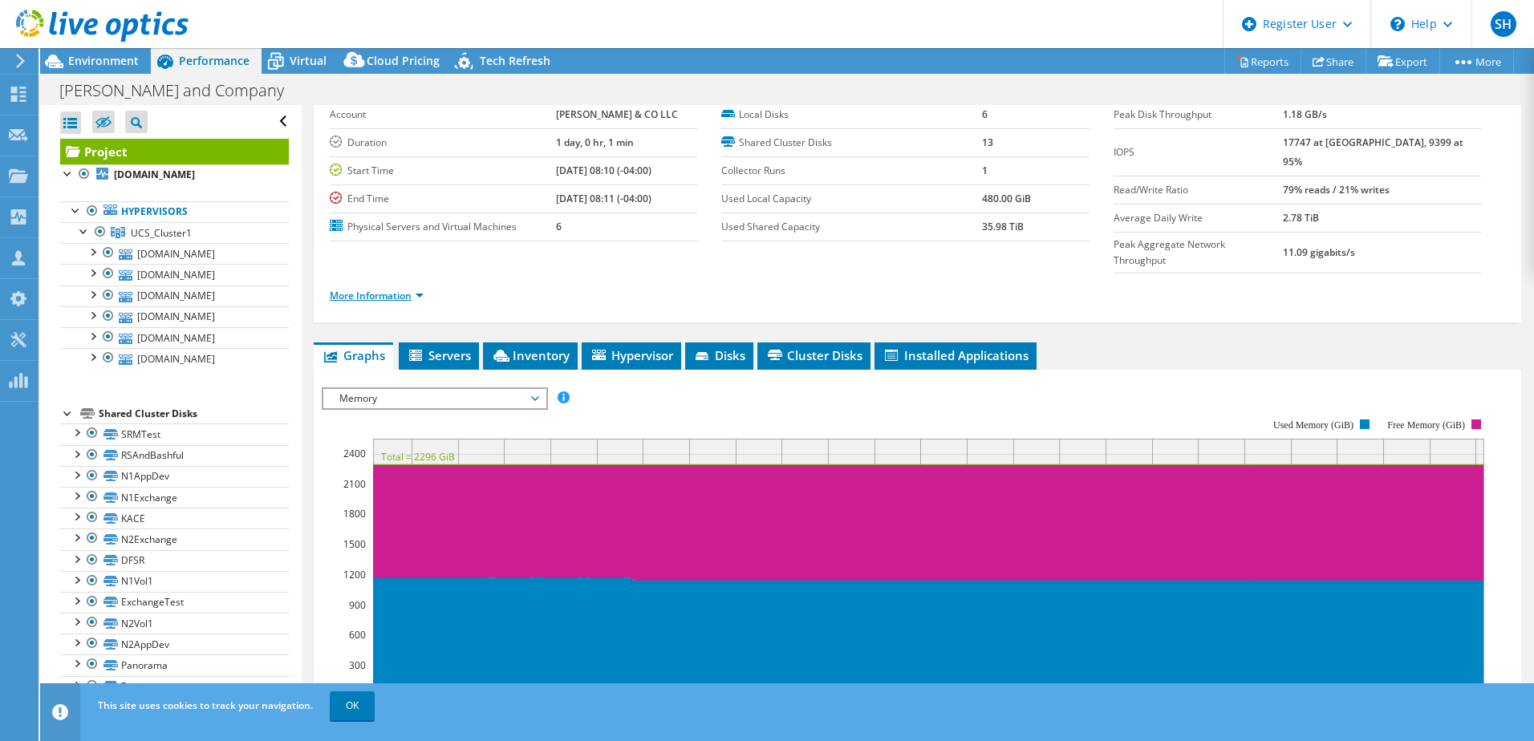
click at [405, 289] on link "More Information" at bounding box center [377, 296] width 94 height 14
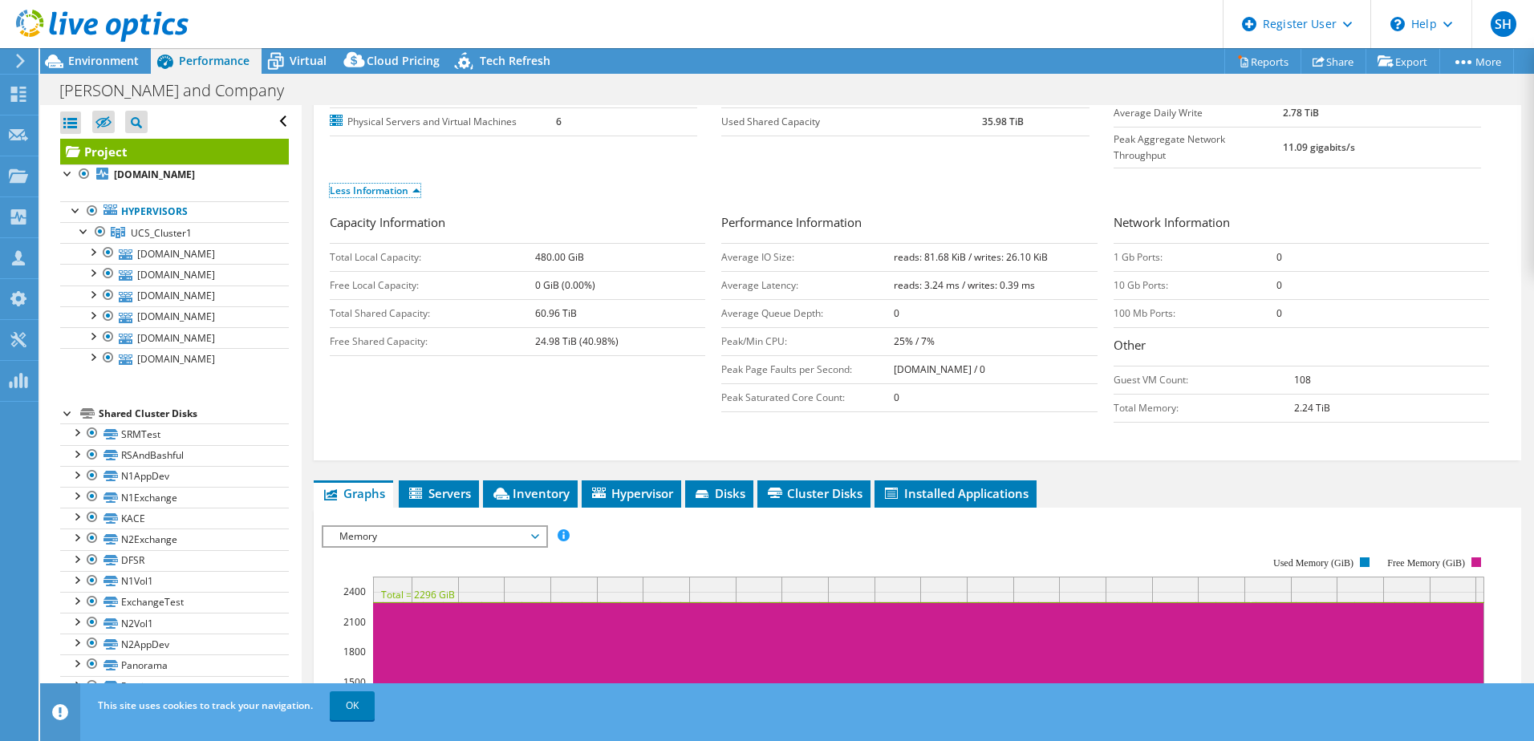
scroll to position [160, 0]
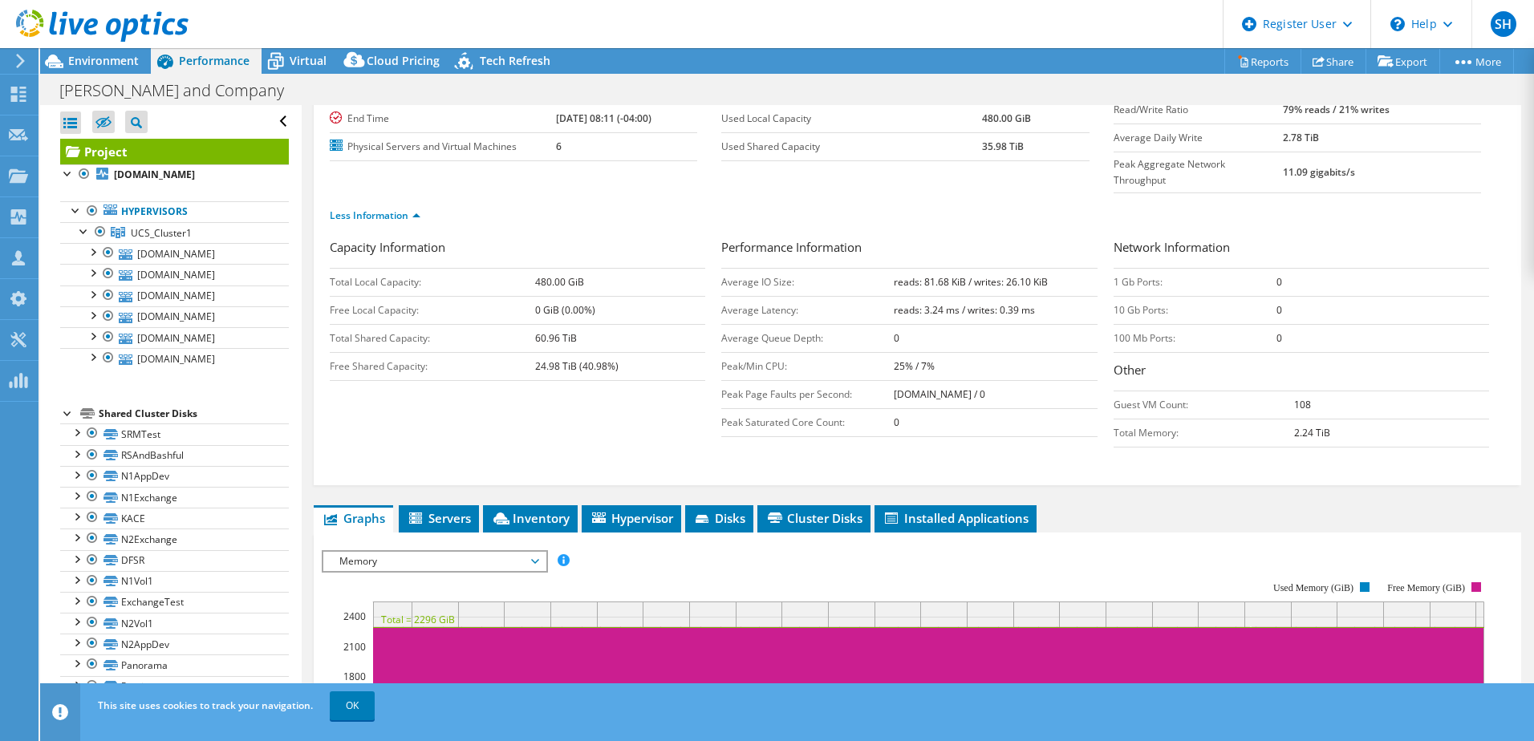
click at [1156, 296] on td "10 Gb Ports:" at bounding box center [1196, 310] width 164 height 28
click at [1117, 296] on td "10 Gb Ports:" at bounding box center [1196, 310] width 164 height 28
click at [1113, 463] on div "Project Details Prepared for: [PERSON_NAME], [EMAIL_ADDRESS][DOMAIN_NAME] Accou…" at bounding box center [918, 577] width 1232 height 1265
click at [1121, 453] on div "Project Details Prepared for: [PERSON_NAME], [EMAIL_ADDRESS][DOMAIN_NAME] Accou…" at bounding box center [918, 215] width 1208 height 541
click at [1135, 436] on div "Capacity Information Total Local Capacity: 480.00 GiB Free Local Capacity: 0 Gi…" at bounding box center [918, 359] width 1176 height 243
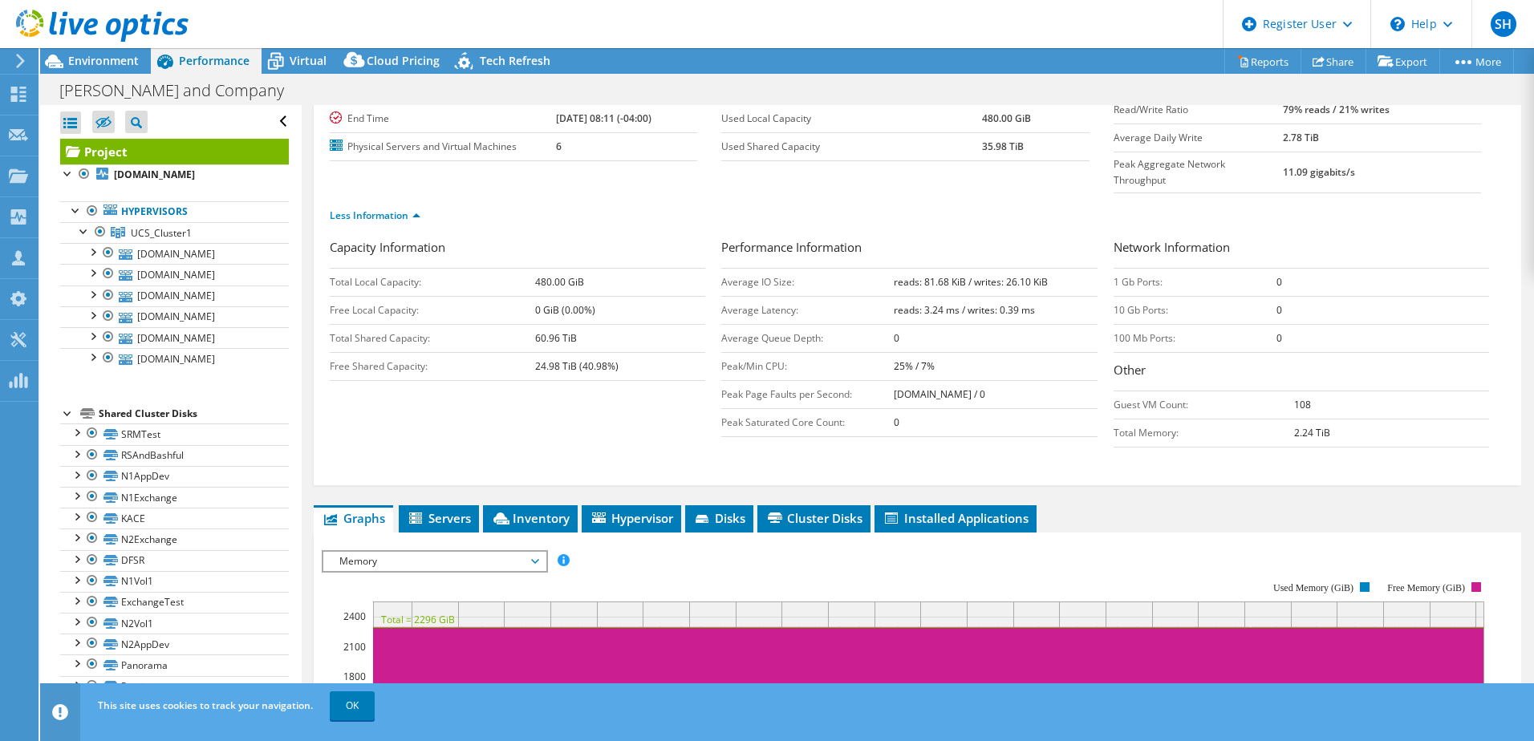
click at [460, 404] on div "Capacity Information Total Local Capacity: 480.00 GiB Free Local Capacity: 0 Gi…" at bounding box center [918, 346] width 1176 height 217
click at [391, 404] on div "Capacity Information Total Local Capacity: 480.00 GiB Free Local Capacity: 0 Gi…" at bounding box center [918, 346] width 1176 height 217
click at [700, 352] on td "24.98 TiB (40.98%)" at bounding box center [620, 366] width 171 height 28
click at [713, 340] on div "Capacity Information Total Local Capacity: 480.00 GiB Free Local Capacity: 0 Gi…" at bounding box center [526, 309] width 392 height 143
click at [870, 380] on td "Peak Page Faults per Second:" at bounding box center [807, 394] width 173 height 28
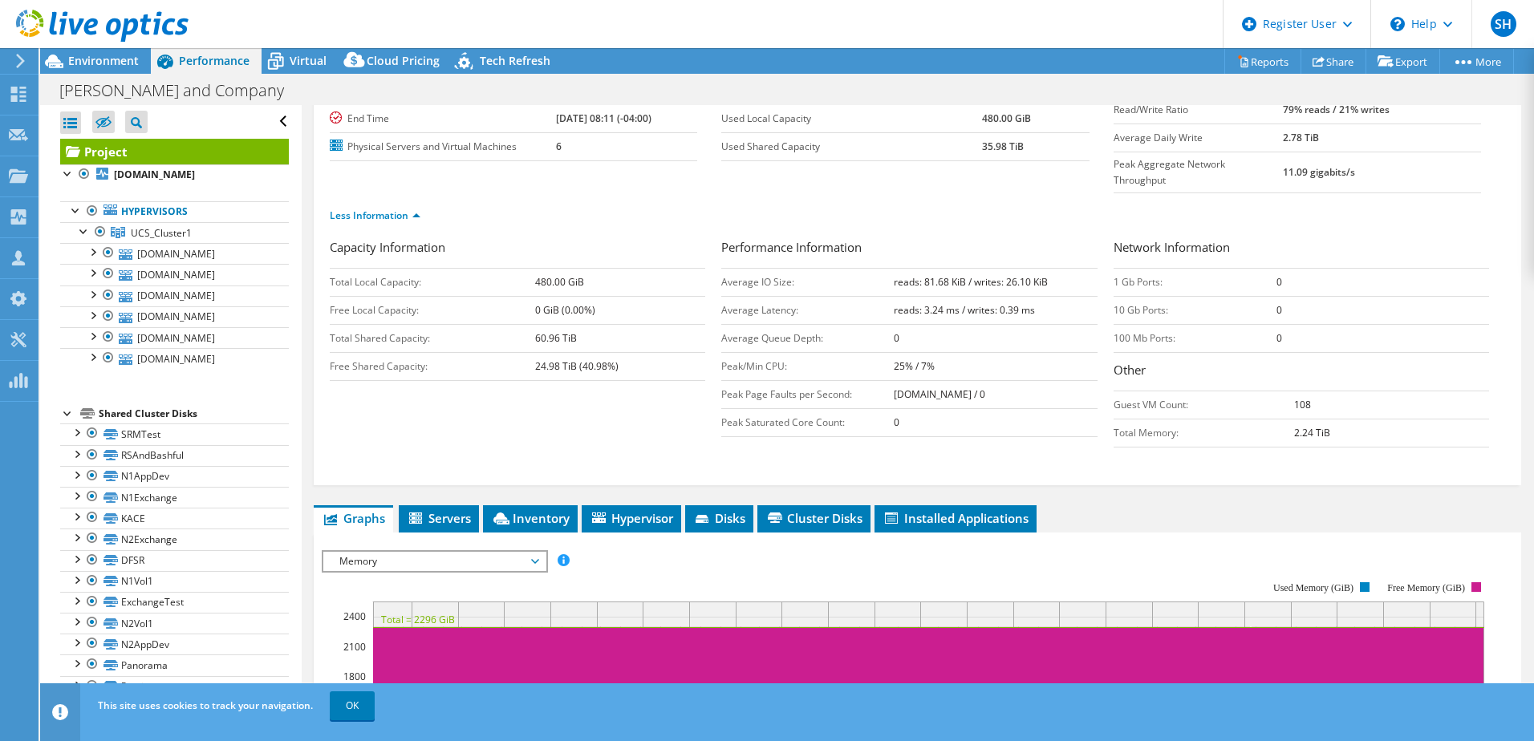
click at [924, 380] on td "[DOMAIN_NAME] / 0" at bounding box center [995, 394] width 203 height 28
click at [785, 408] on td "Peak Saturated Core Count:" at bounding box center [807, 422] width 173 height 28
click at [656, 372] on div "Capacity Information Total Local Capacity: 480.00 GiB Free Local Capacity: 0 Gi…" at bounding box center [918, 346] width 1176 height 217
click at [301, 51] on div "Virtual" at bounding box center [300, 61] width 77 height 26
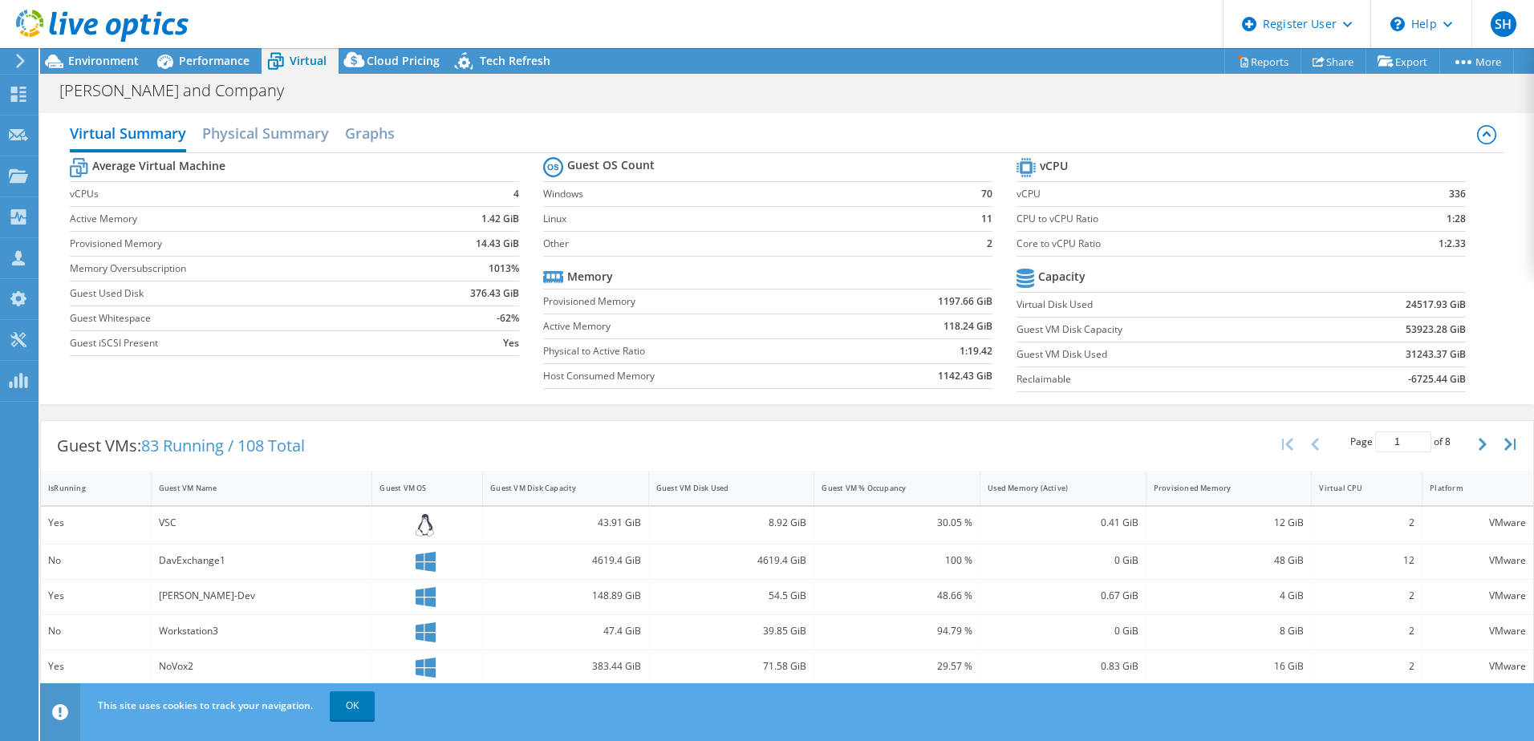
click at [201, 41] on header "SH Dell User [PERSON_NAME] [PERSON_NAME][EMAIL_ADDRESS][PERSON_NAME][DOMAIN_NAM…" at bounding box center [767, 24] width 1534 height 48
click at [197, 66] on span "Performance" at bounding box center [214, 60] width 71 height 15
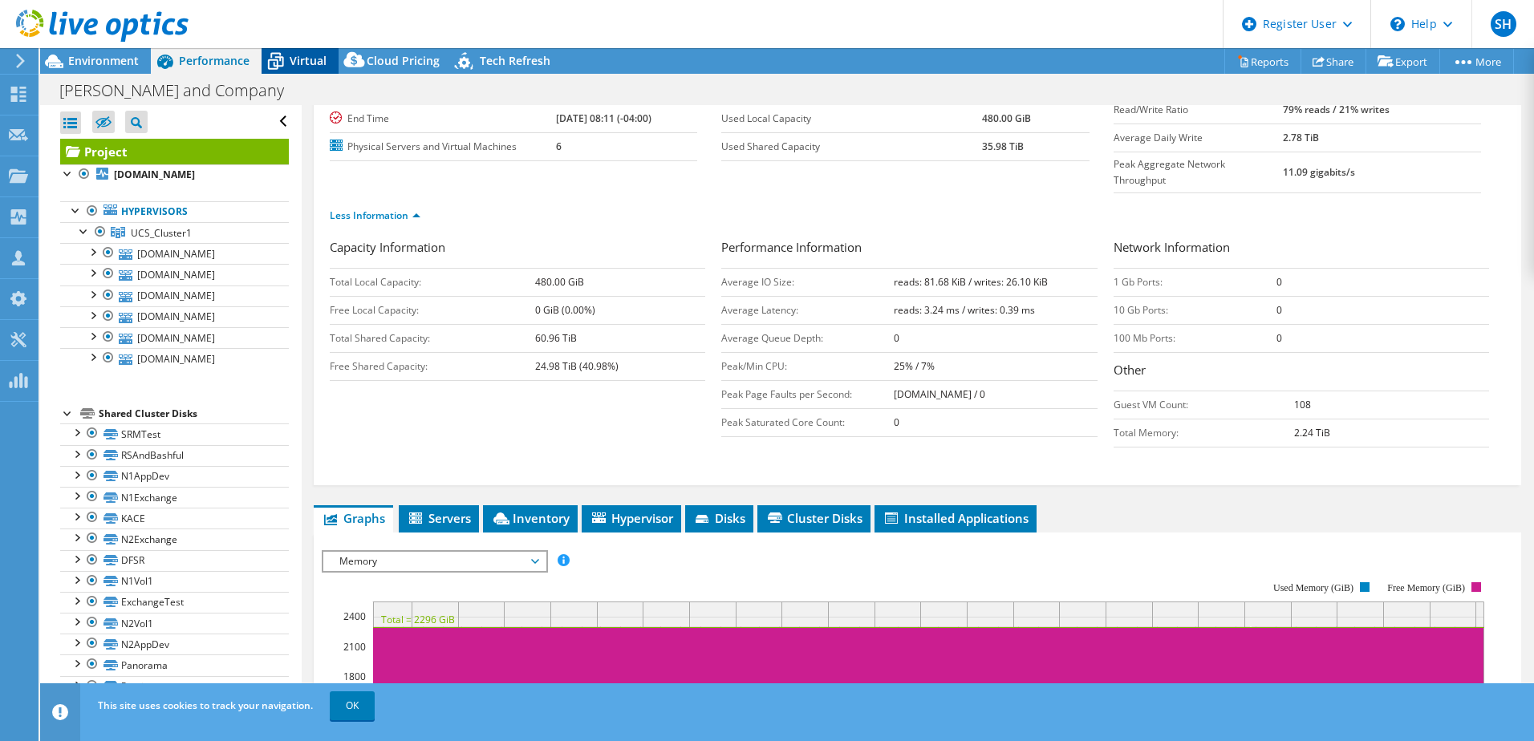
click at [303, 68] on div "Virtual" at bounding box center [300, 61] width 77 height 26
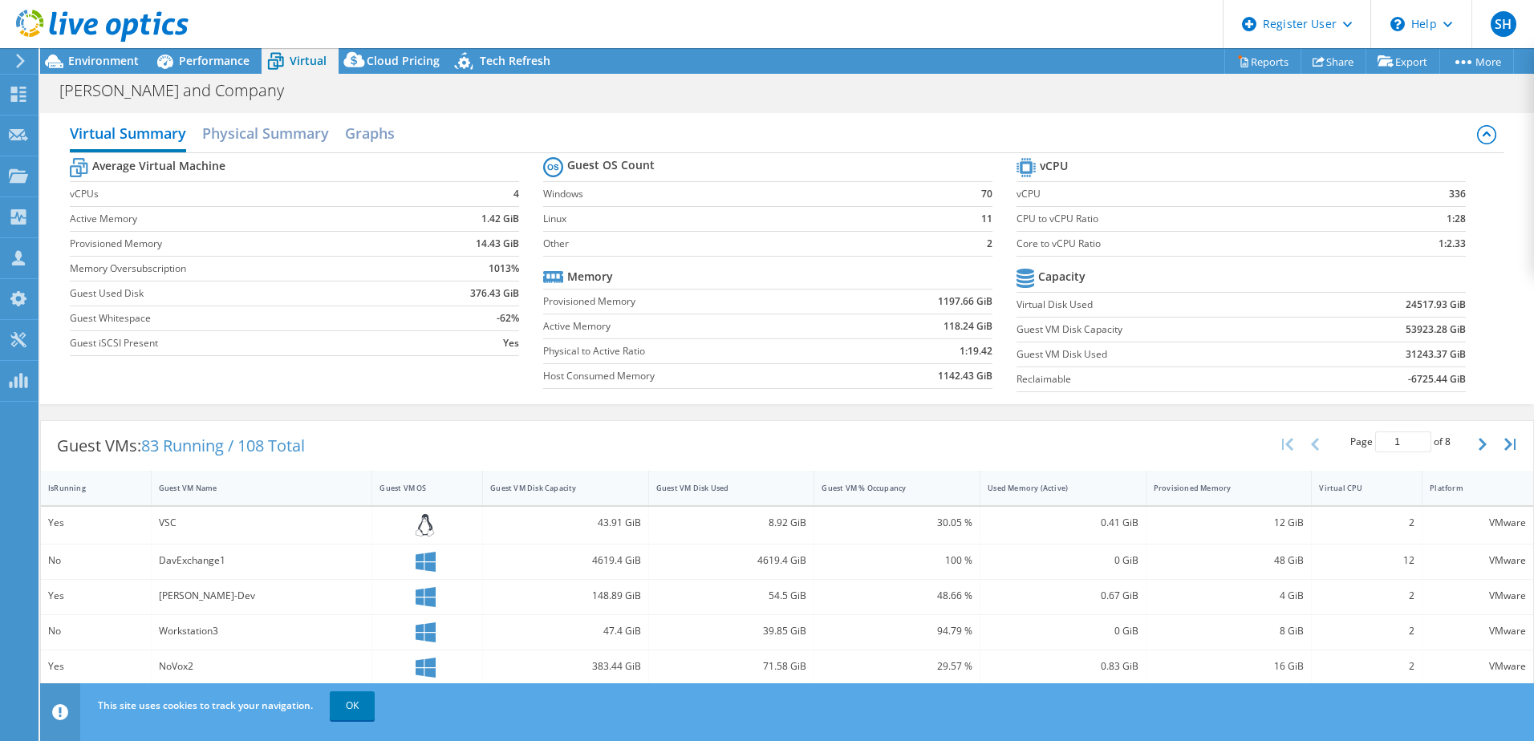
click at [538, 430] on div "Guest VMs: 83 Running / 108 Total Page 1 of 8 5 rows 10 rows 20 rows 25 rows 50…" at bounding box center [787, 446] width 1493 height 50
click at [376, 48] on div "Cloud Pricing" at bounding box center [395, 61] width 113 height 26
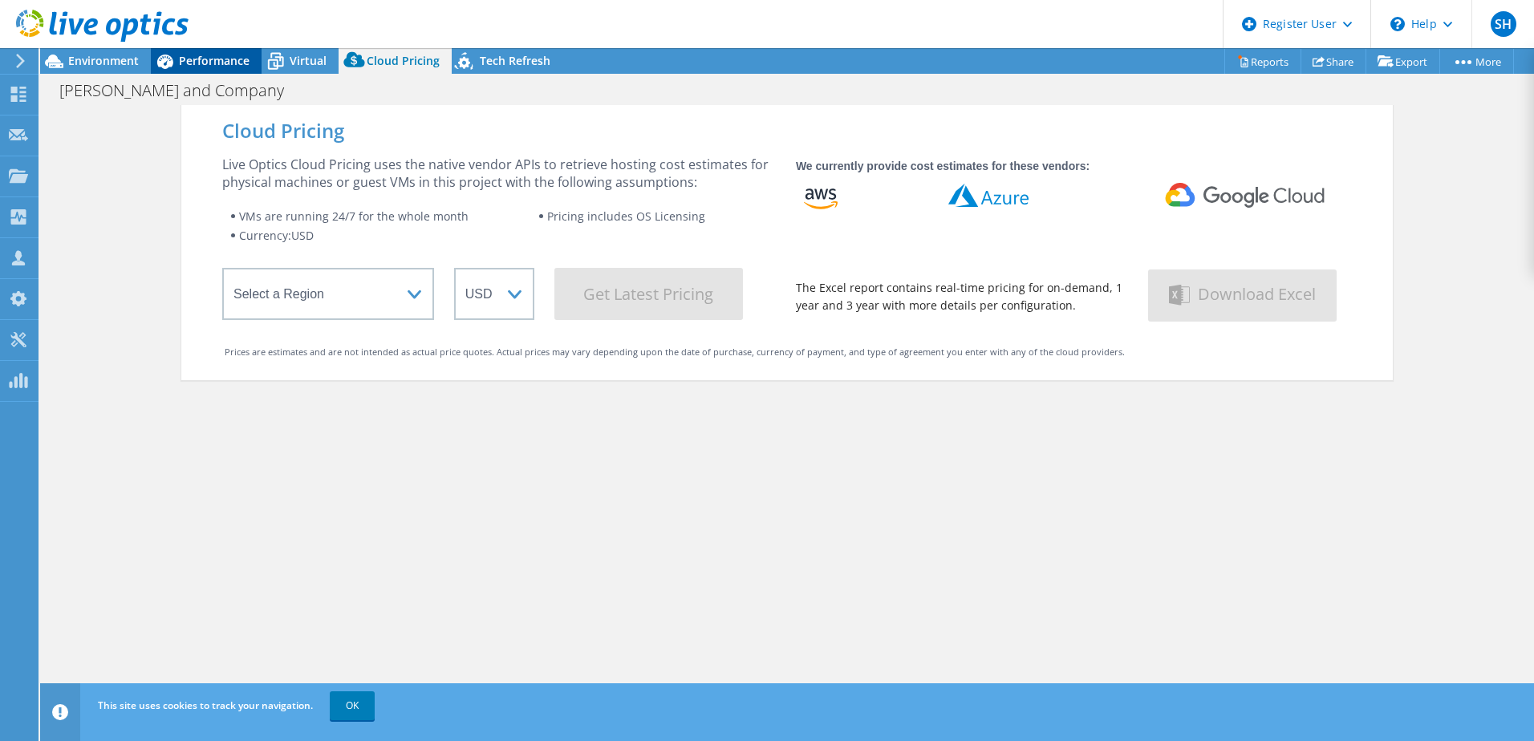
click at [189, 56] on span "Performance" at bounding box center [214, 60] width 71 height 15
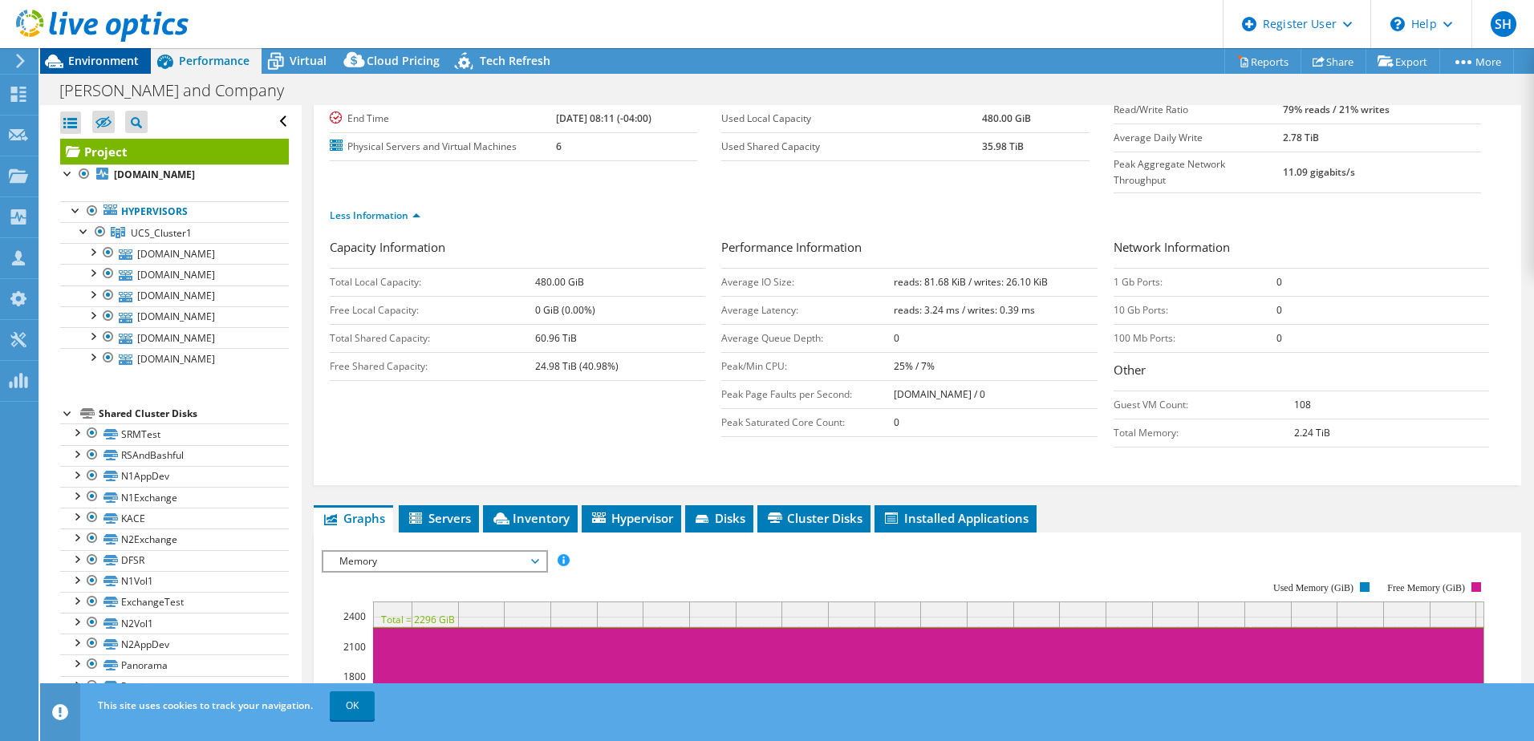
click at [107, 56] on span "Environment" at bounding box center [103, 60] width 71 height 15
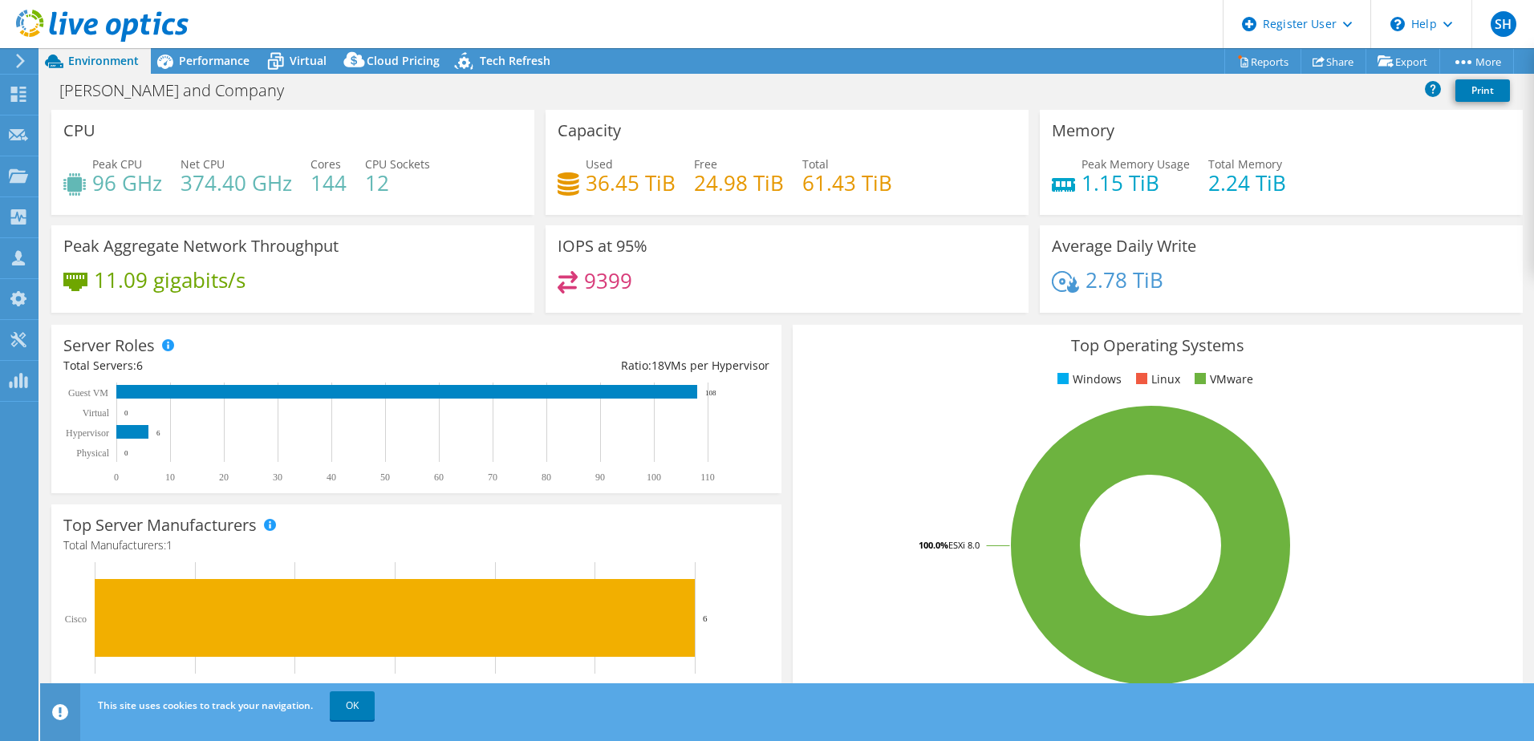
click at [761, 339] on div "Server Roles Physical Servers represent bare metal servers that were targets of…" at bounding box center [416, 409] width 730 height 169
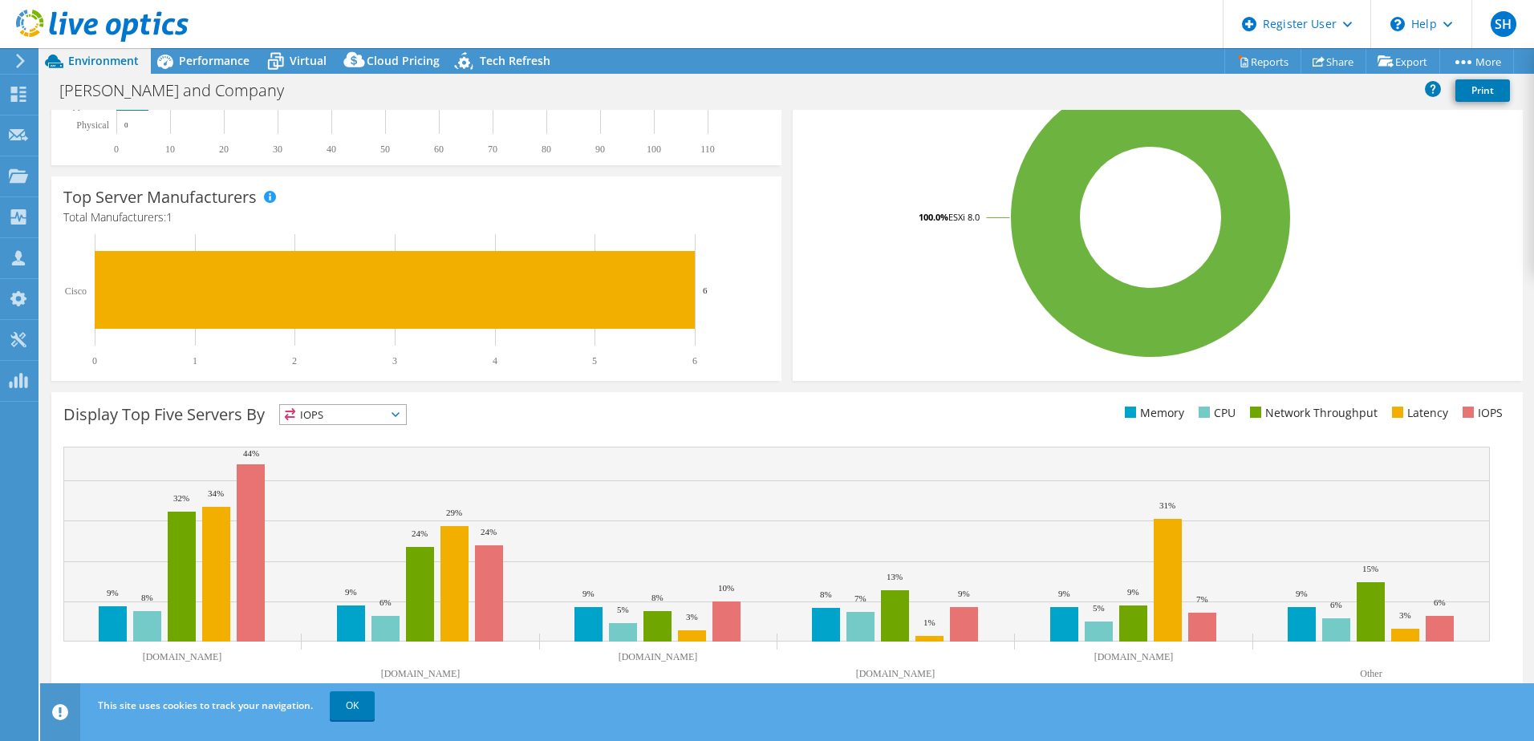
scroll to position [330, 0]
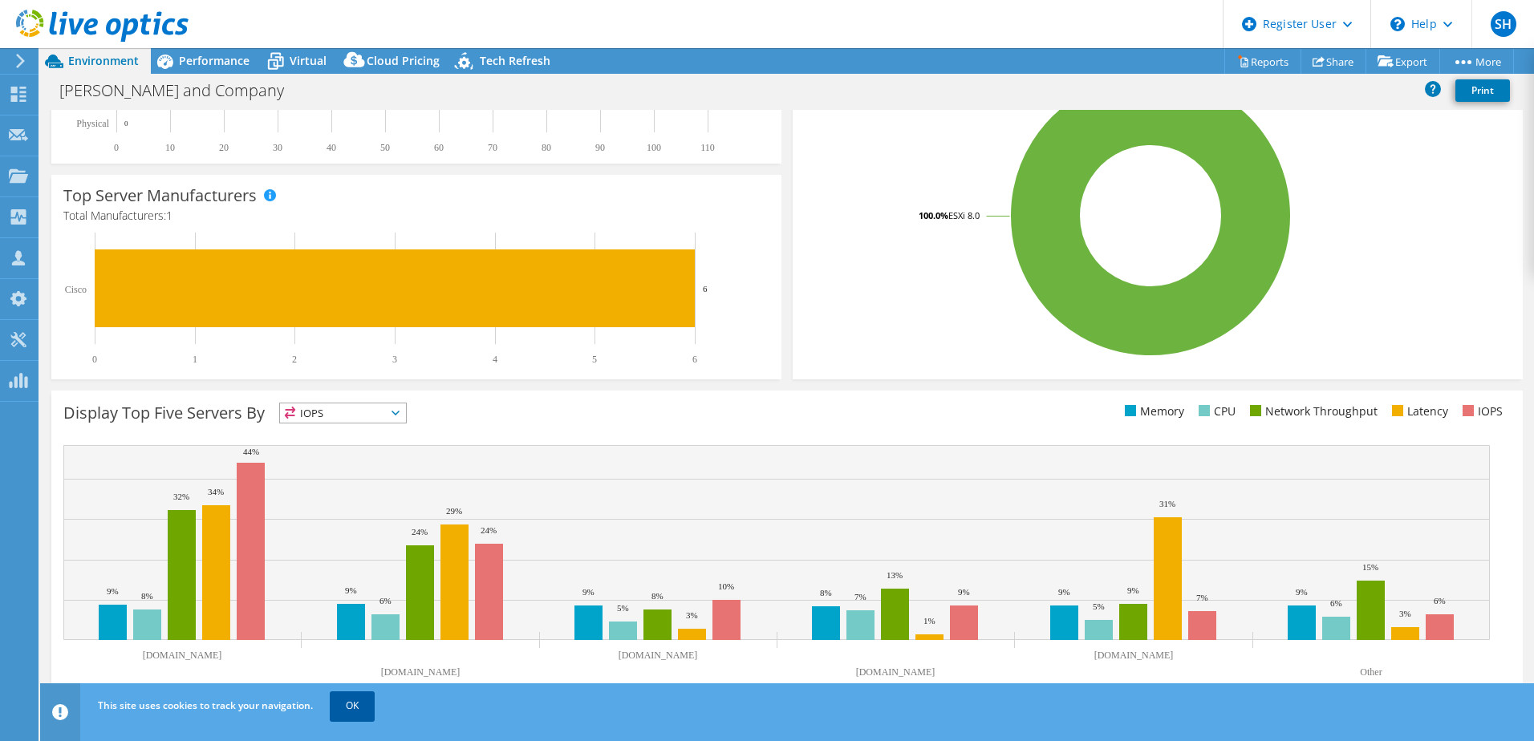
click at [358, 713] on link "OK" at bounding box center [352, 706] width 45 height 29
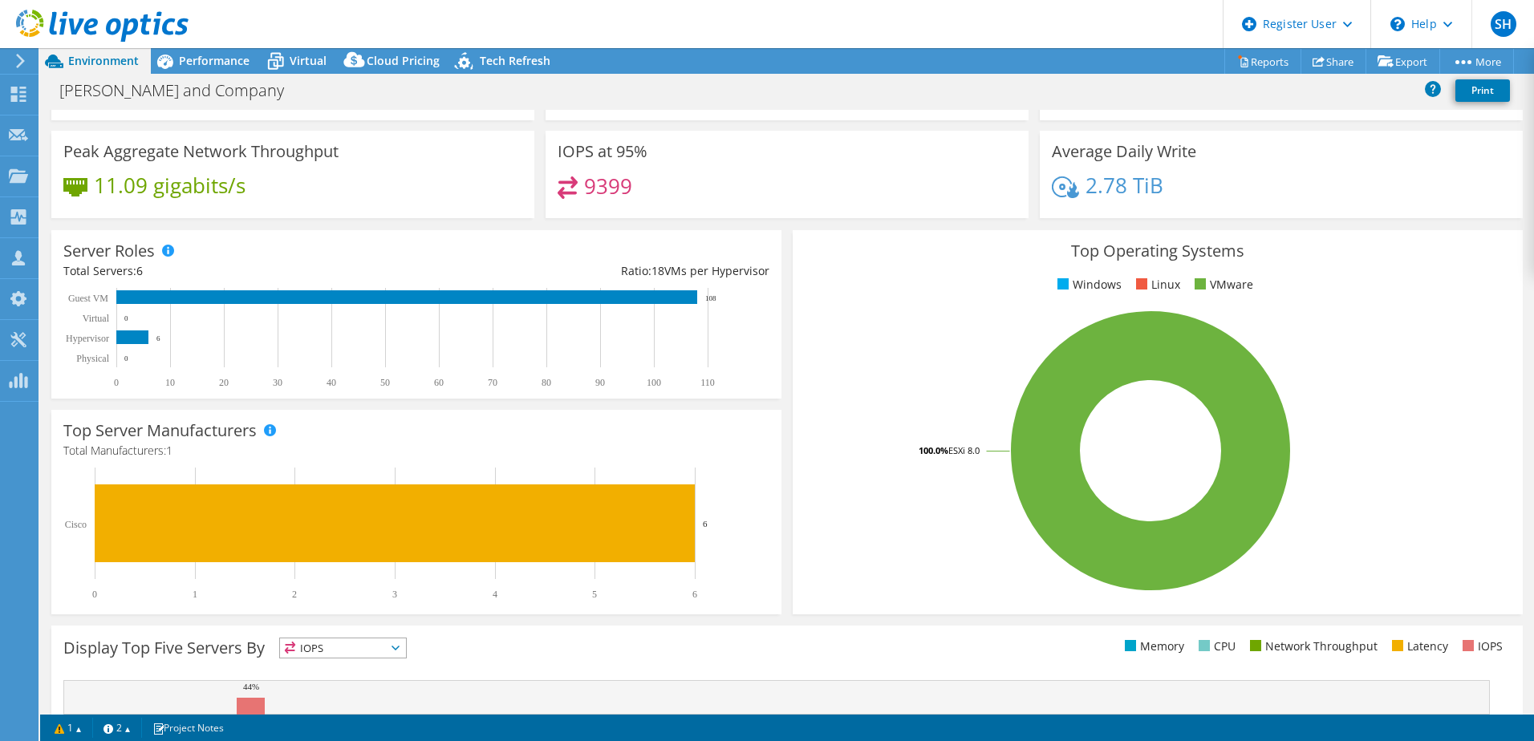
scroll to position [0, 0]
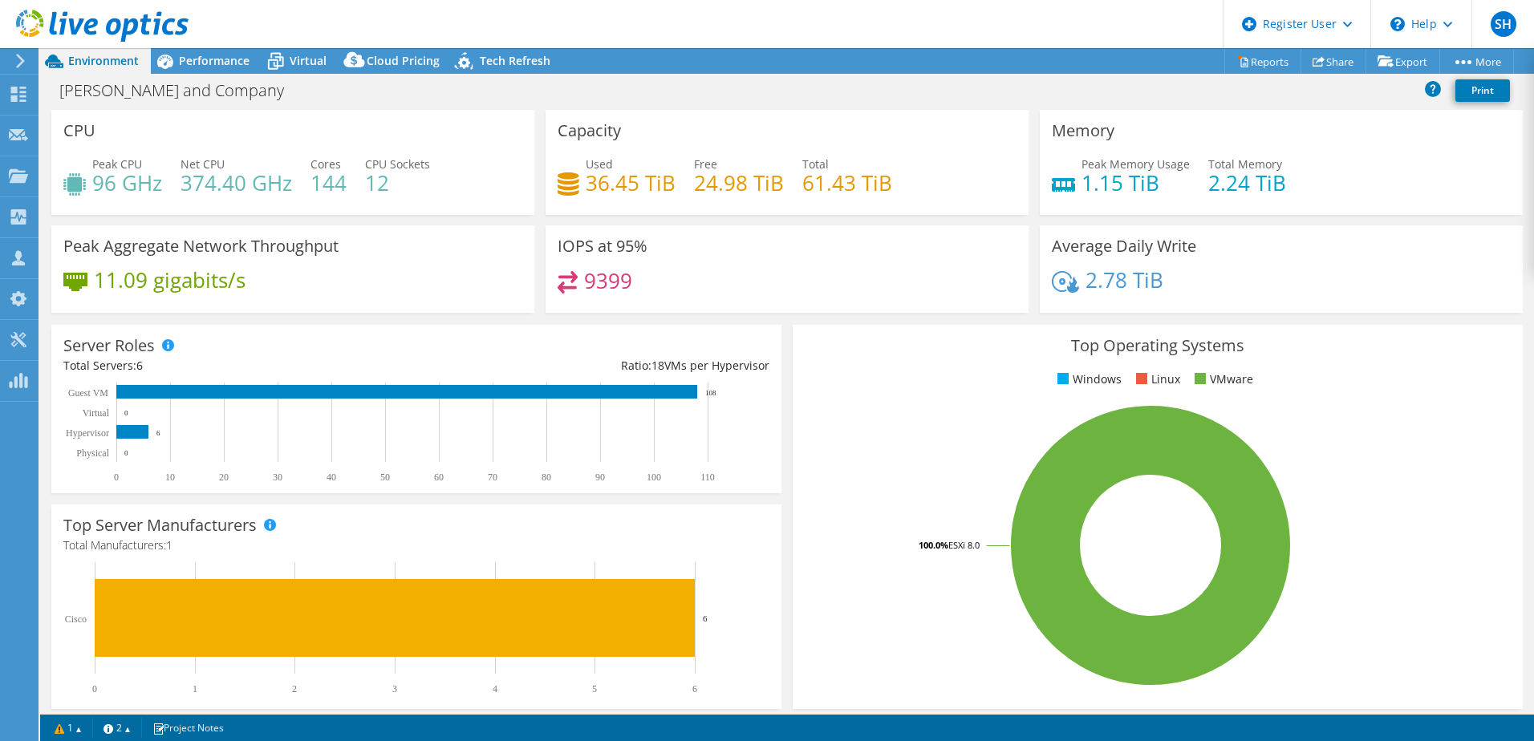
click at [1012, 130] on div "Capacity Used 36.45 TiB Free 24.98 TiB Total 61.43 TiB" at bounding box center [787, 162] width 483 height 105
click at [794, 313] on div "IOPS at 95% 9399" at bounding box center [787, 274] width 494 height 98
click at [778, 316] on div "IOPS at 95% 9399" at bounding box center [787, 274] width 494 height 98
